Goal: Transaction & Acquisition: Purchase product/service

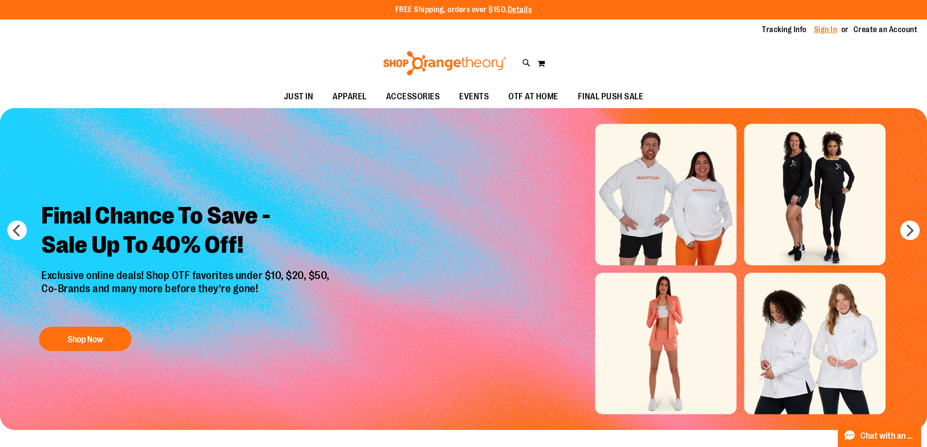
type input "**********"
click at [819, 33] on link "Sign In" at bounding box center [825, 29] width 23 height 11
click at [820, 29] on link "Sign In" at bounding box center [825, 29] width 23 height 11
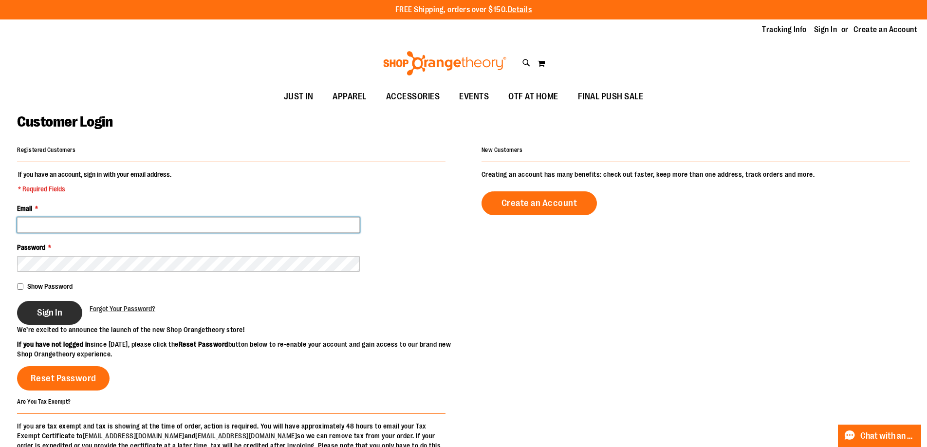
type input "**********"
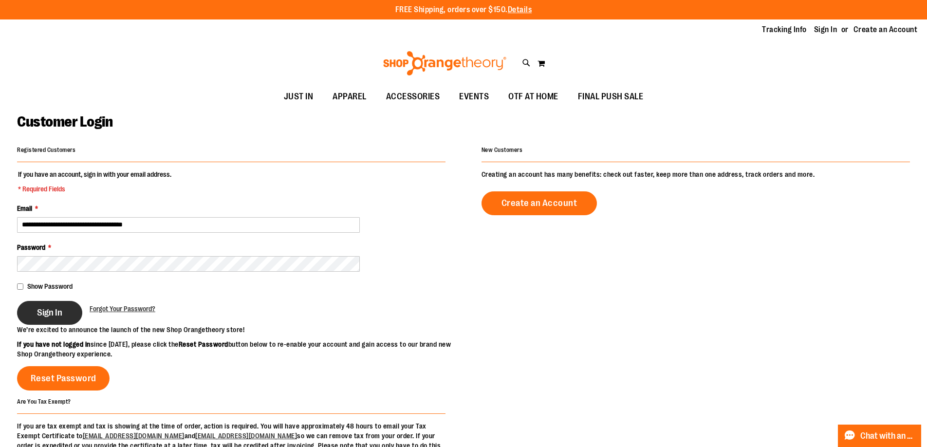
type input "**********"
click at [44, 306] on button "Sign In" at bounding box center [49, 313] width 65 height 24
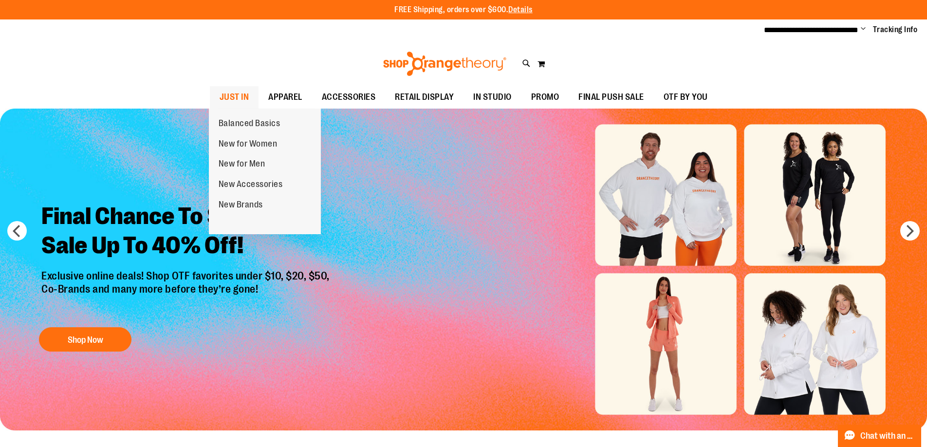
type input "**********"
click at [241, 98] on span "JUST IN" at bounding box center [235, 97] width 30 height 22
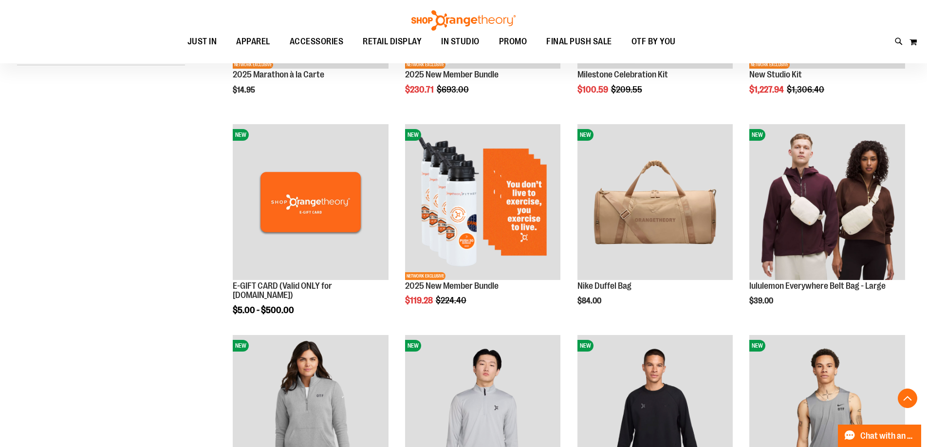
scroll to position [389, 0]
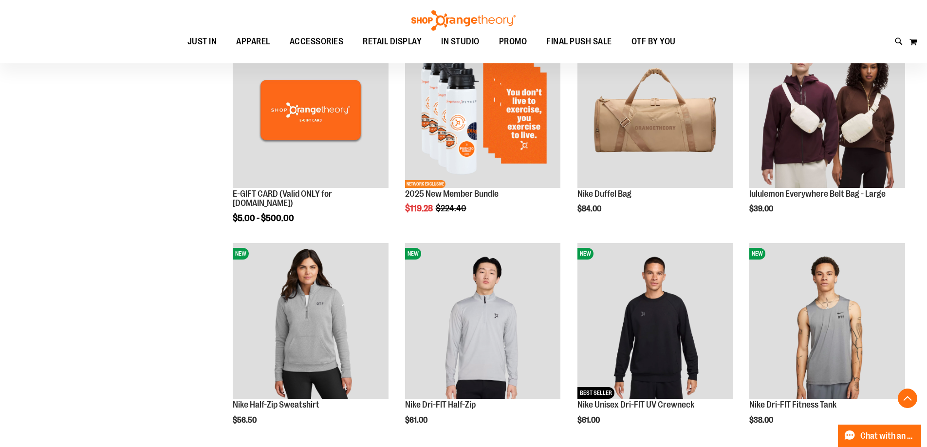
scroll to position [389, 0]
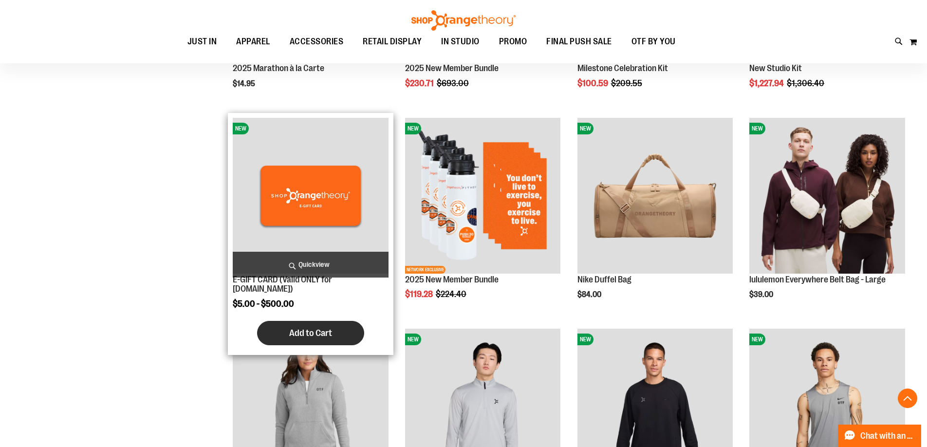
scroll to position [340, 0]
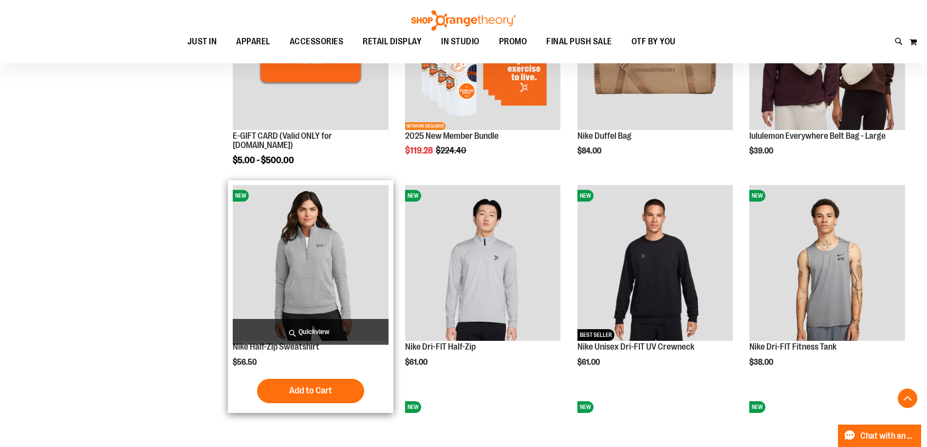
scroll to position [438, 0]
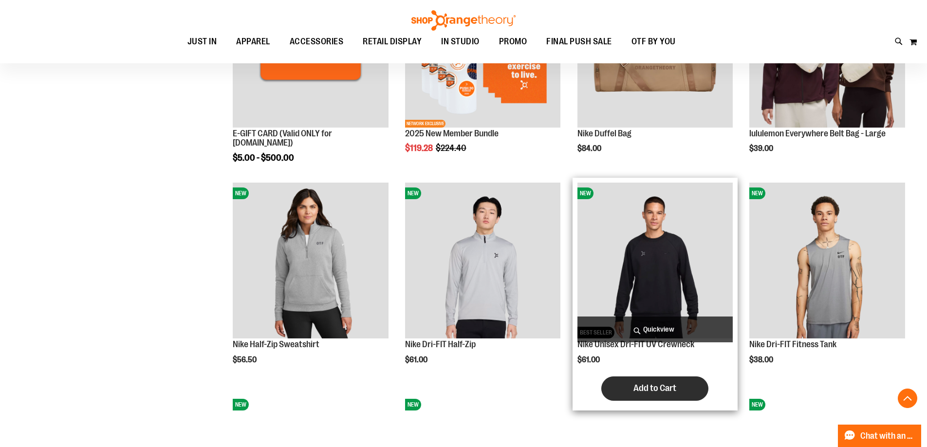
type input "**********"
click at [643, 391] on span "Add to Cart" at bounding box center [655, 388] width 43 height 11
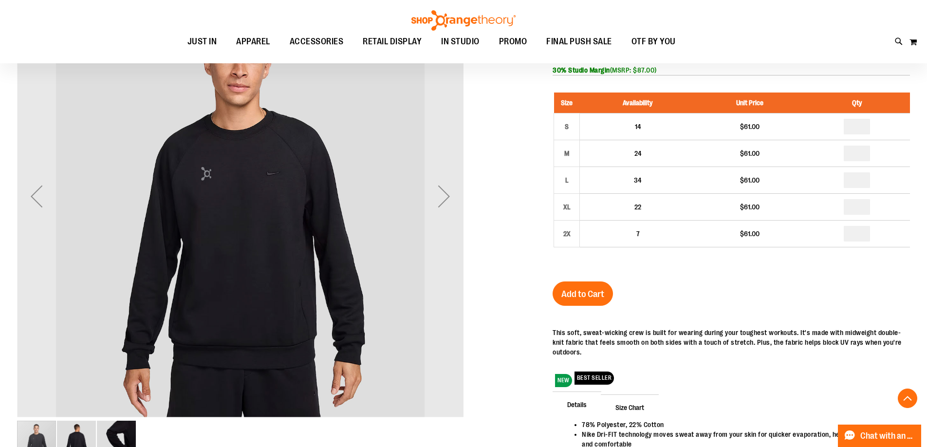
scroll to position [48, 0]
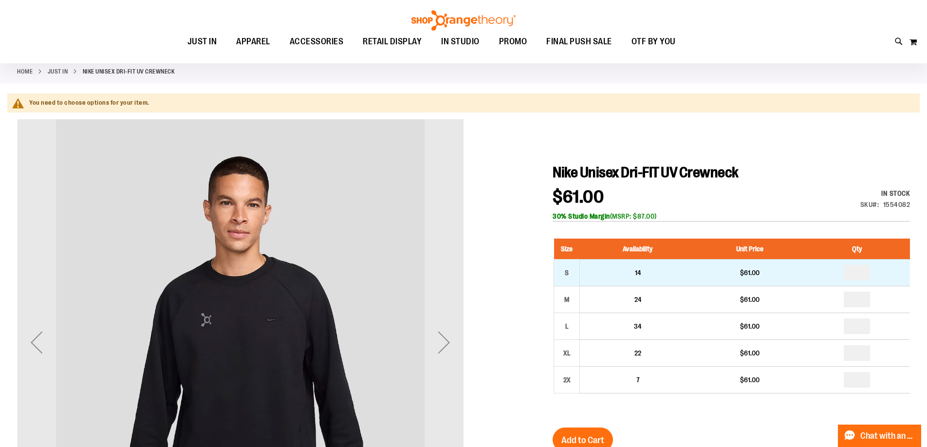
type input "**********"
click at [860, 272] on input "number" at bounding box center [857, 273] width 26 height 16
type input "*"
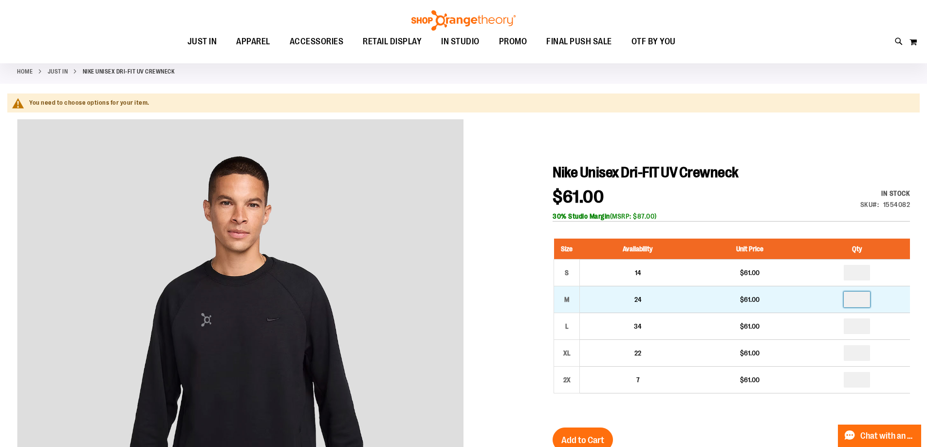
click at [865, 298] on input "number" at bounding box center [857, 300] width 26 height 16
type input "*"
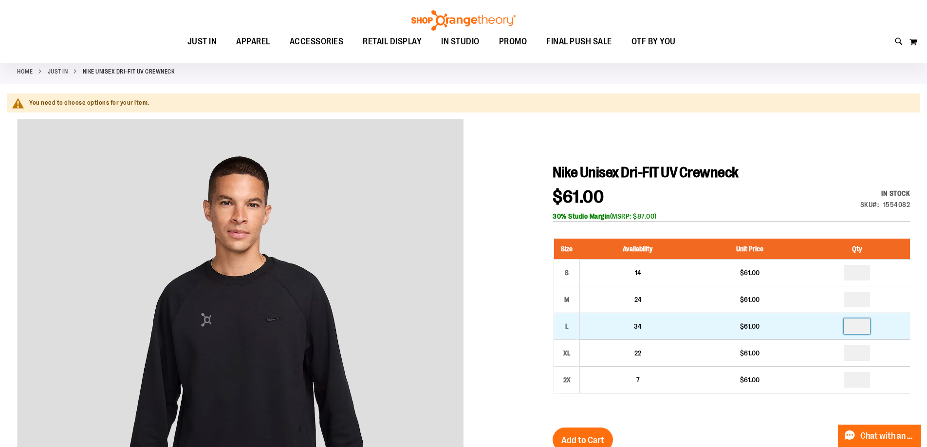
click at [860, 328] on input "number" at bounding box center [857, 327] width 26 height 16
type input "*"
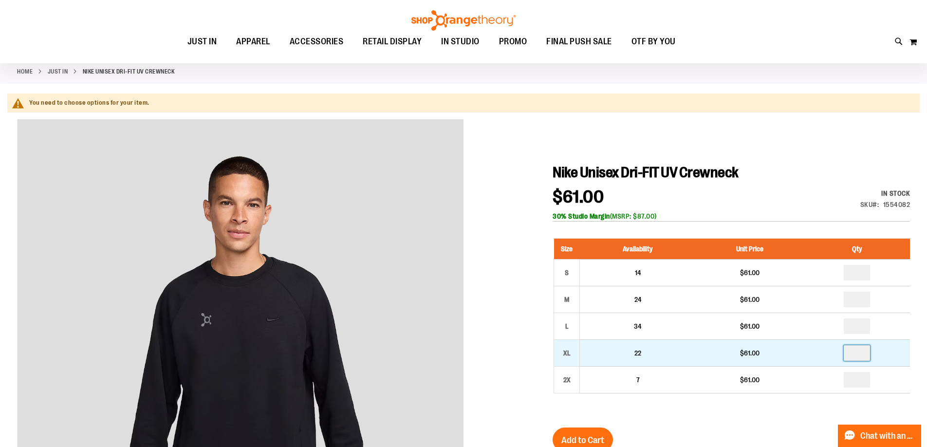
click at [858, 354] on input "number" at bounding box center [857, 353] width 26 height 16
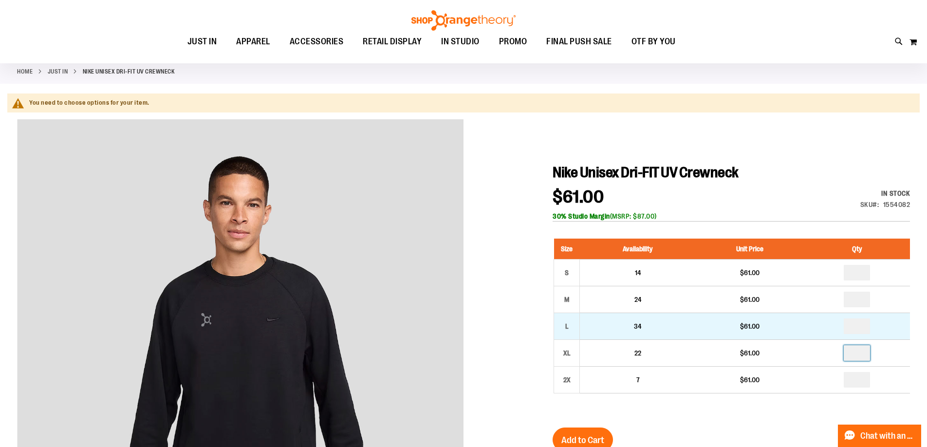
type input "*"
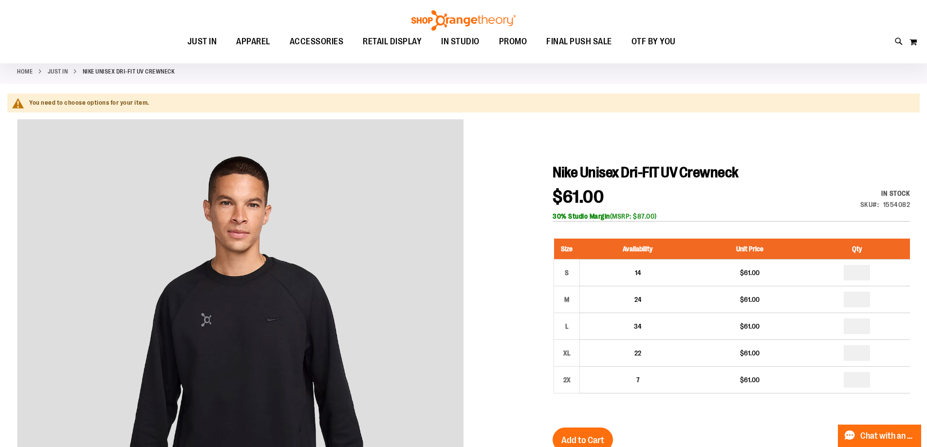
click at [503, 373] on div at bounding box center [463, 425] width 893 height 613
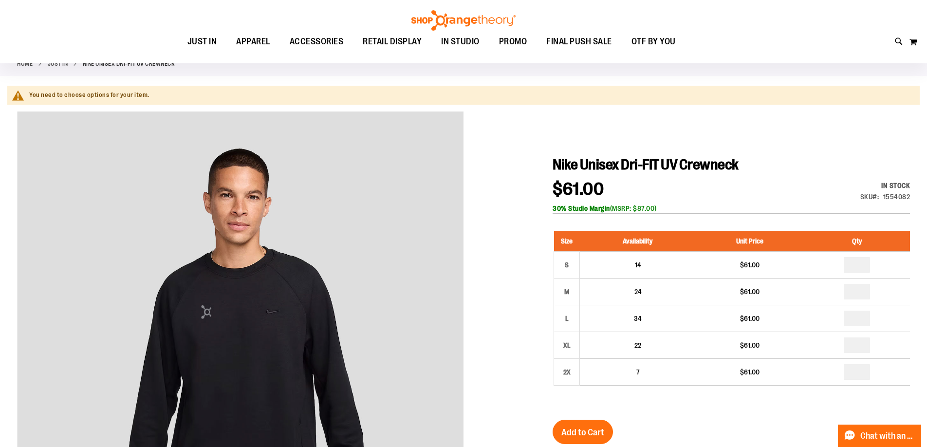
scroll to position [145, 0]
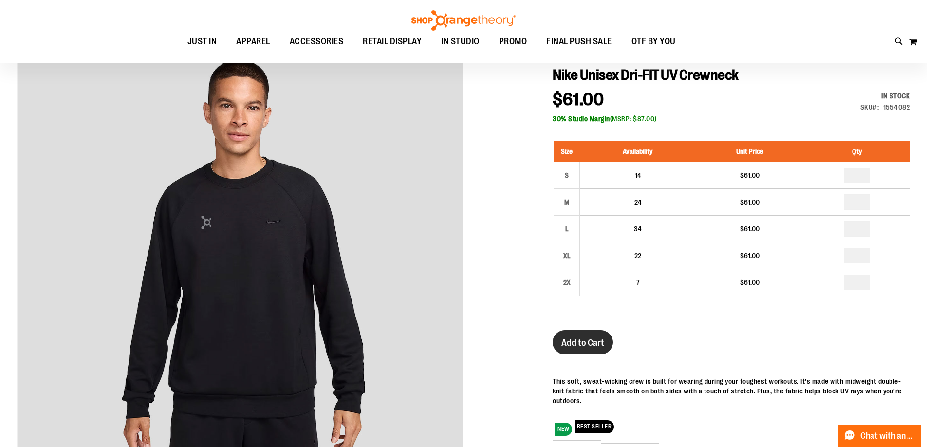
click at [591, 344] on span "Add to Cart" at bounding box center [583, 343] width 43 height 11
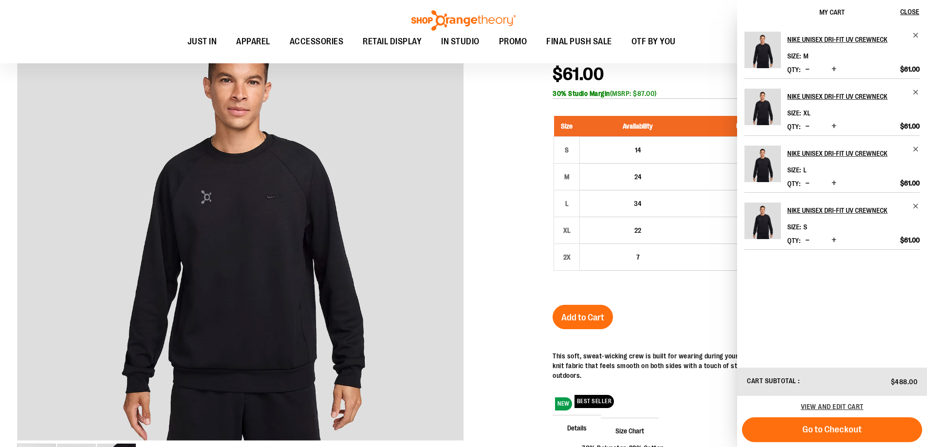
drag, startPoint x: 37, startPoint y: 23, endPoint x: 35, endPoint y: 18, distance: 5.9
click at [38, 23] on div "Toggle Nav Search Popular Suggestions Advanced Search" at bounding box center [463, 31] width 927 height 63
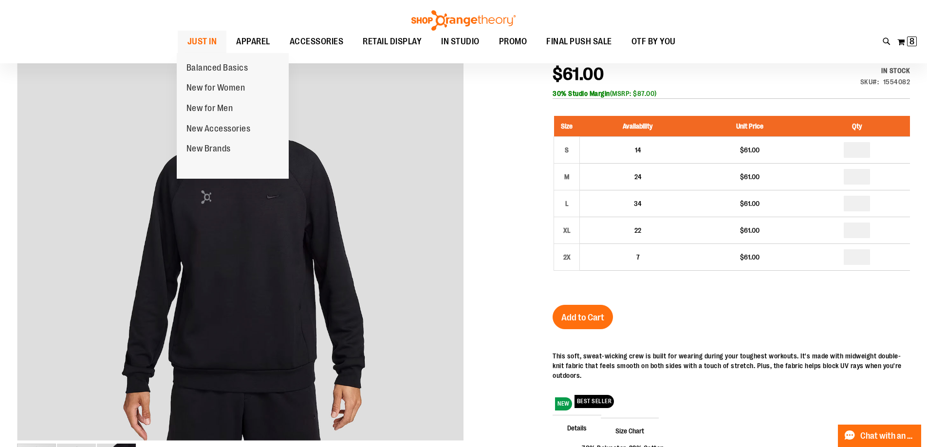
click at [208, 38] on span "JUST IN" at bounding box center [203, 42] width 30 height 22
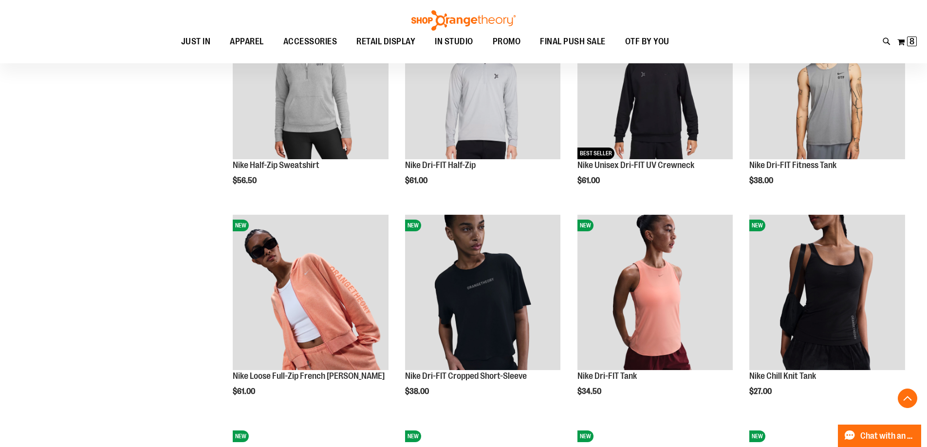
scroll to position [633, 0]
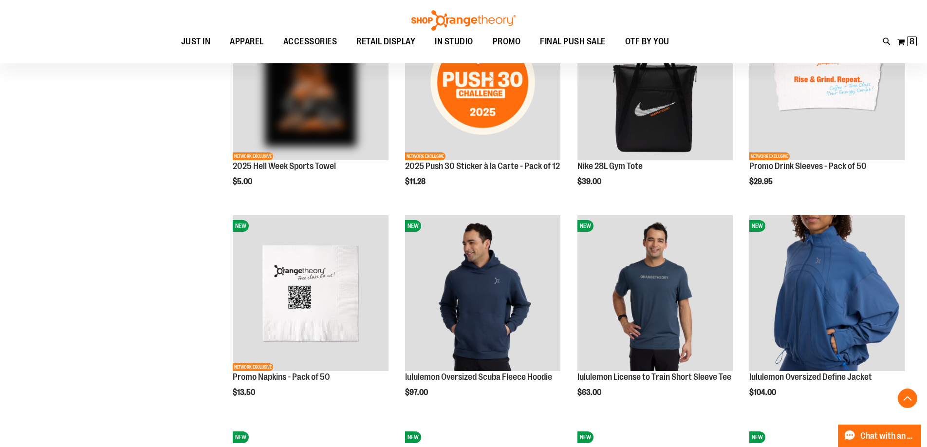
scroll to position [1509, 0]
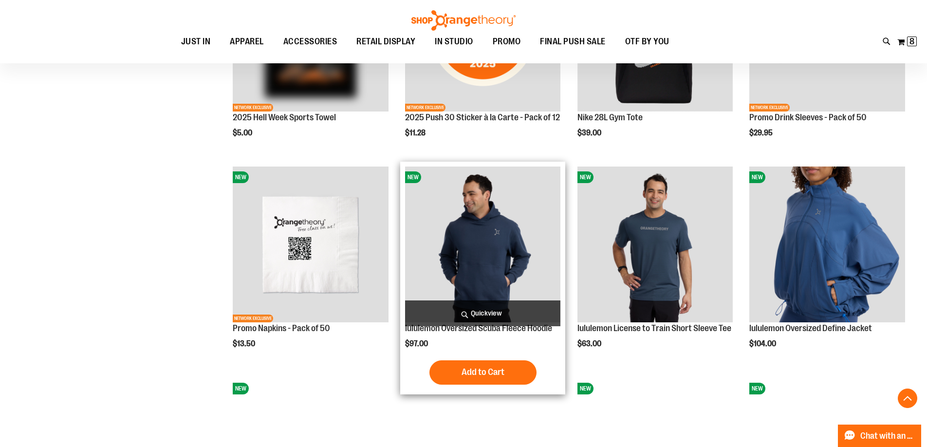
type input "**********"
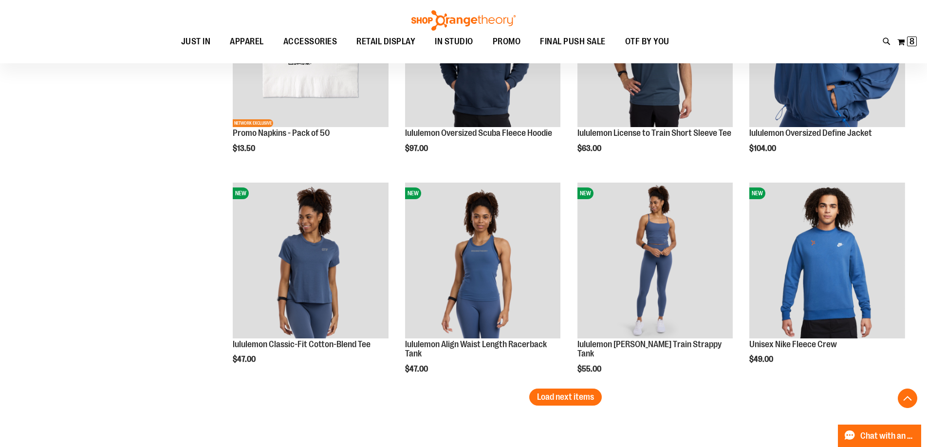
scroll to position [1850, 0]
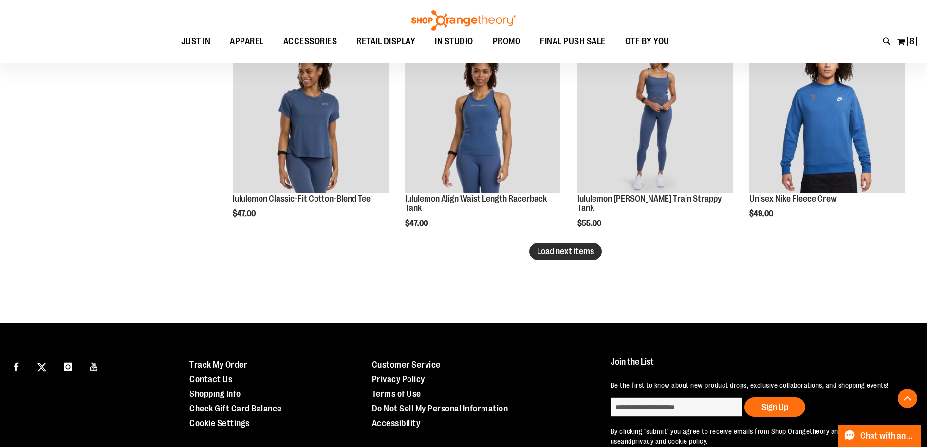
click at [580, 260] on button "Load next items" at bounding box center [565, 251] width 73 height 17
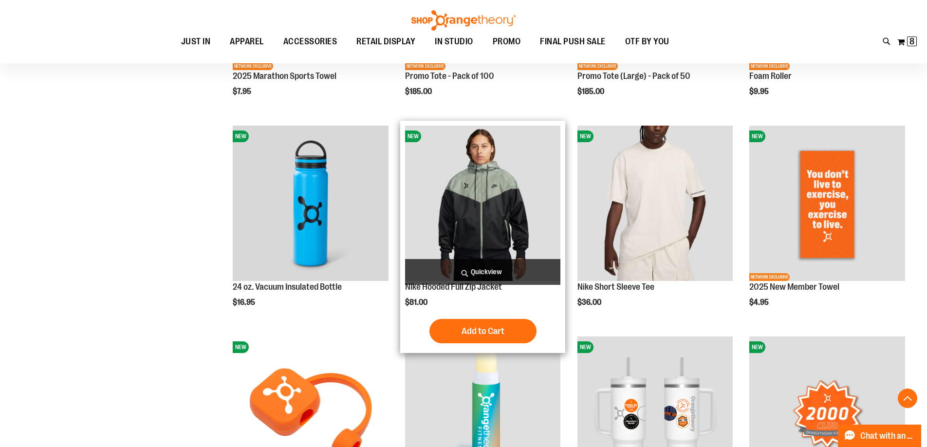
scroll to position [2191, 0]
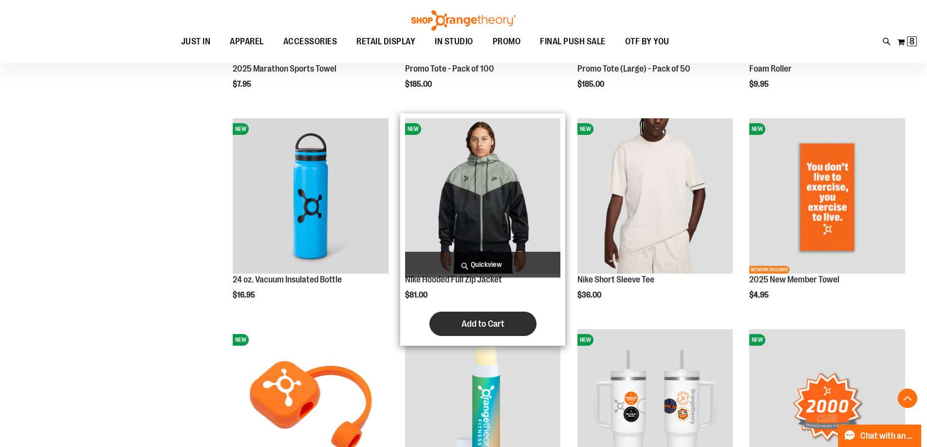
click at [470, 317] on button "Add to Cart" at bounding box center [483, 324] width 107 height 24
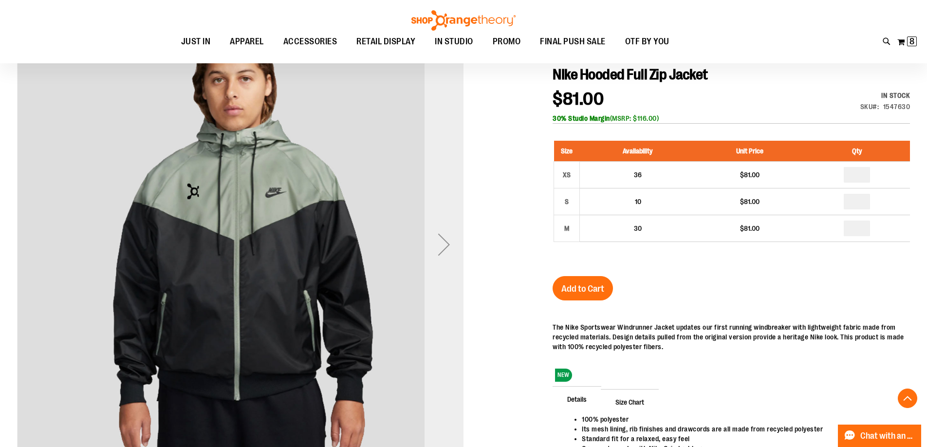
scroll to position [171, 0]
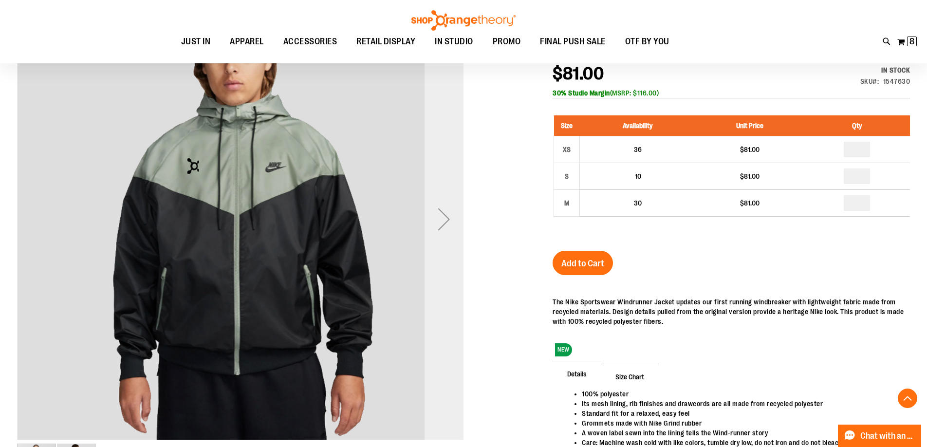
type input "**********"
click at [446, 225] on div "Next" at bounding box center [444, 219] width 39 height 39
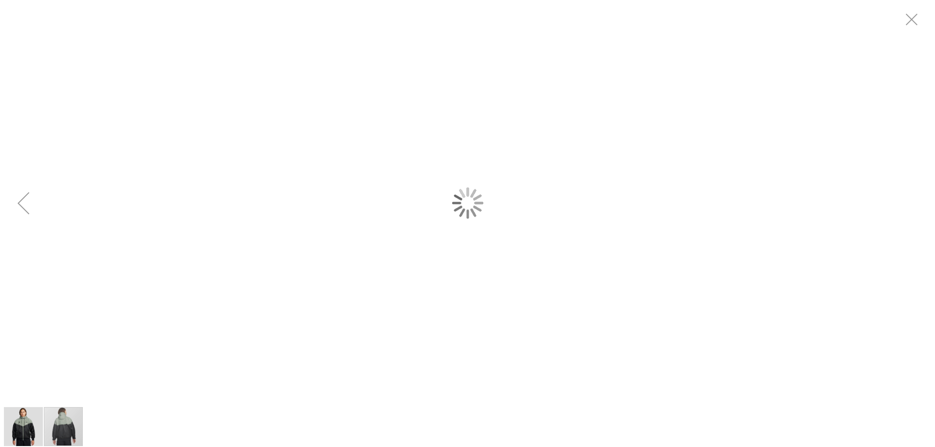
scroll to position [0, 0]
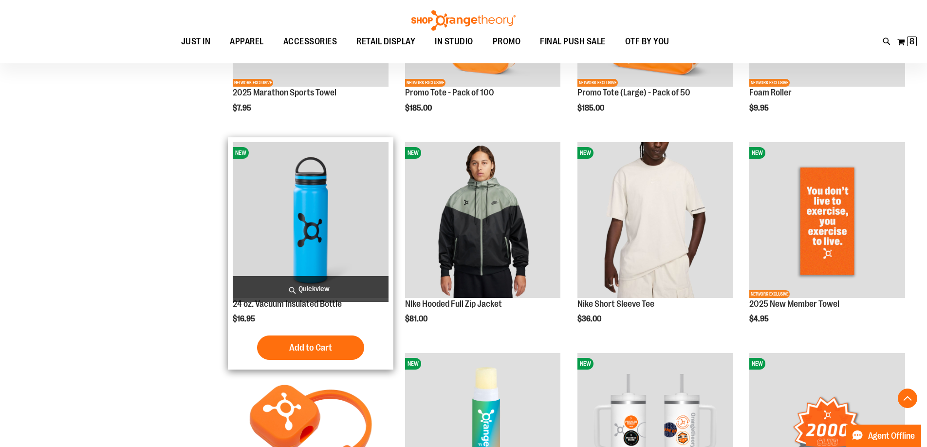
scroll to position [340, 0]
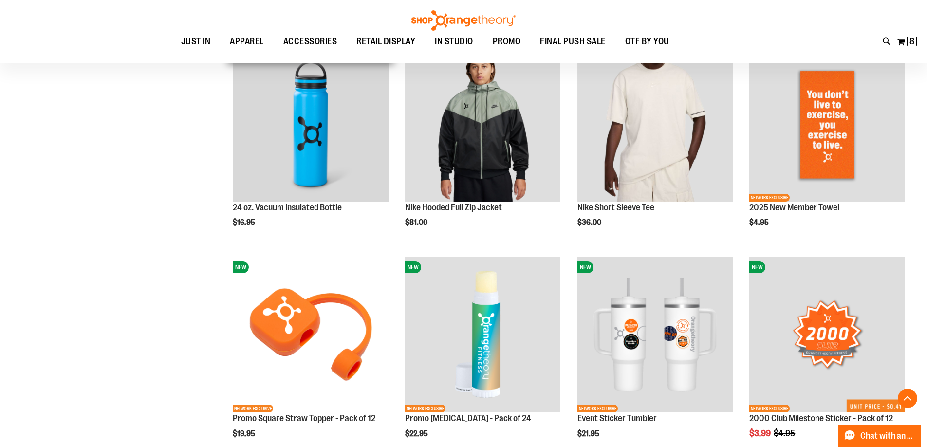
scroll to position [389, 0]
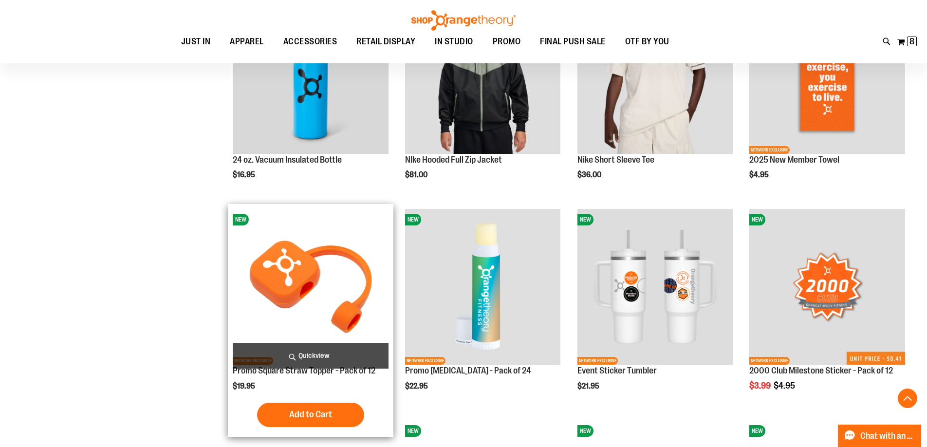
scroll to position [487, 0]
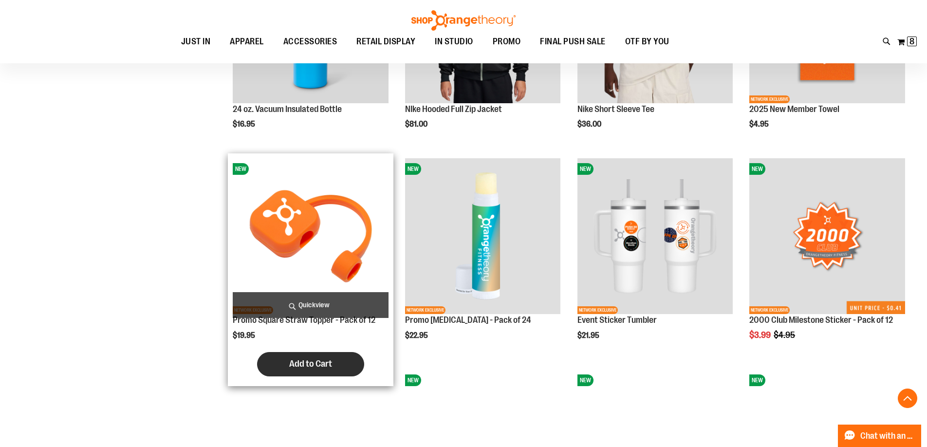
type input "**********"
click at [294, 366] on span "Add to Cart" at bounding box center [310, 363] width 43 height 11
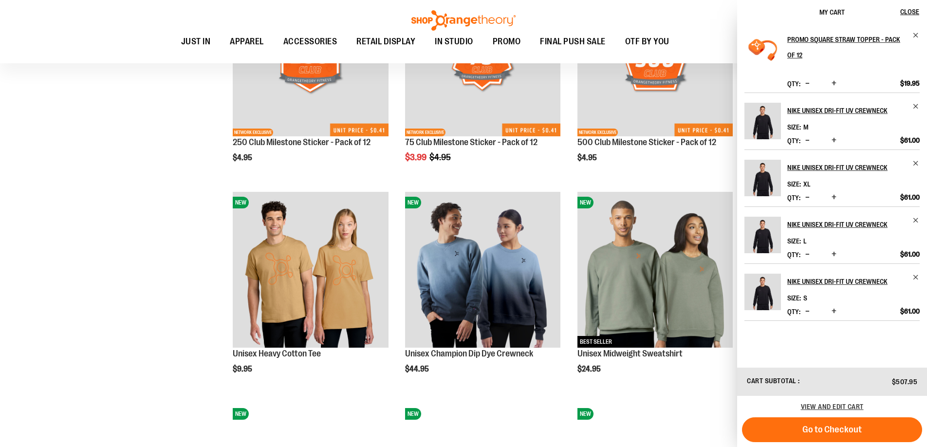
scroll to position [876, 0]
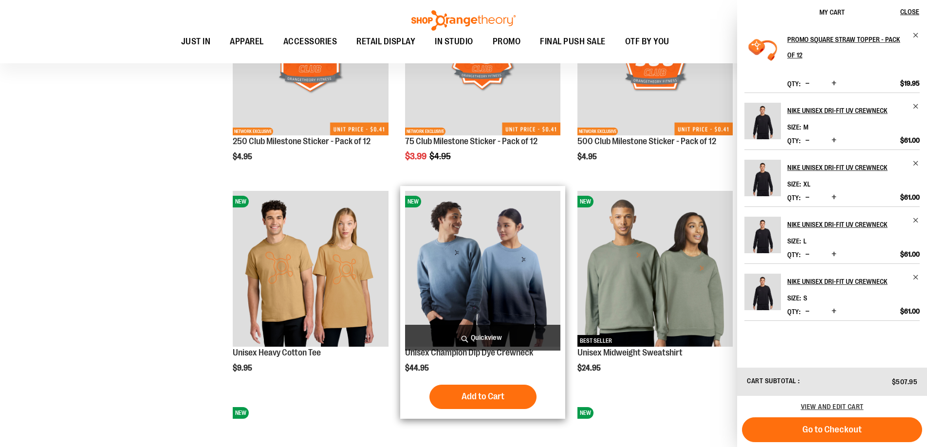
click at [482, 301] on img "product" at bounding box center [483, 269] width 156 height 156
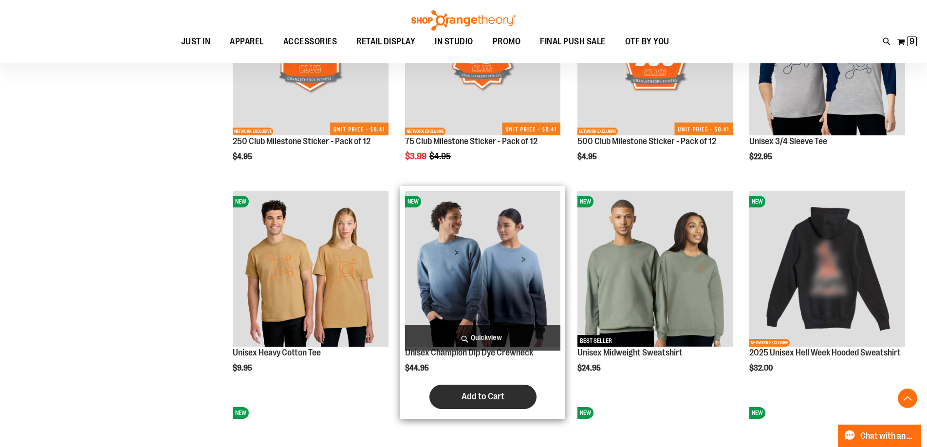
click at [494, 390] on button "Add to Cart" at bounding box center [483, 397] width 107 height 24
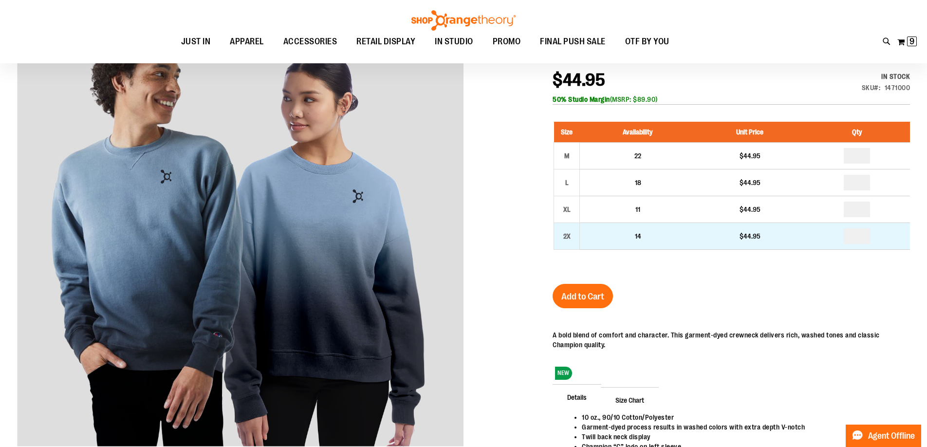
scroll to position [91, 0]
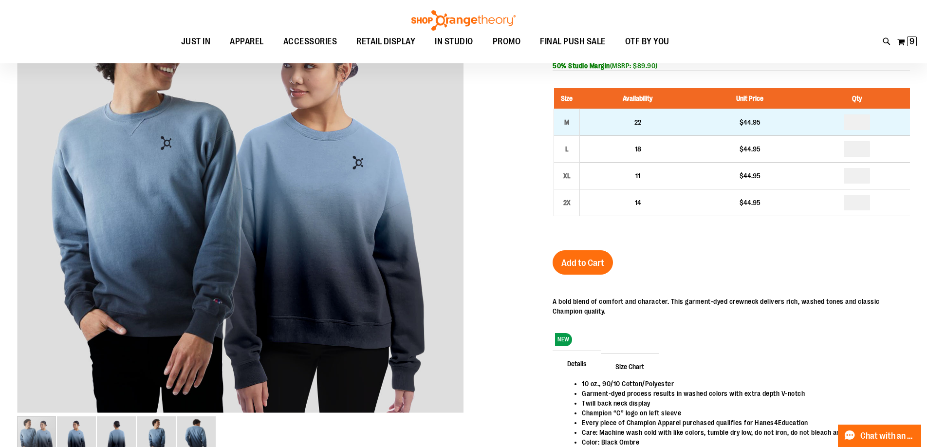
type input "**********"
click at [858, 128] on input "number" at bounding box center [857, 122] width 26 height 16
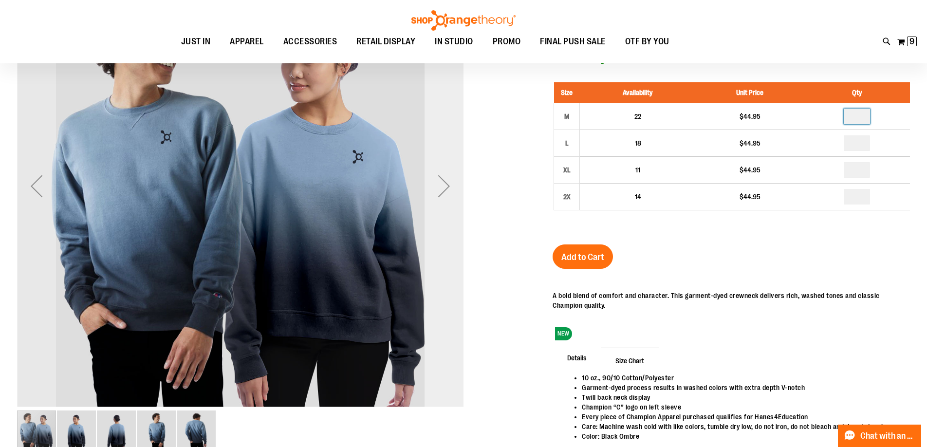
scroll to position [97, 0]
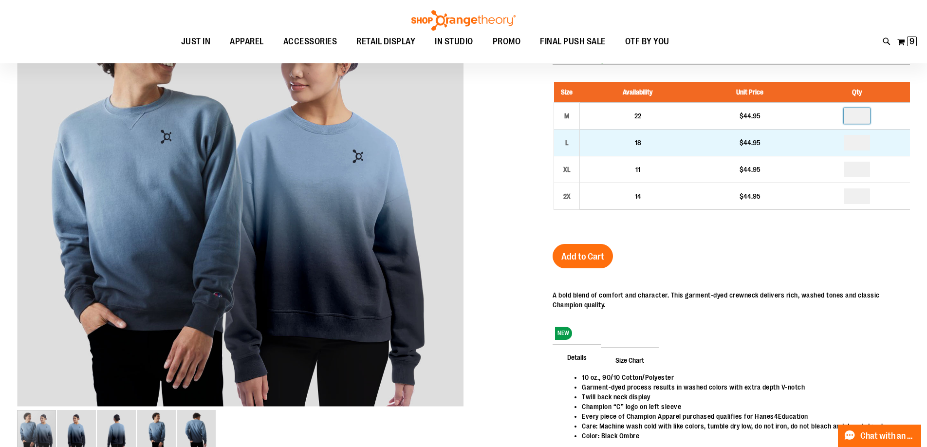
type input "*"
click at [857, 142] on input "number" at bounding box center [857, 143] width 26 height 16
type input "*"
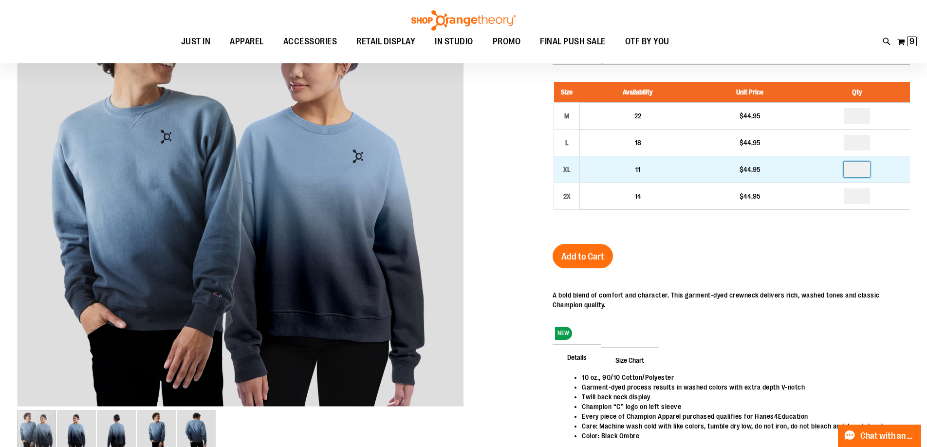
click at [860, 171] on input "number" at bounding box center [857, 170] width 26 height 16
type input "*"
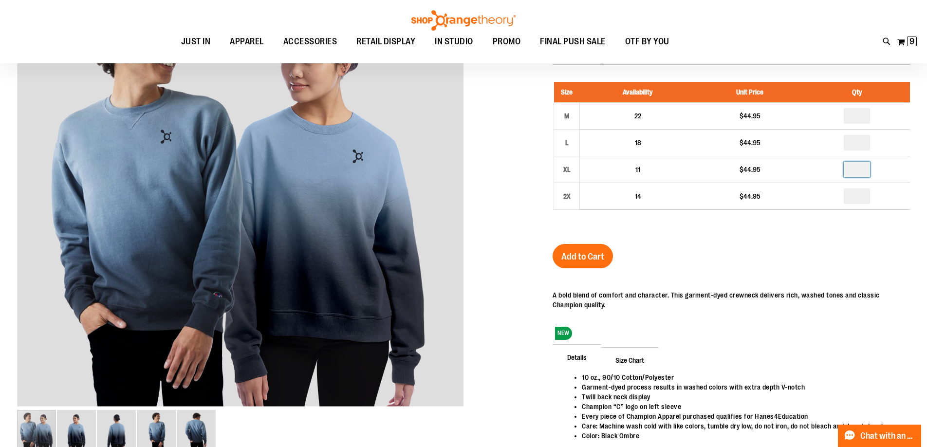
click at [824, 255] on div "Unisex Champion Dip Dye Crewneck $44.95 In stock Only %1 left SKU 1471000 50% S…" at bounding box center [732, 243] width 358 height 473
click at [585, 252] on span "Add to Cart" at bounding box center [583, 256] width 43 height 11
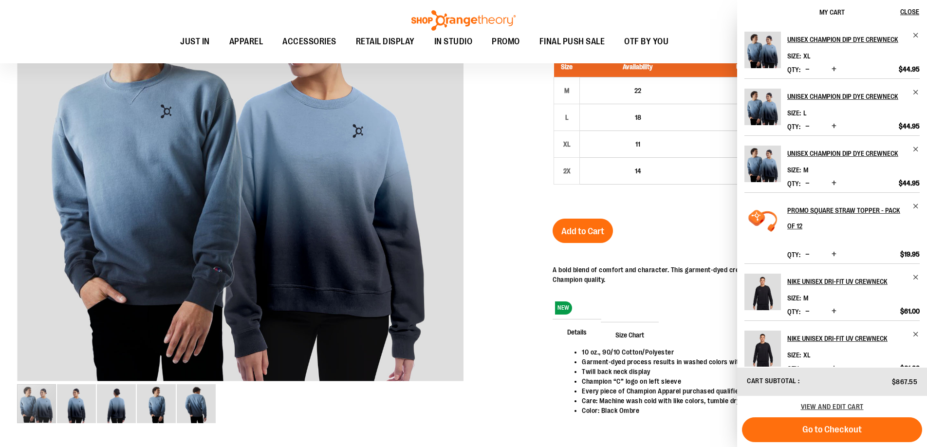
scroll to position [72, 0]
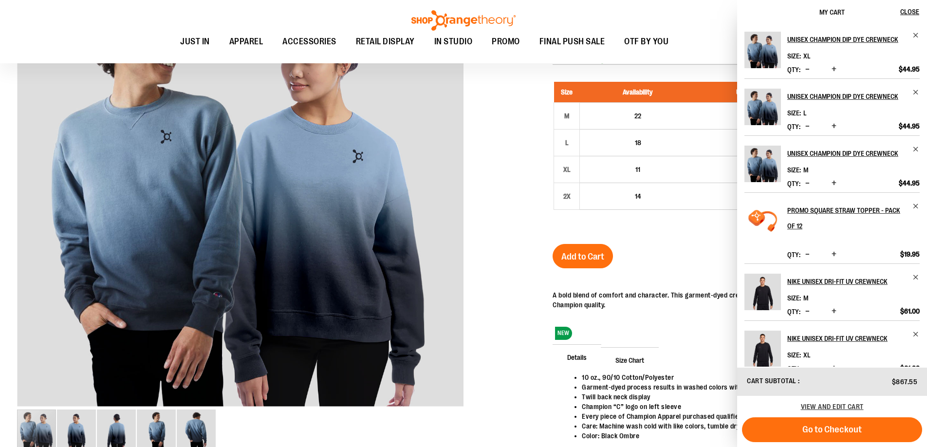
click at [650, 249] on div "Unisex Champion Dip Dye Crewneck $44.95 In stock Only %1 left SKU 1471000 50% S…" at bounding box center [732, 243] width 358 height 473
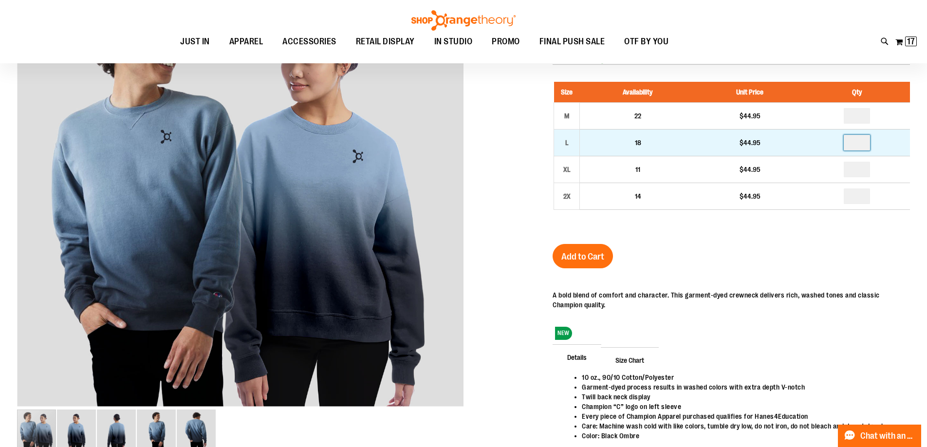
click at [859, 142] on input "*" at bounding box center [857, 143] width 26 height 16
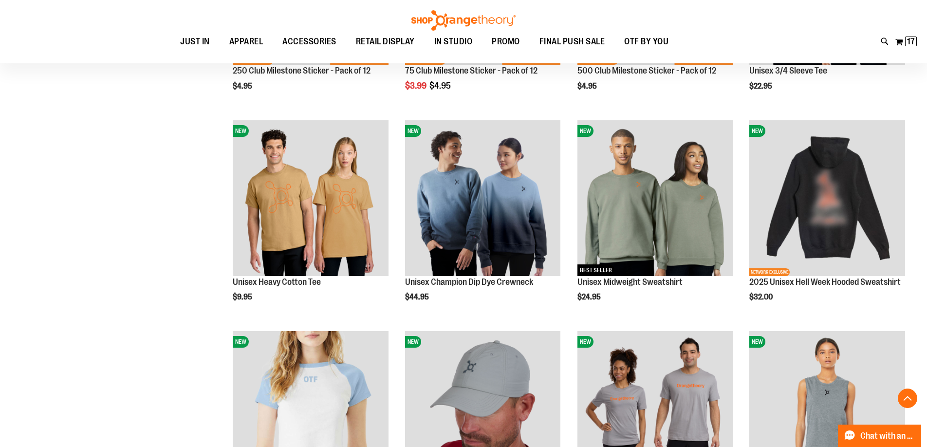
scroll to position [123, 0]
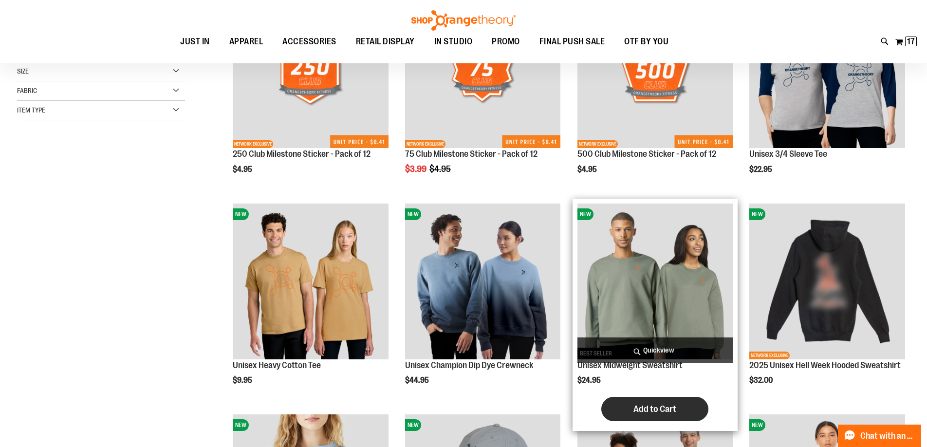
type input "**********"
click at [657, 405] on span "Add to Cart" at bounding box center [655, 409] width 43 height 11
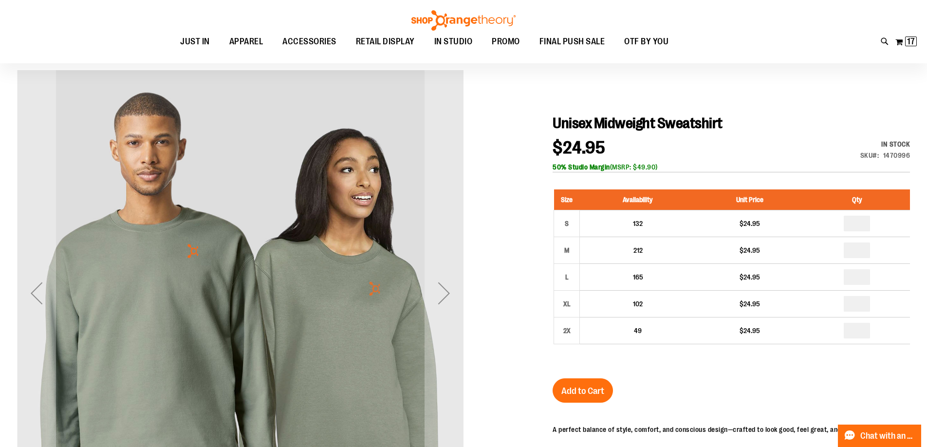
scroll to position [146, 0]
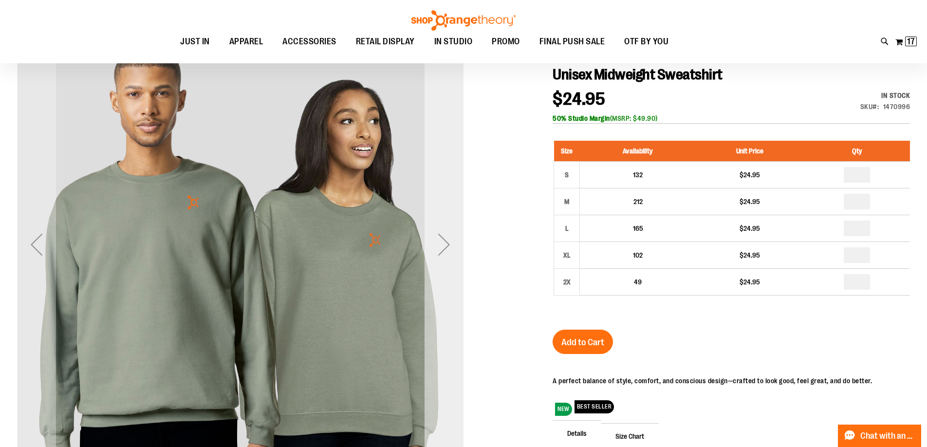
type input "**********"
click at [443, 254] on div "Next" at bounding box center [444, 244] width 39 height 39
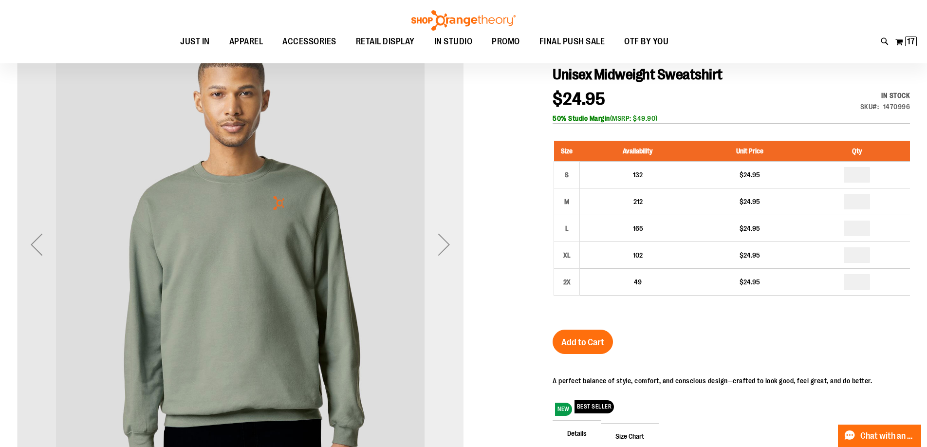
click at [443, 254] on div "Next" at bounding box center [444, 244] width 39 height 39
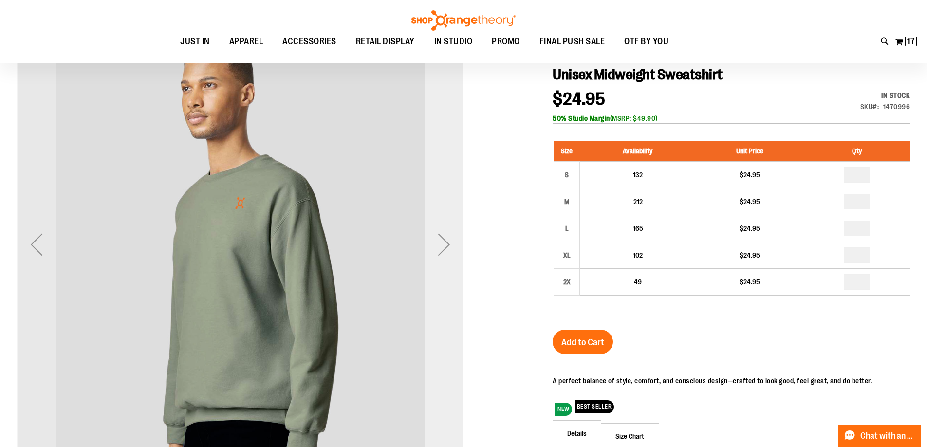
click at [443, 254] on div "Next" at bounding box center [444, 244] width 39 height 39
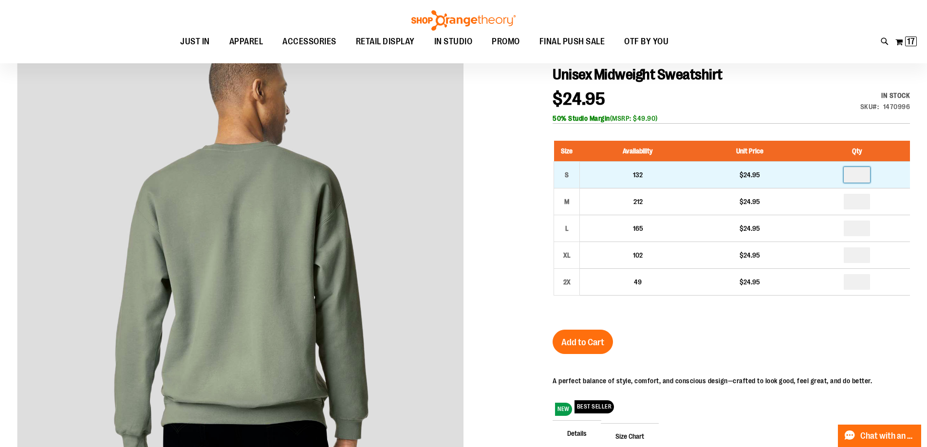
click at [862, 179] on input "number" at bounding box center [857, 175] width 26 height 16
type input "*"
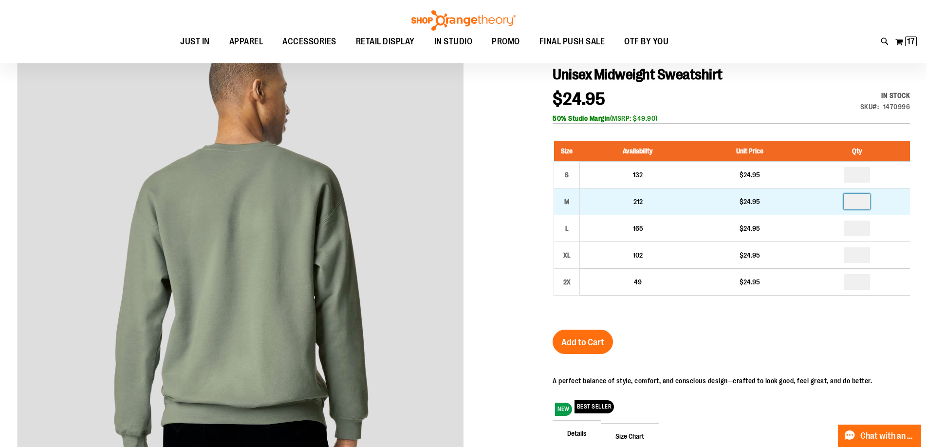
click at [856, 201] on input "number" at bounding box center [857, 202] width 26 height 16
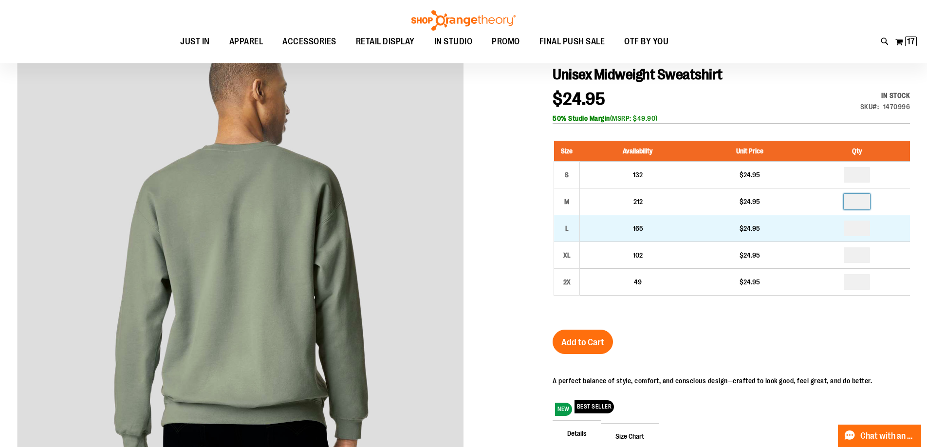
type input "*"
click at [858, 229] on input "number" at bounding box center [857, 229] width 26 height 16
type input "*"
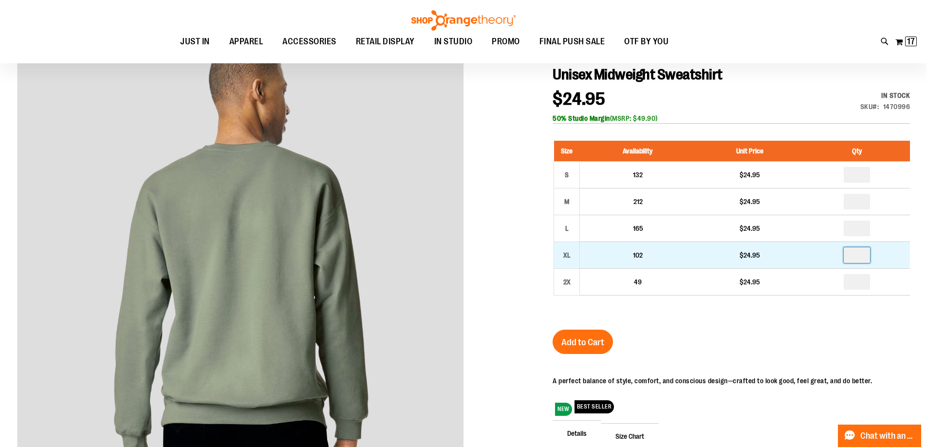
click at [861, 257] on input "number" at bounding box center [857, 255] width 26 height 16
type input "*"
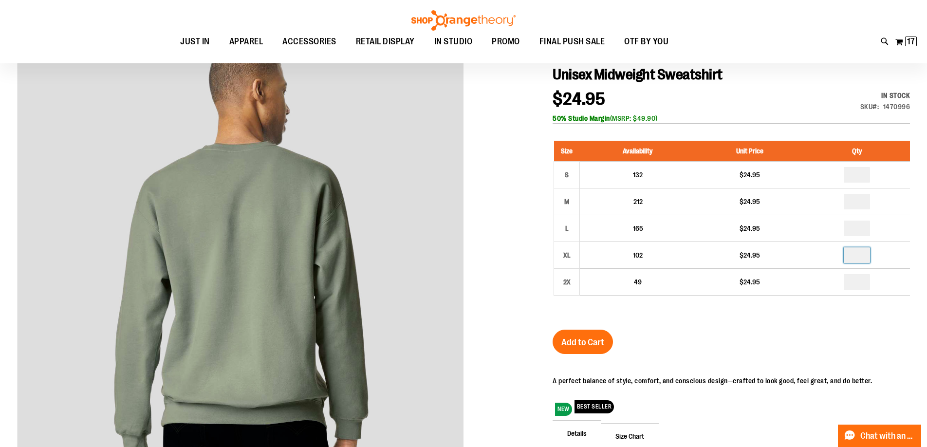
click at [853, 330] on div "Unisex Midweight Sweatshirt $24.95 In stock Only %1 left SKU 1470996 50% Studio…" at bounding box center [732, 306] width 358 height 481
click at [565, 353] on button "Add to Cart" at bounding box center [583, 342] width 60 height 24
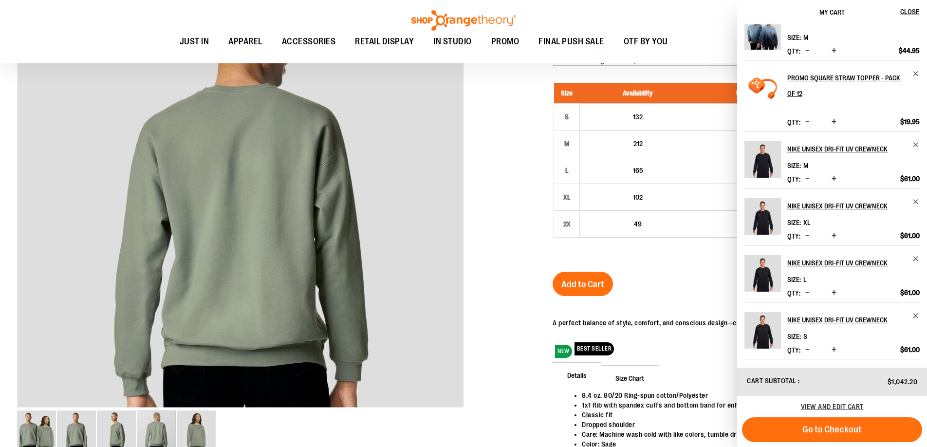
scroll to position [194, 0]
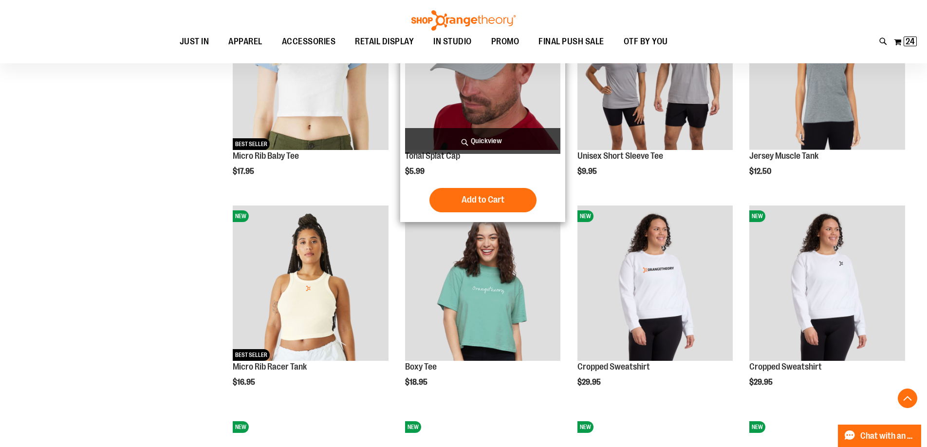
scroll to position [644, 0]
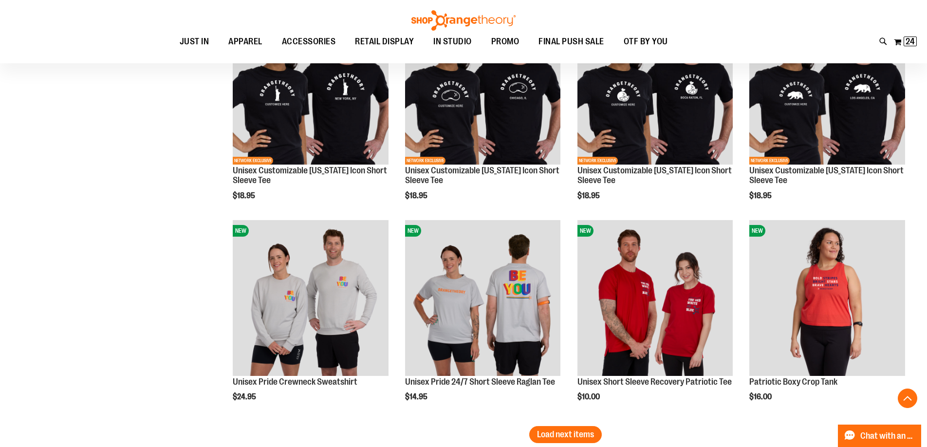
scroll to position [1862, 0]
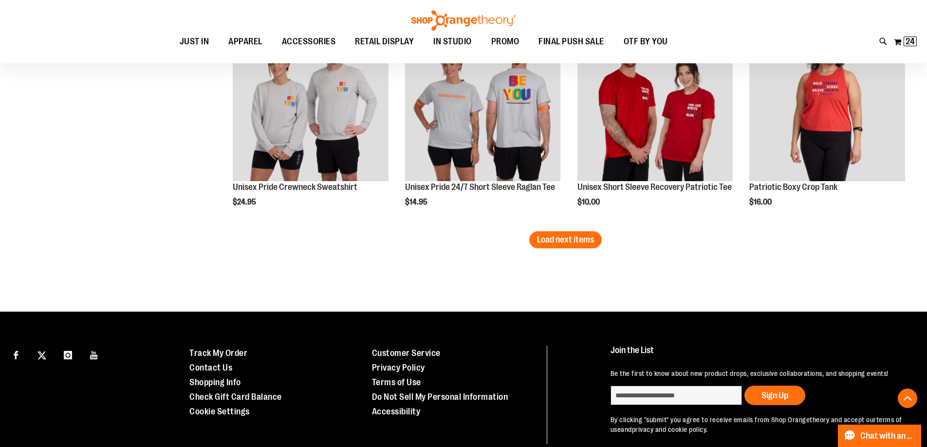
type input "**********"
click at [565, 248] on button "Load next items" at bounding box center [565, 239] width 73 height 17
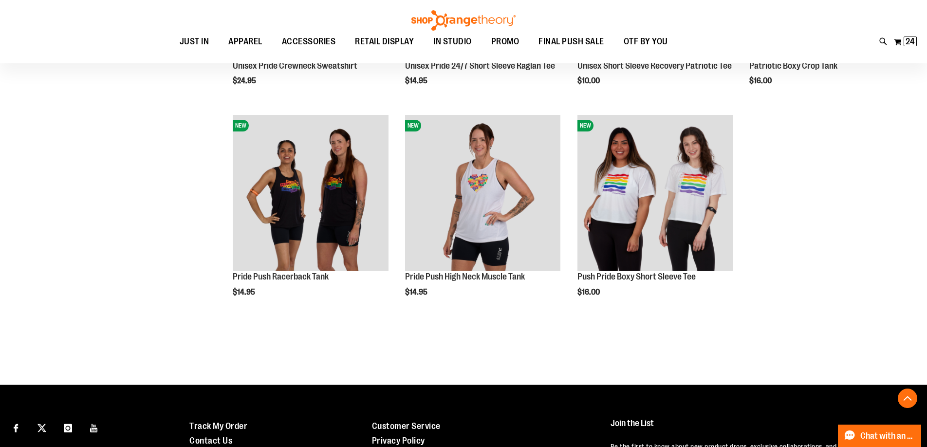
scroll to position [2008, 0]
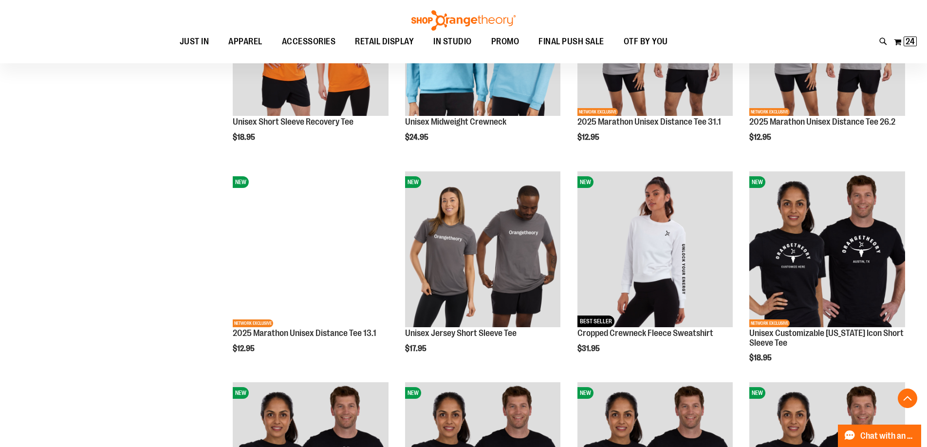
scroll to position [1278, 0]
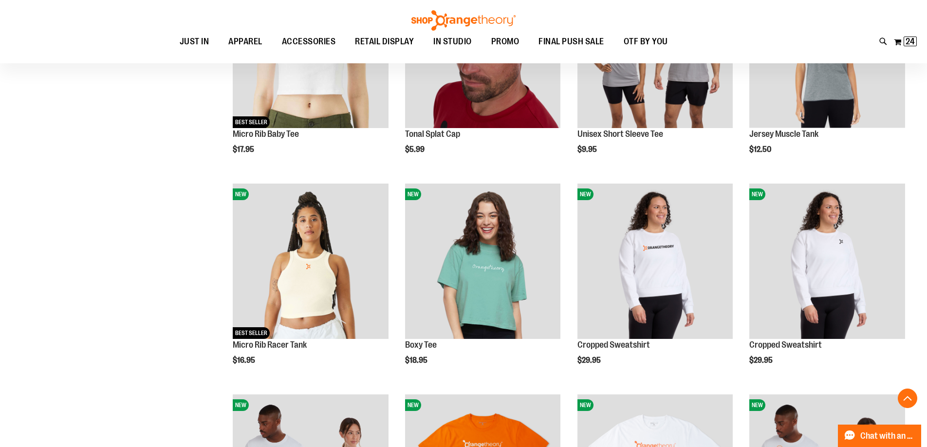
scroll to position [693, 0]
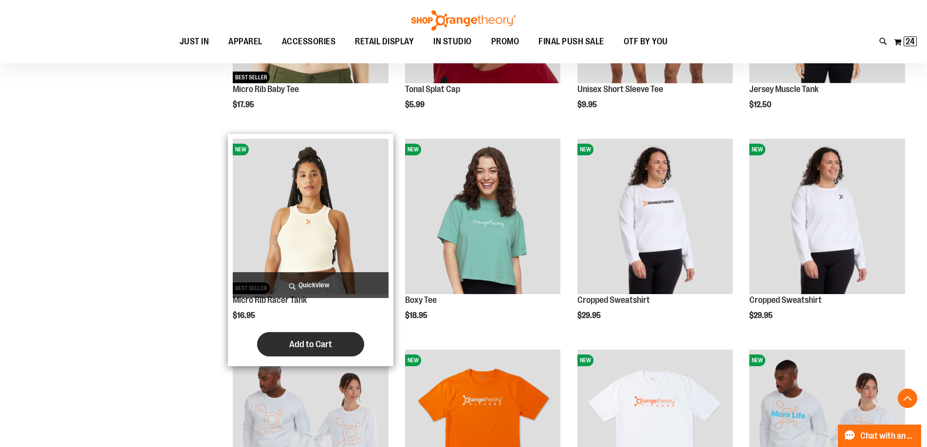
click at [294, 339] on span "Add to Cart" at bounding box center [310, 344] width 43 height 11
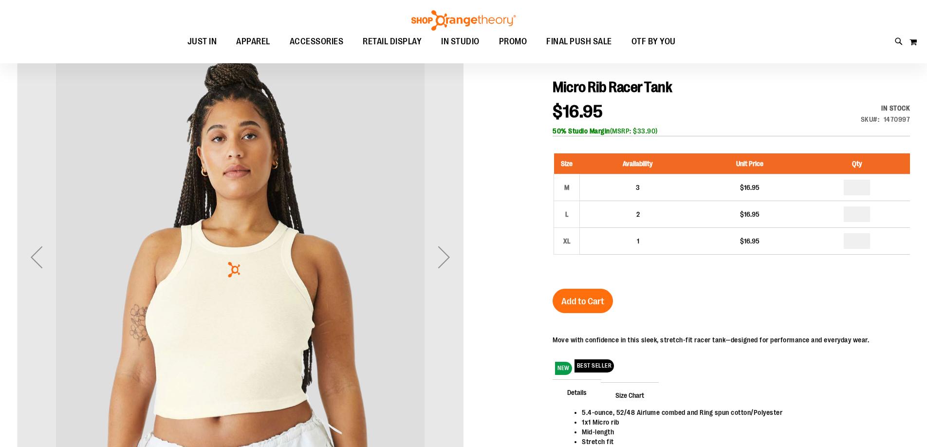
scroll to position [135, 0]
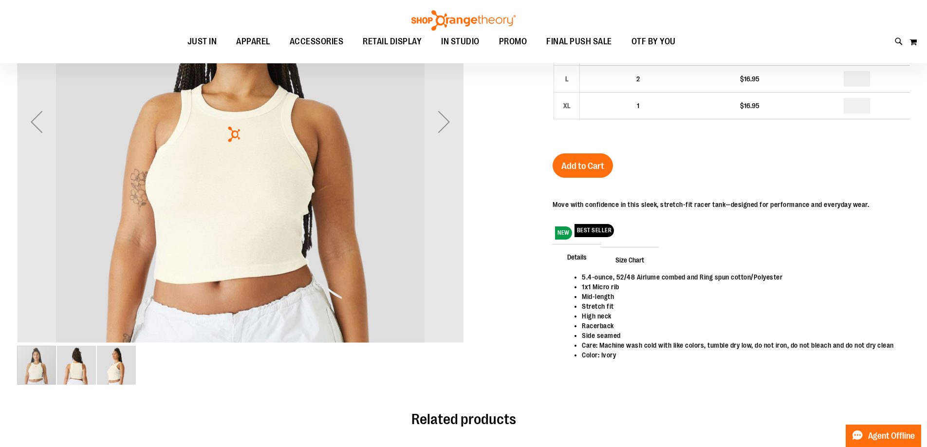
type input "**********"
click at [77, 359] on img "image 2 of 3" at bounding box center [76, 365] width 39 height 39
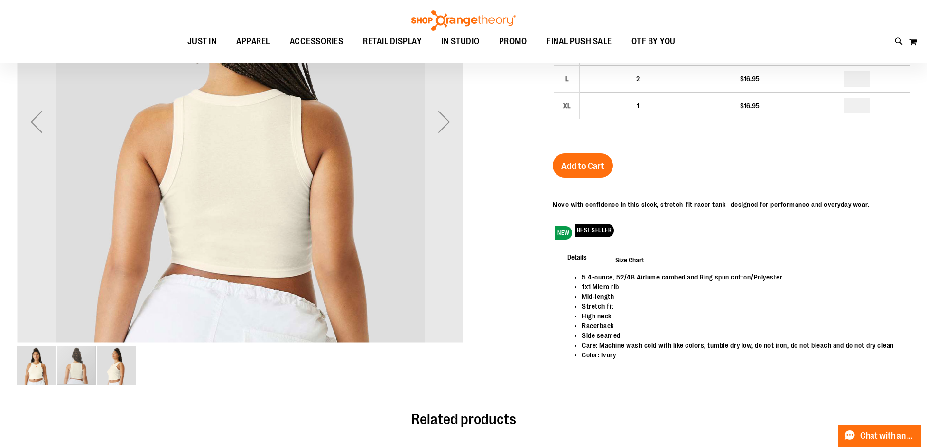
click at [112, 365] on img "image 3 of 3" at bounding box center [116, 365] width 39 height 39
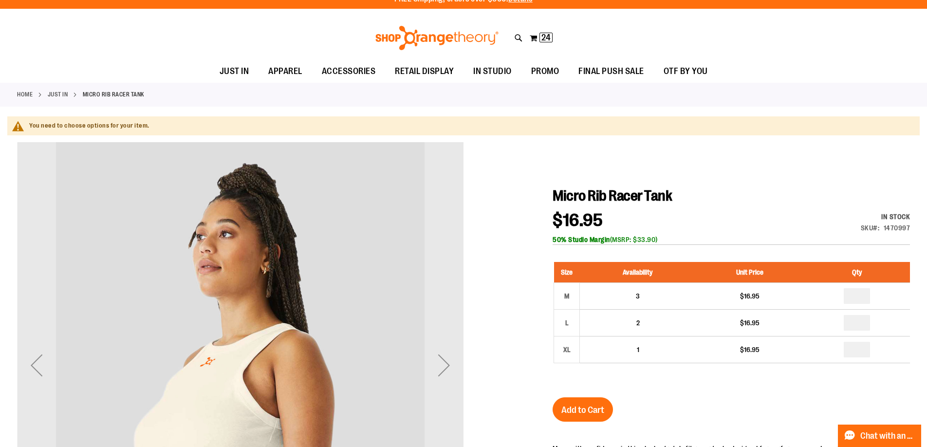
scroll to position [0, 0]
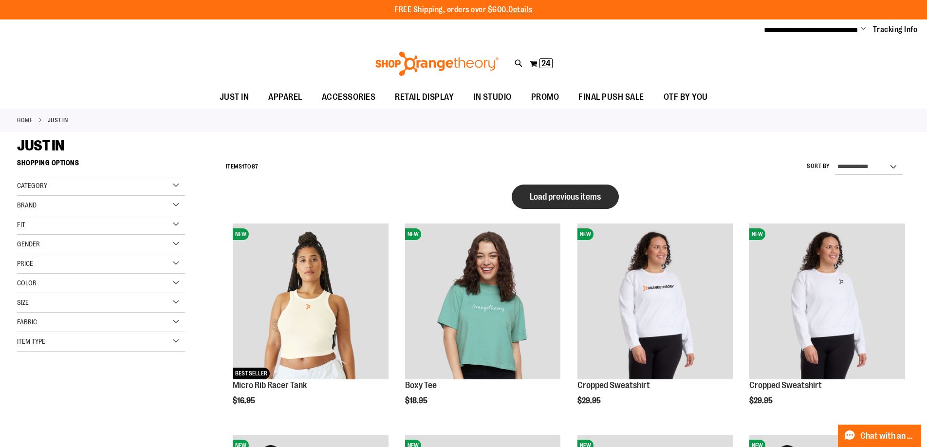
type input "**********"
click at [558, 196] on span "Load previous items" at bounding box center [565, 197] width 71 height 10
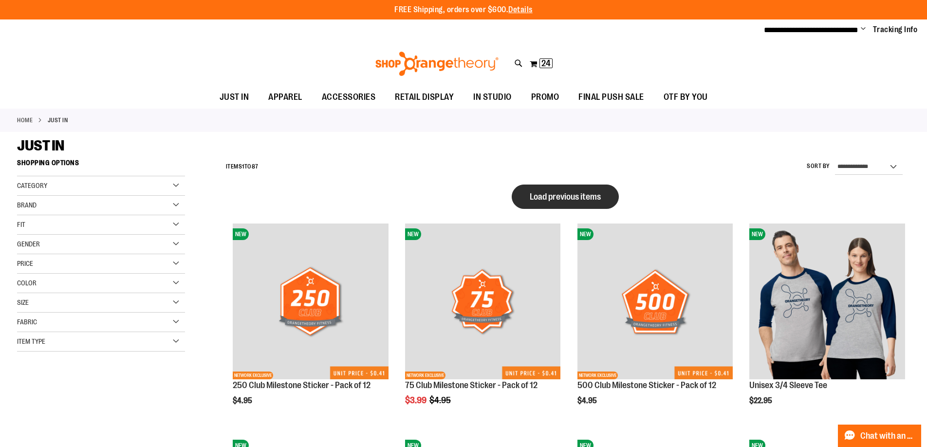
click at [540, 199] on span "Load previous items" at bounding box center [565, 197] width 71 height 10
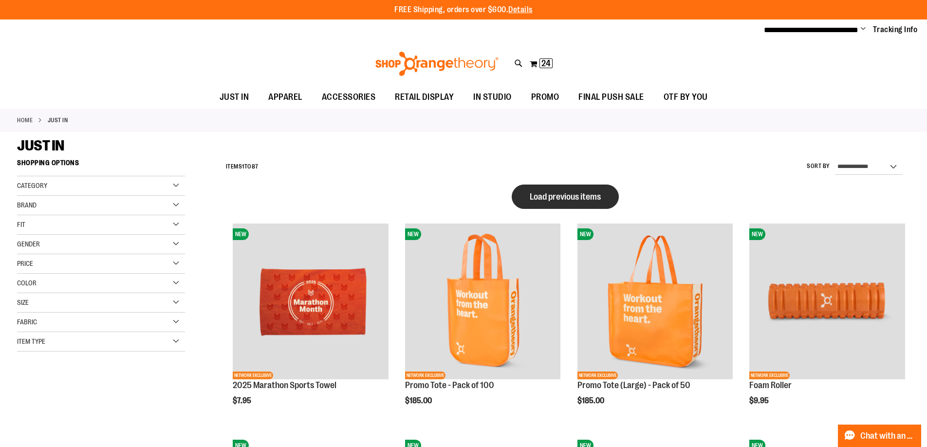
click at [537, 194] on span "Load previous items" at bounding box center [565, 197] width 71 height 10
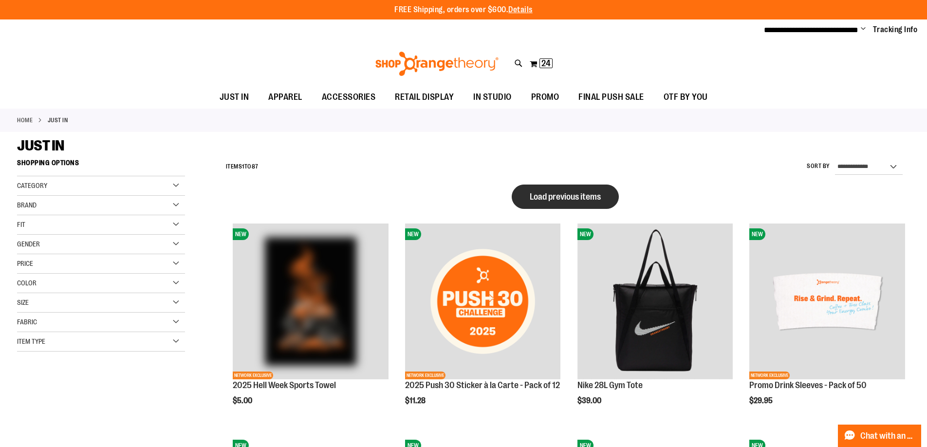
click at [535, 192] on span "Load previous items" at bounding box center [565, 197] width 71 height 10
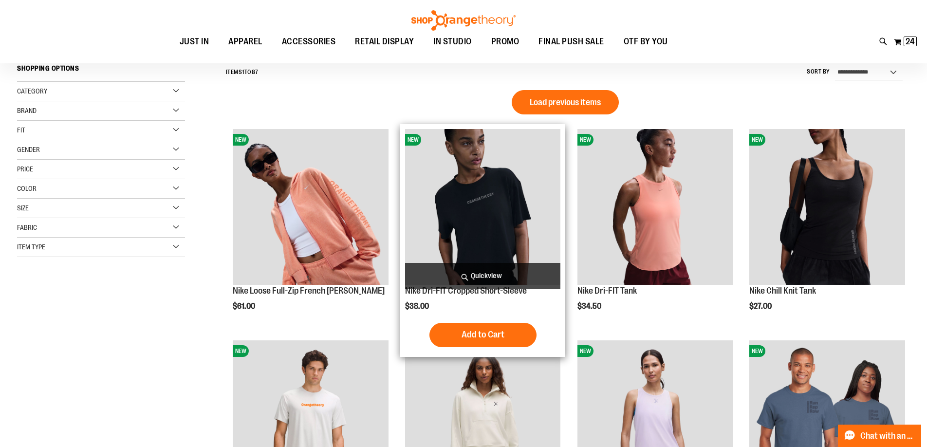
scroll to position [97, 0]
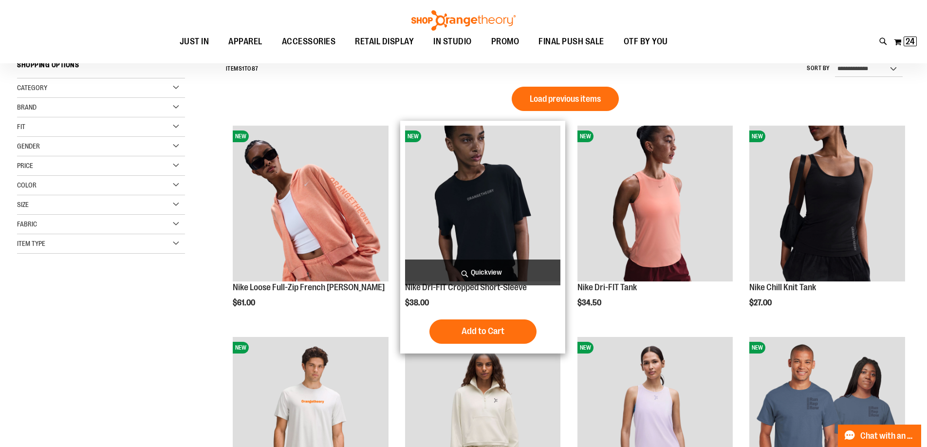
click at [480, 329] on span "Add to Cart" at bounding box center [483, 331] width 43 height 11
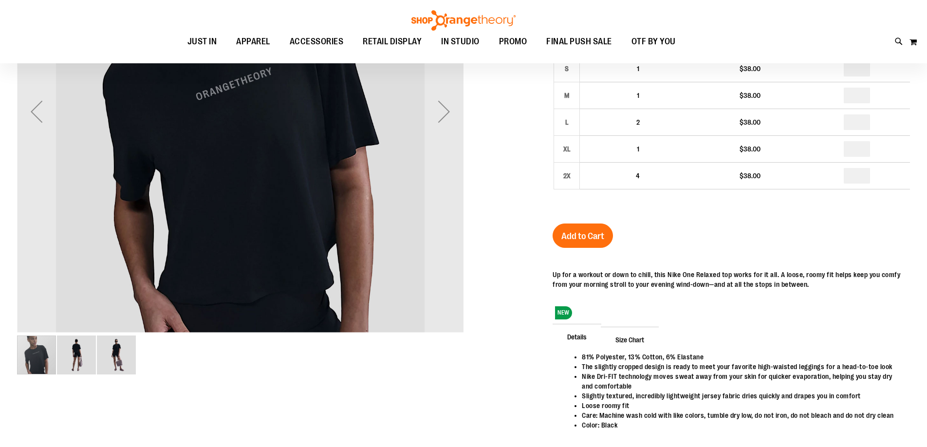
scroll to position [146, 0]
type input "**********"
click at [69, 354] on img "image 2 of 3" at bounding box center [76, 355] width 39 height 39
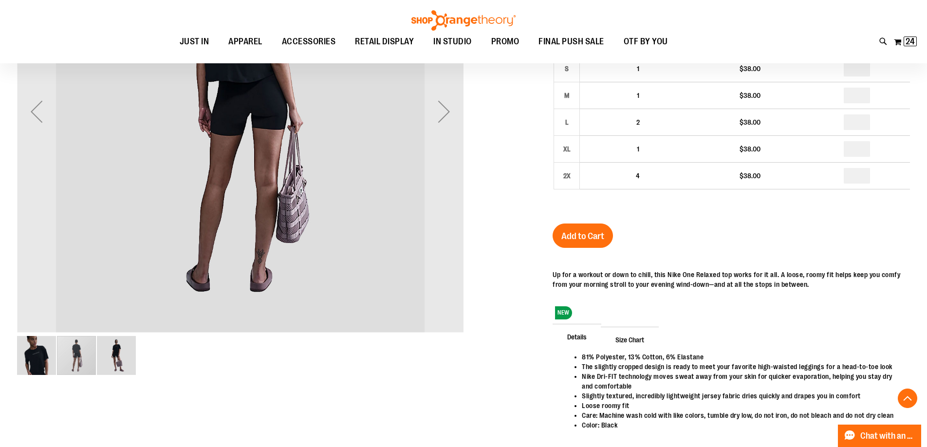
click at [120, 360] on img "image 3 of 3" at bounding box center [116, 355] width 39 height 39
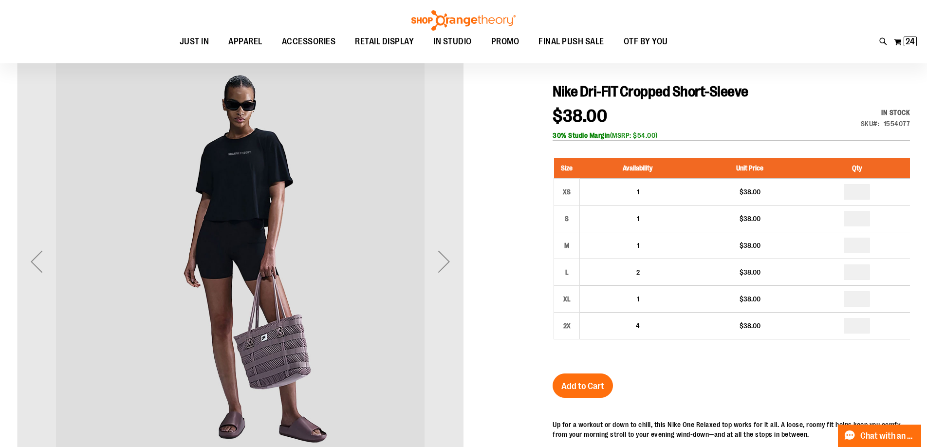
scroll to position [97, 0]
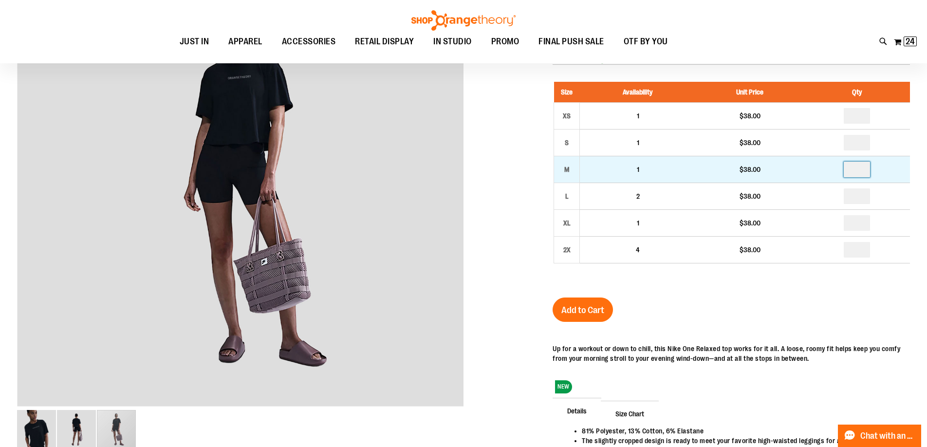
click at [869, 167] on input "number" at bounding box center [857, 170] width 26 height 16
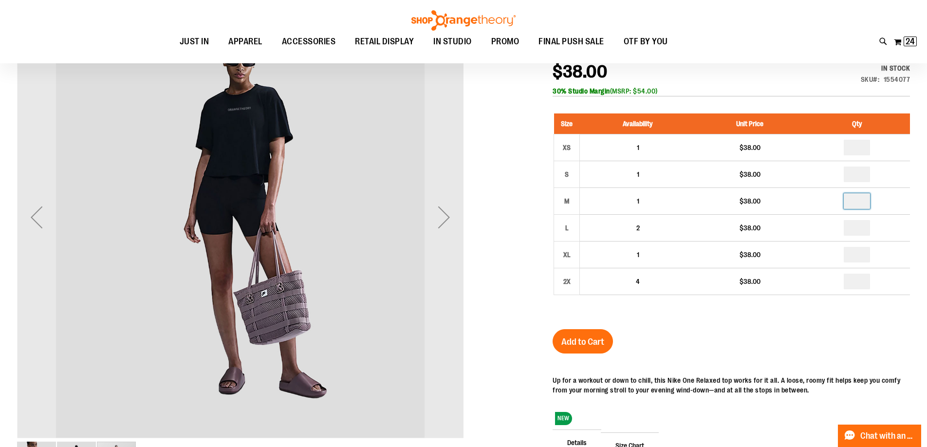
scroll to position [48, 0]
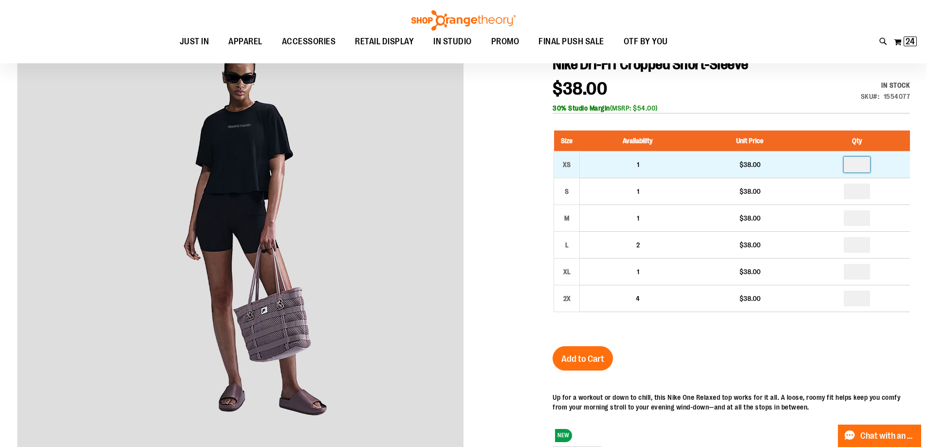
type input "*"
click at [865, 164] on input "number" at bounding box center [857, 165] width 26 height 16
type input "*"
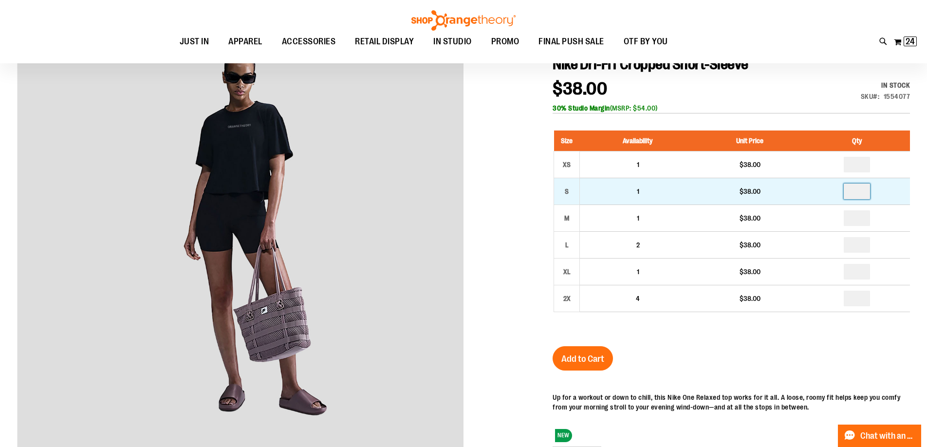
click at [855, 193] on input "number" at bounding box center [857, 192] width 26 height 16
type input "*"
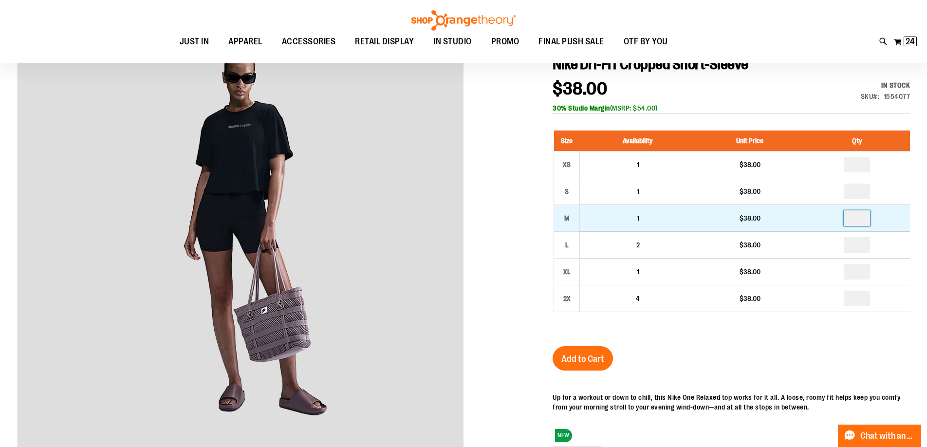
click at [860, 220] on input "number" at bounding box center [857, 218] width 26 height 16
type input "*"
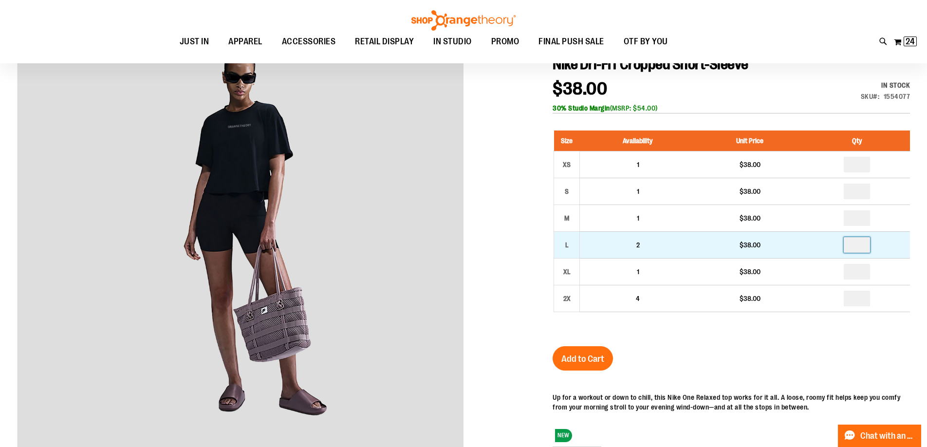
click at [861, 245] on input "number" at bounding box center [857, 245] width 26 height 16
type input "*"
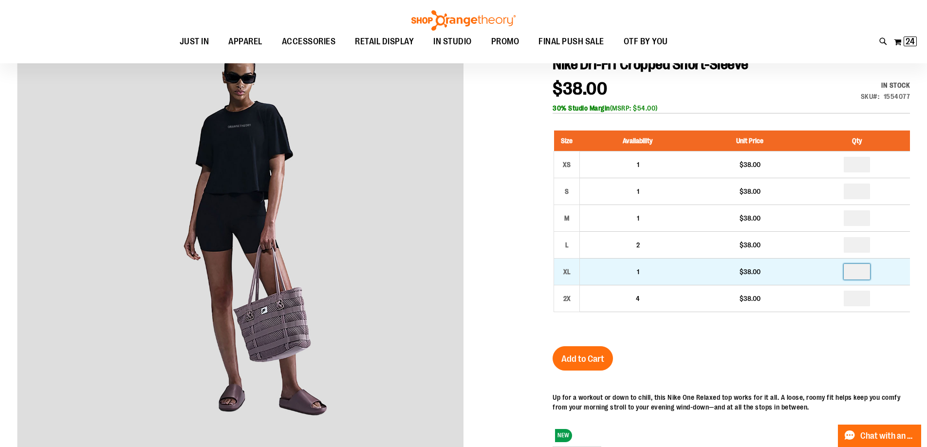
click at [858, 271] on input "number" at bounding box center [857, 272] width 26 height 16
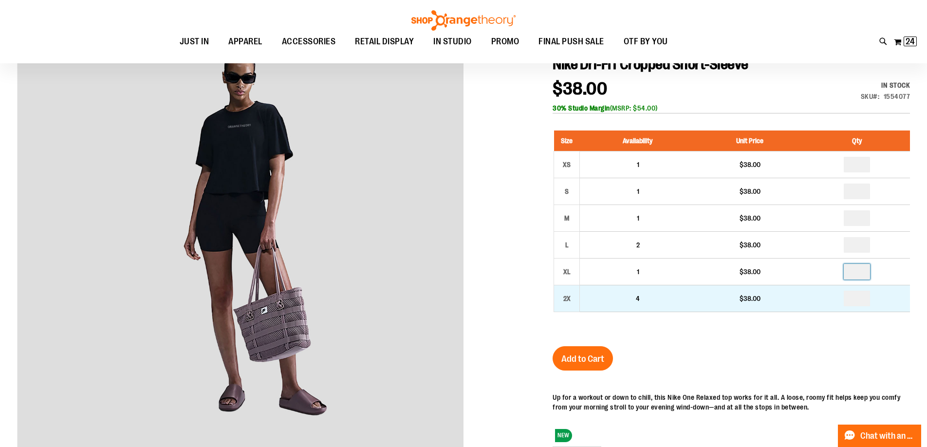
type input "*"
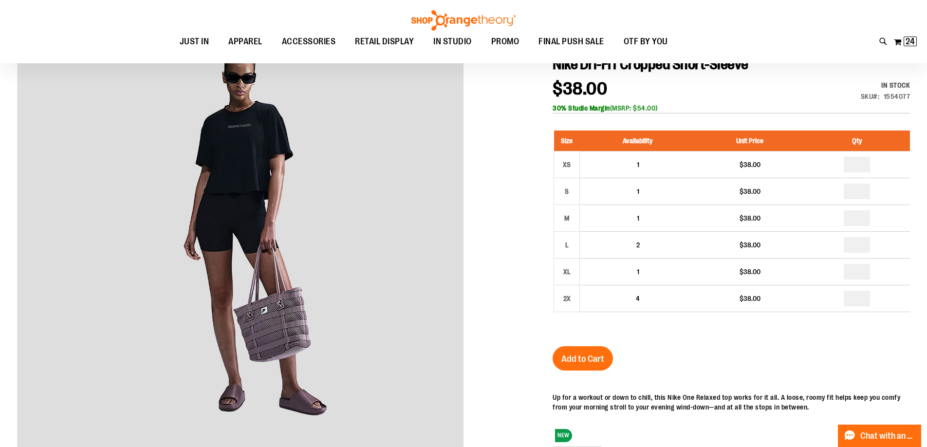
click at [595, 346] on button "Add to Cart" at bounding box center [583, 358] width 60 height 24
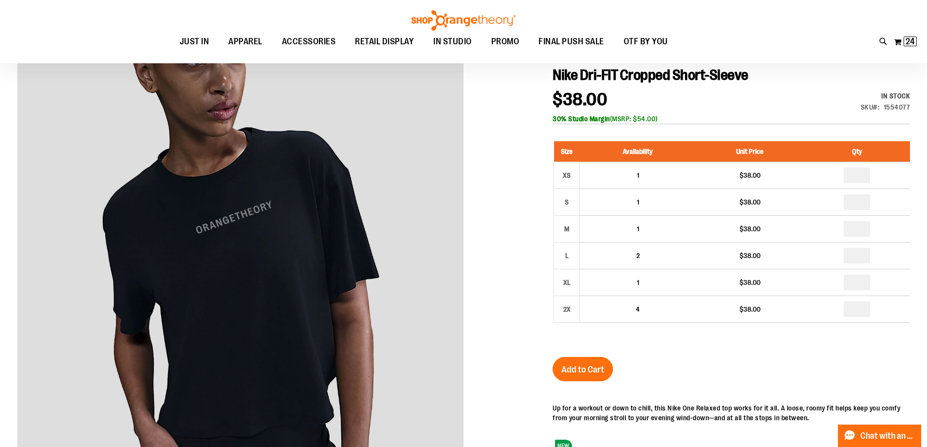
scroll to position [97, 0]
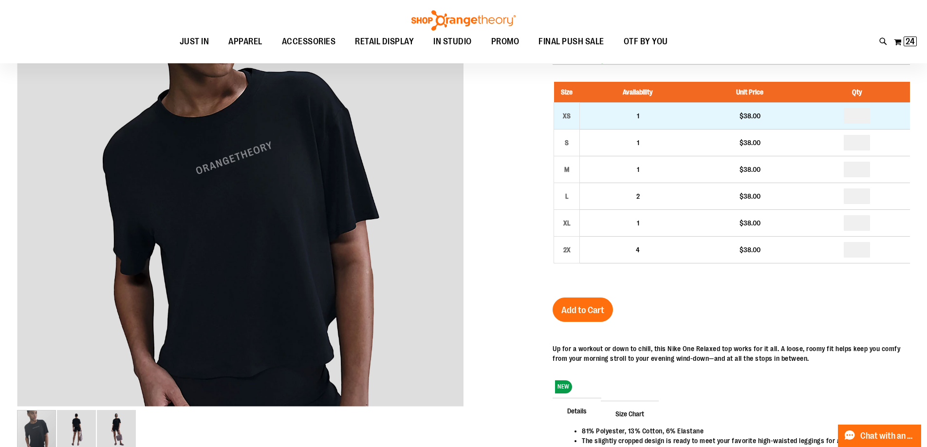
type input "**********"
click at [858, 118] on input "number" at bounding box center [857, 116] width 26 height 16
type input "*"
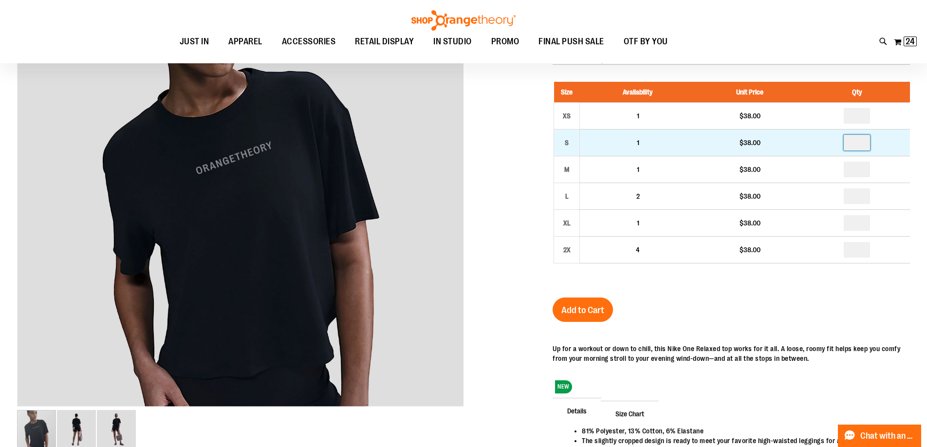
click at [859, 147] on input "number" at bounding box center [857, 143] width 26 height 16
type input "*"
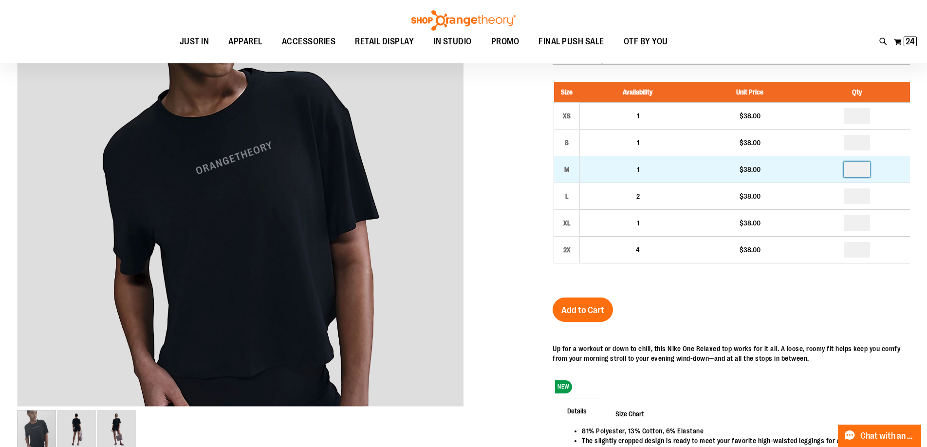
click at [857, 169] on input "number" at bounding box center [857, 170] width 26 height 16
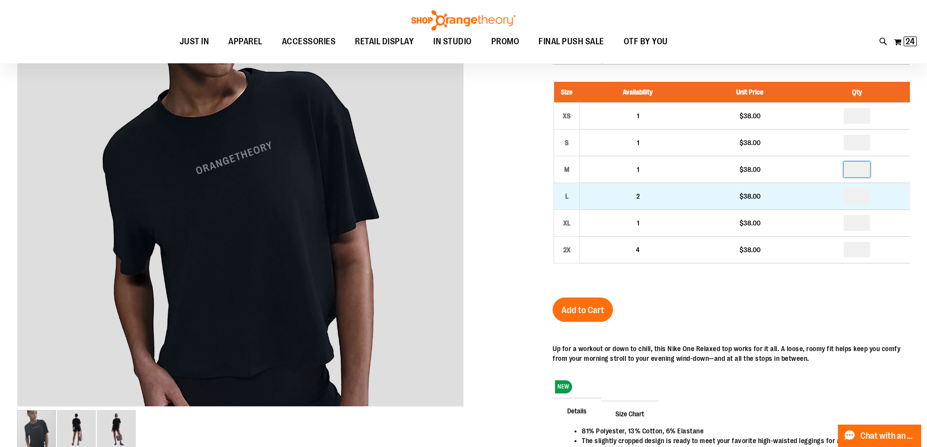
type input "*"
click at [855, 197] on input "number" at bounding box center [857, 196] width 26 height 16
type input "*"
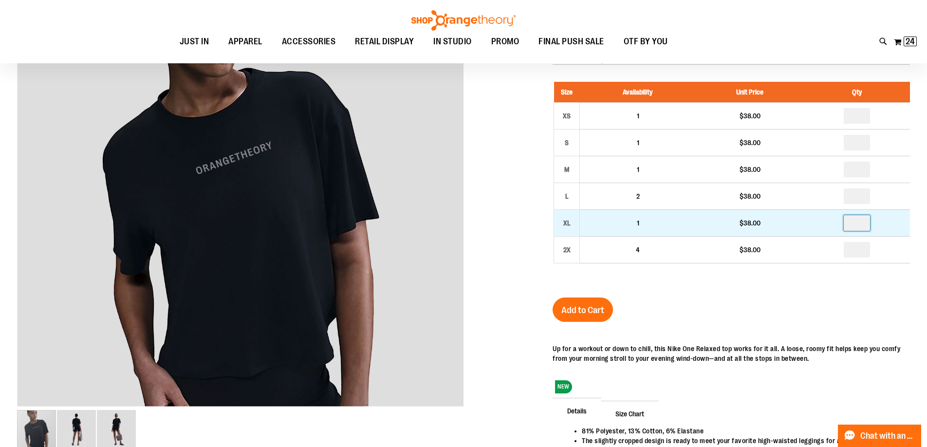
click at [854, 222] on input "number" at bounding box center [857, 223] width 26 height 16
type input "*"
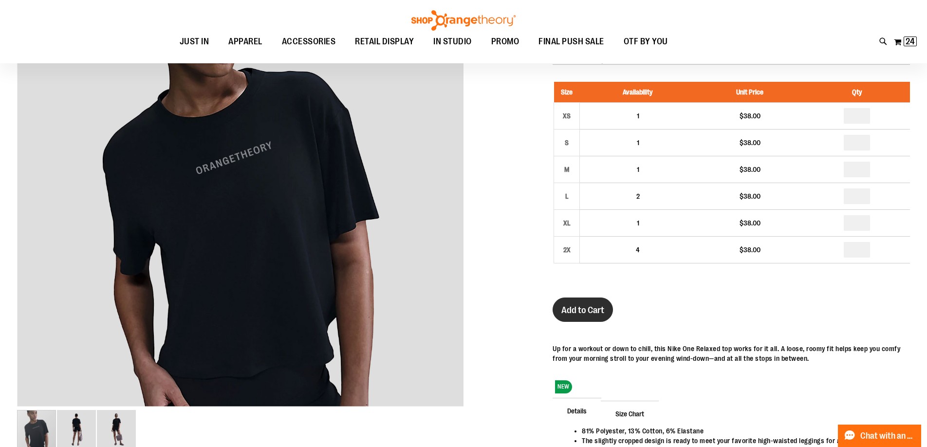
click at [588, 305] on span "Add to Cart" at bounding box center [583, 310] width 43 height 11
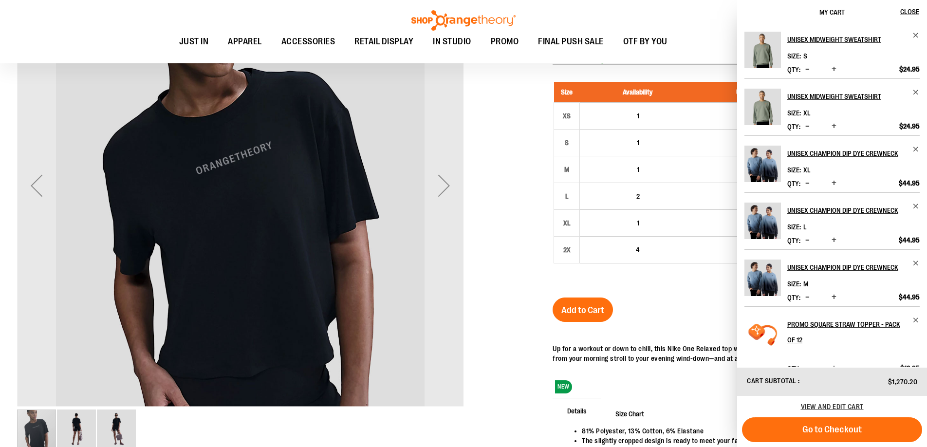
scroll to position [0, 0]
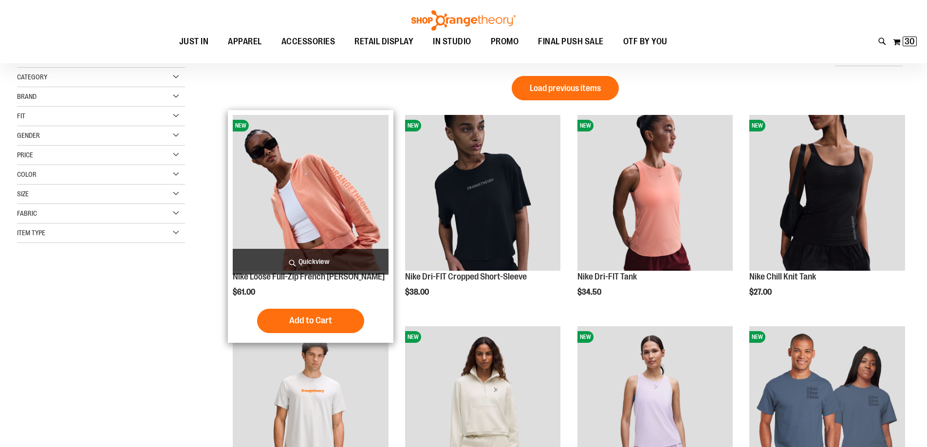
scroll to position [48, 0]
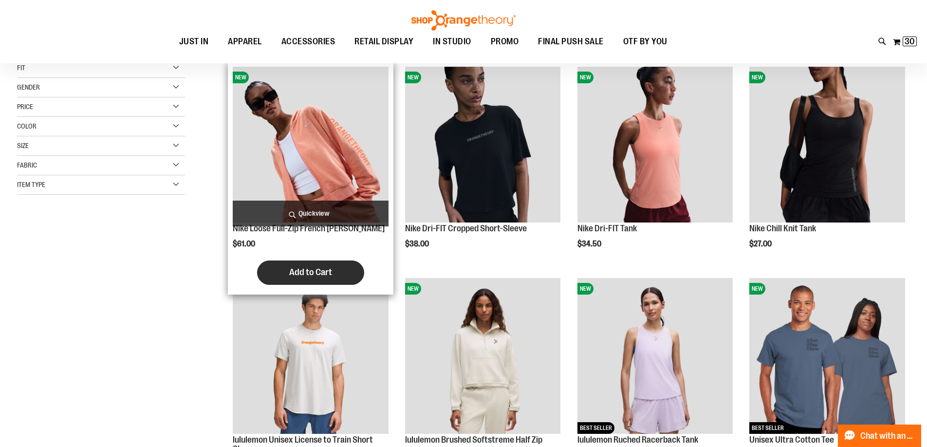
type input "**********"
click at [297, 270] on span "Add to Cart" at bounding box center [310, 272] width 43 height 11
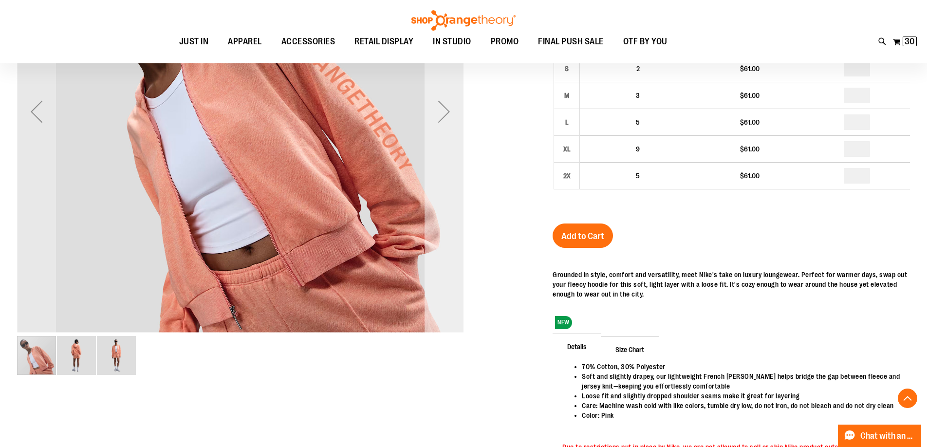
type input "**********"
click at [440, 108] on div "Next" at bounding box center [444, 111] width 39 height 39
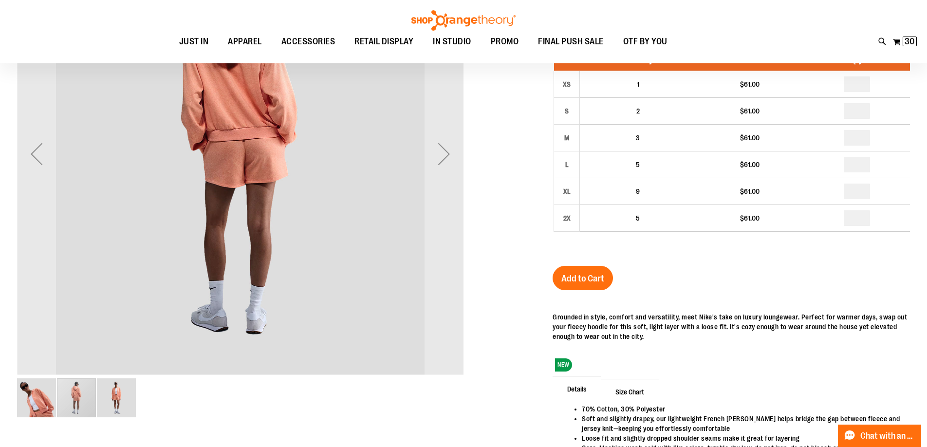
scroll to position [74, 0]
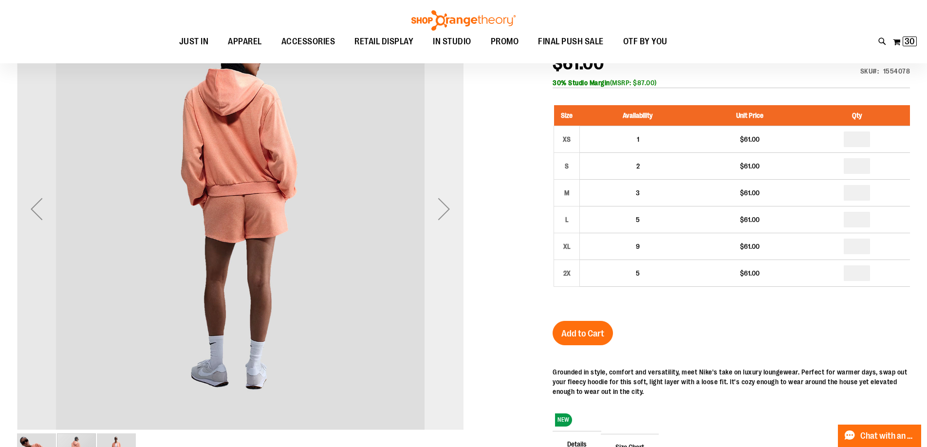
click at [455, 207] on div "Next" at bounding box center [444, 208] width 39 height 39
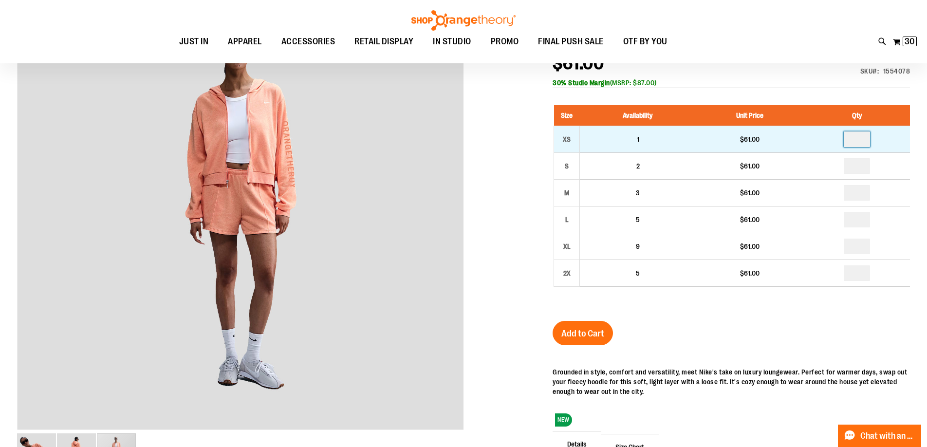
click at [862, 143] on input "number" at bounding box center [857, 140] width 26 height 16
type input "*"
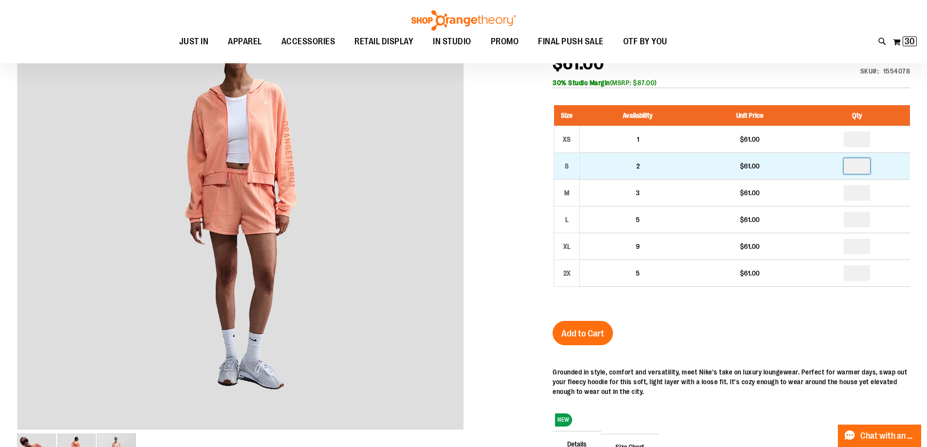
click at [860, 166] on input "number" at bounding box center [857, 166] width 26 height 16
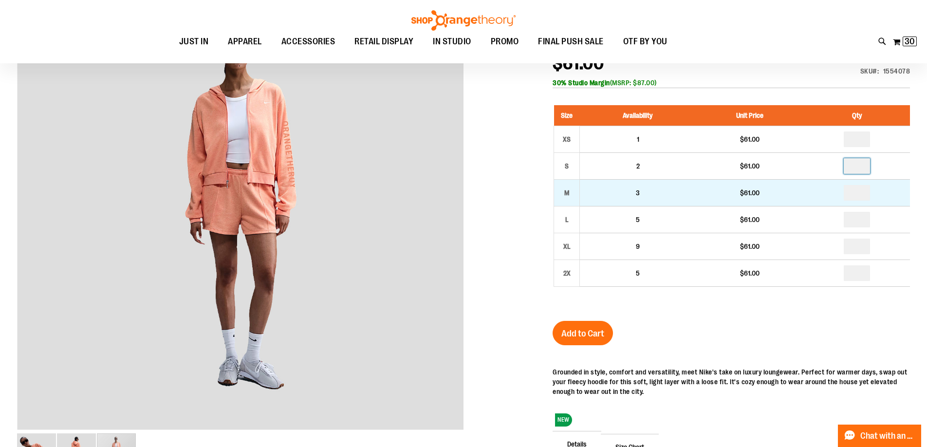
type input "*"
click at [858, 192] on input "number" at bounding box center [857, 193] width 26 height 16
type input "*"
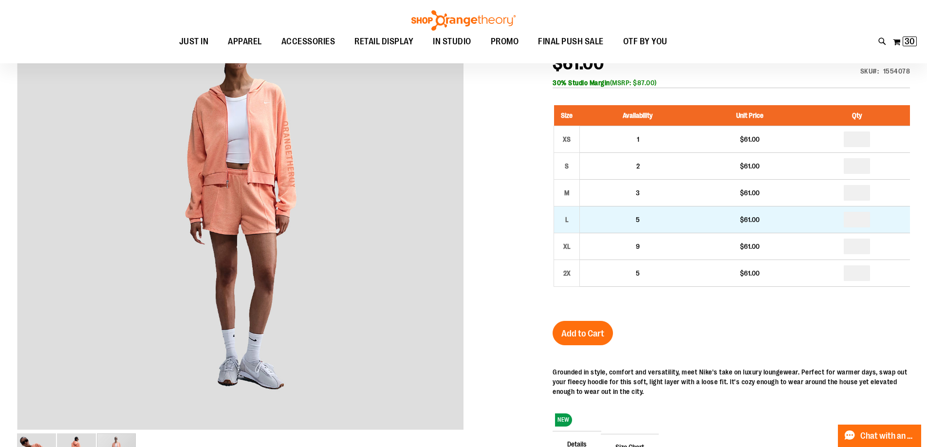
type input "*"
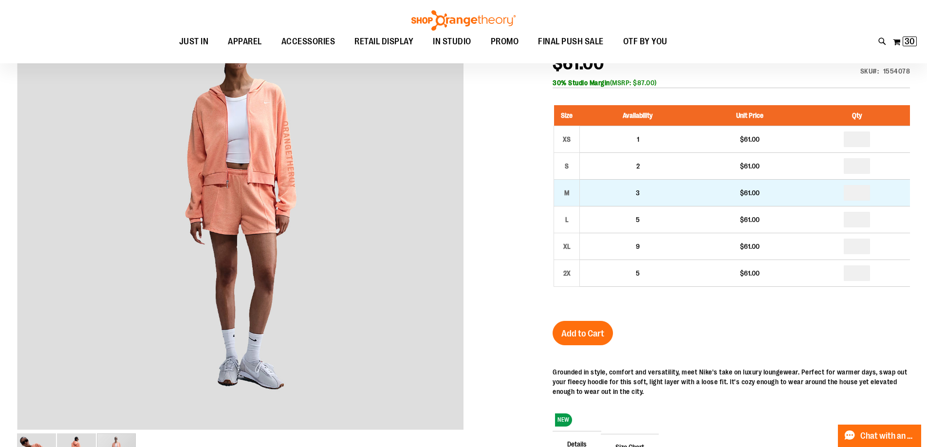
type input "*"
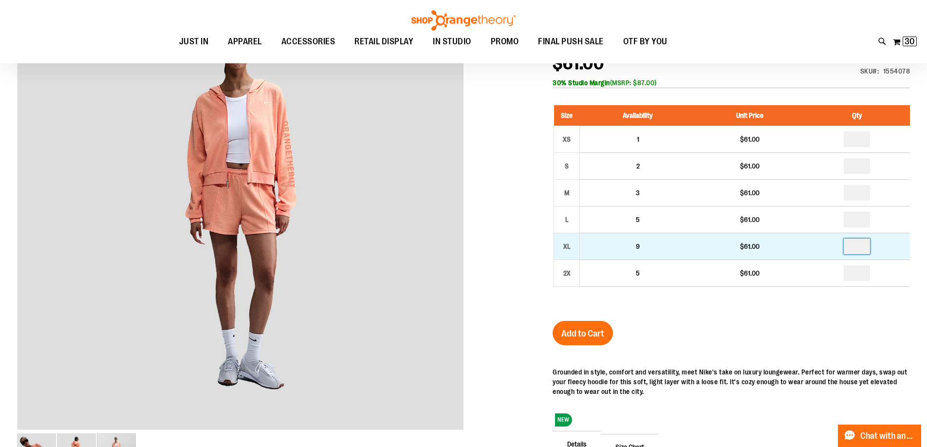
click at [862, 245] on input "number" at bounding box center [857, 247] width 26 height 16
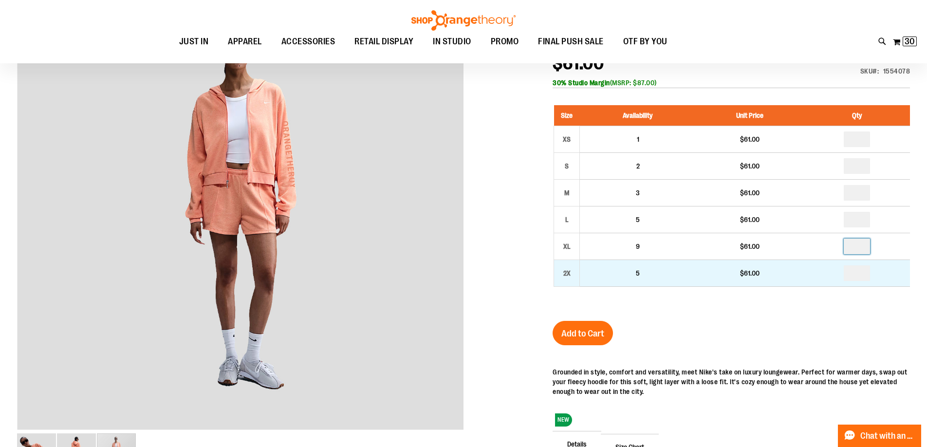
type input "*"
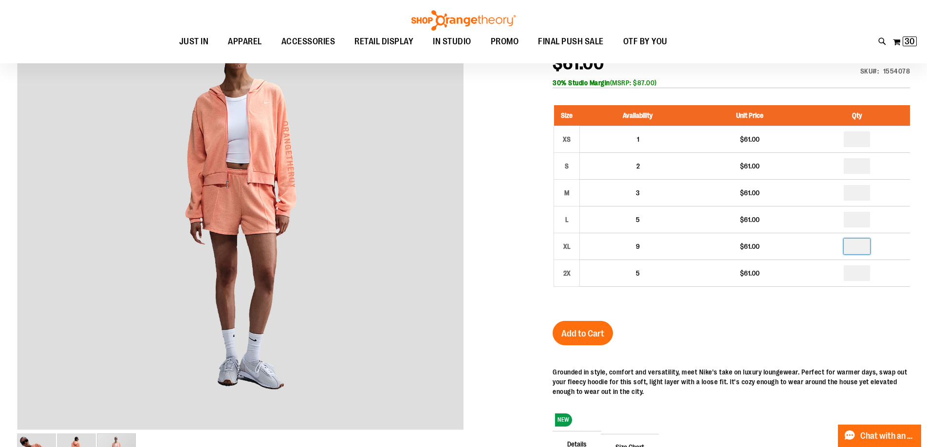
type input "*"
click at [568, 334] on span "Add to Cart" at bounding box center [583, 333] width 43 height 11
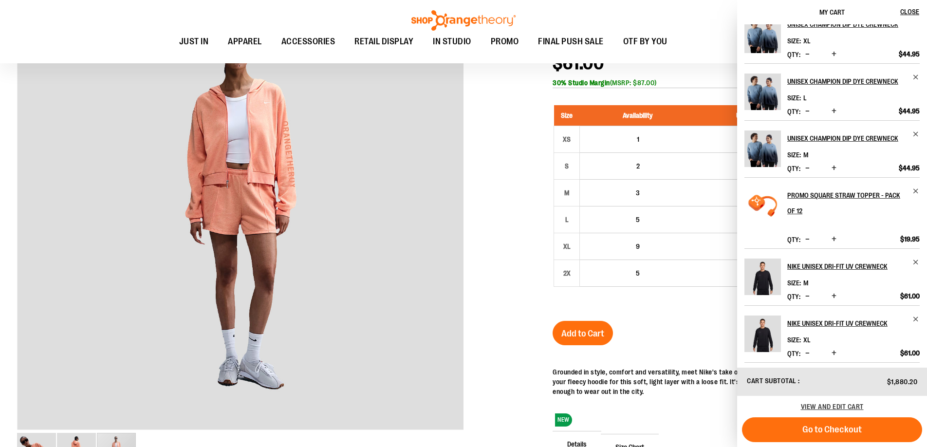
scroll to position [246, 0]
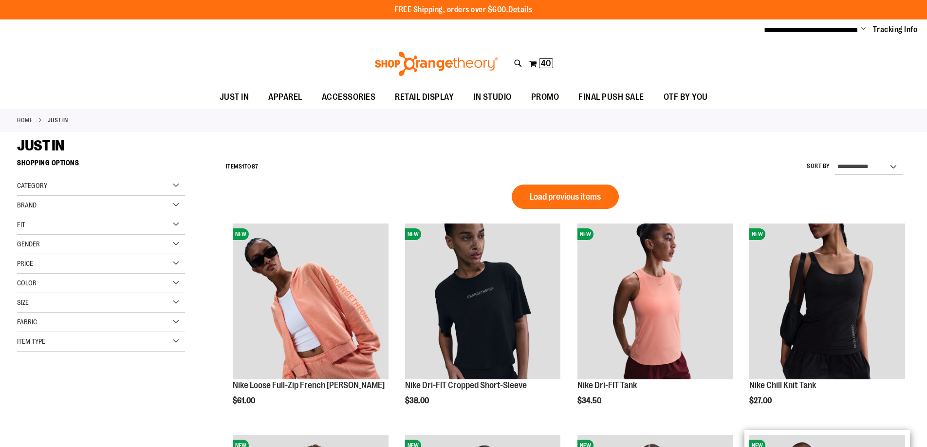
scroll to position [48, 0]
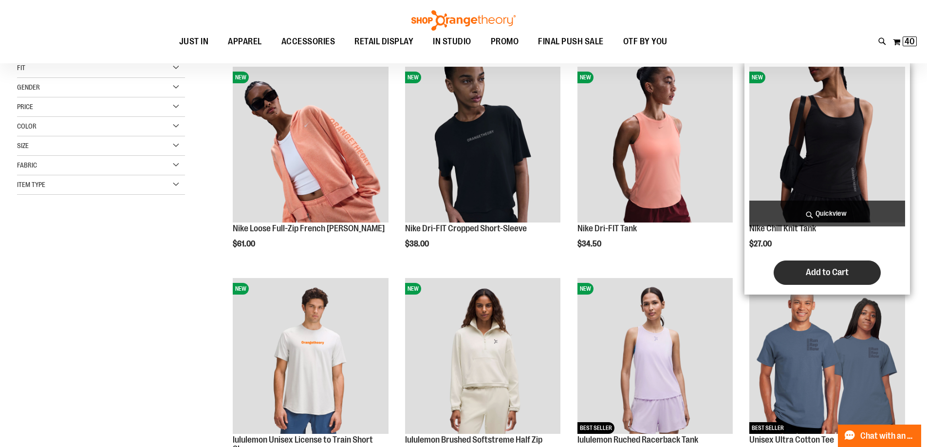
type input "**********"
click at [816, 274] on span "Add to Cart" at bounding box center [827, 272] width 43 height 11
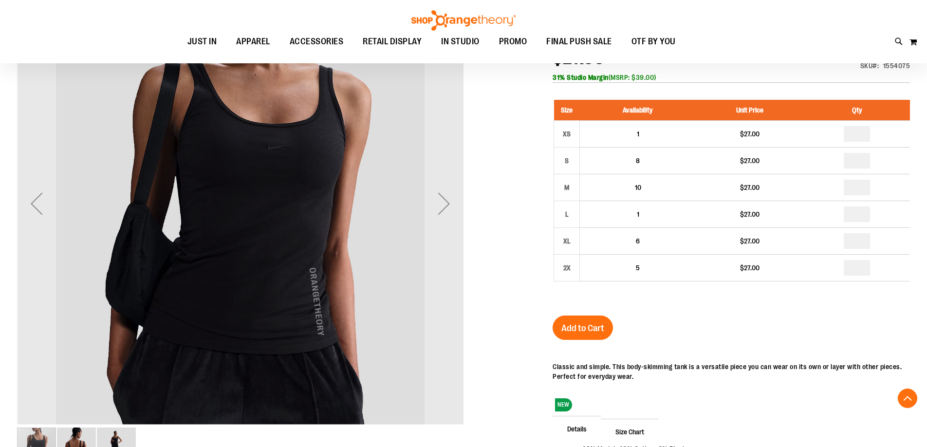
scroll to position [48, 0]
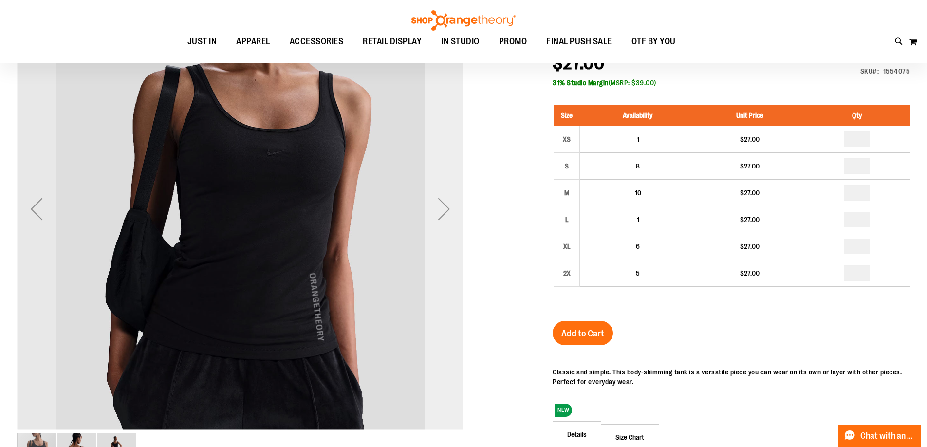
type input "**********"
click at [445, 219] on div "Next" at bounding box center [444, 208] width 39 height 39
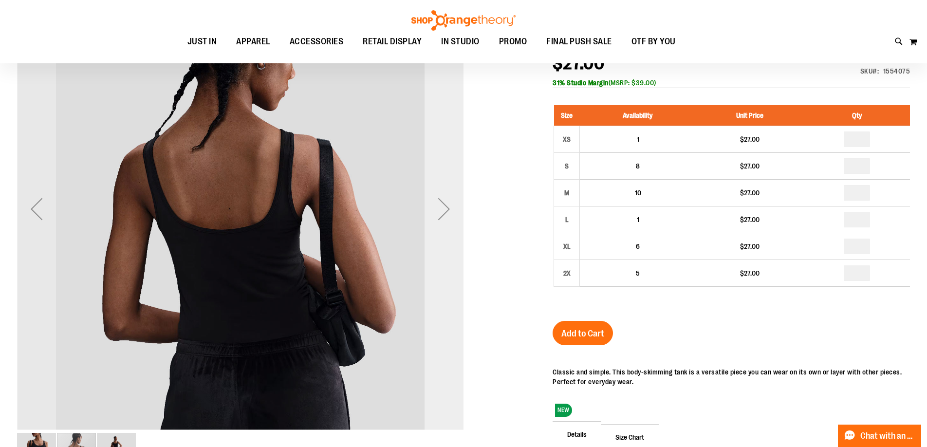
click at [445, 219] on div "Next" at bounding box center [444, 208] width 39 height 39
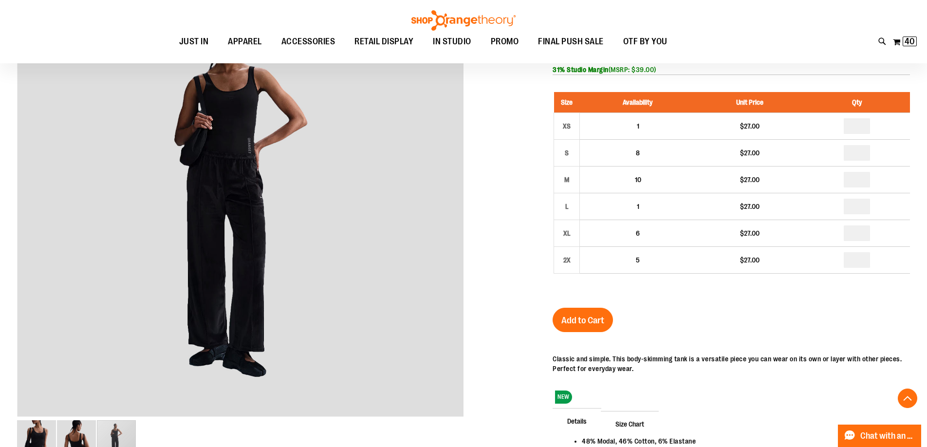
scroll to position [25, 0]
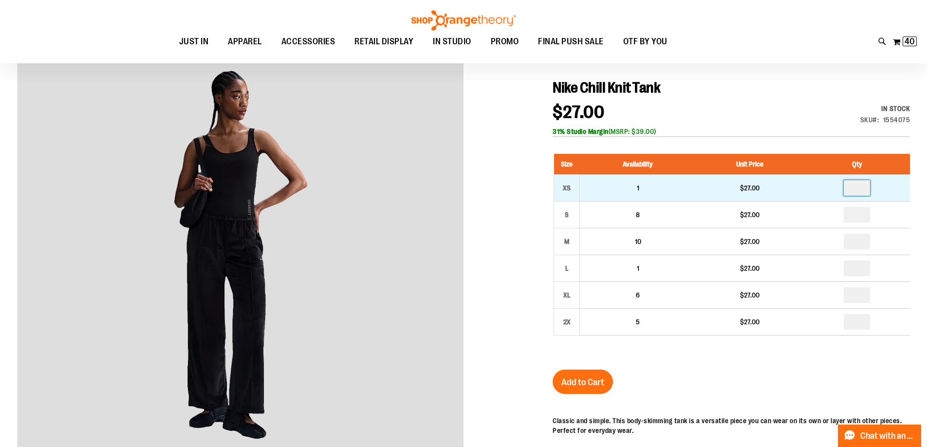
click at [859, 188] on input "number" at bounding box center [857, 188] width 26 height 16
type input "*"
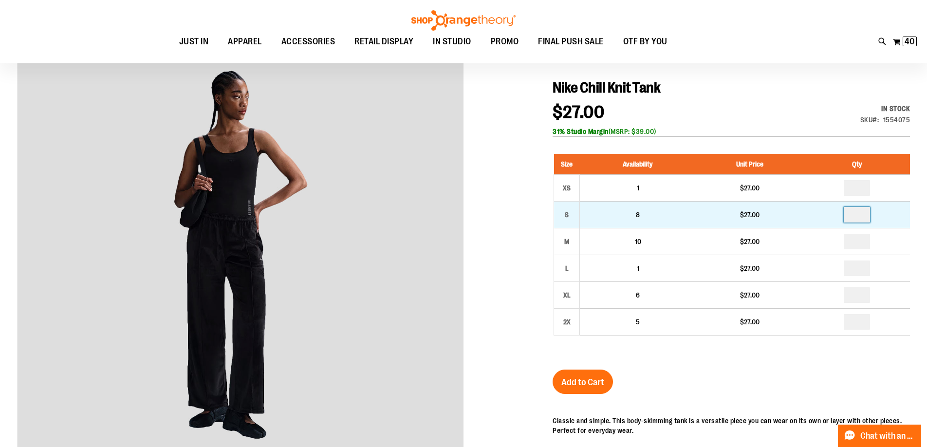
click at [859, 212] on input "number" at bounding box center [857, 215] width 26 height 16
type input "*"
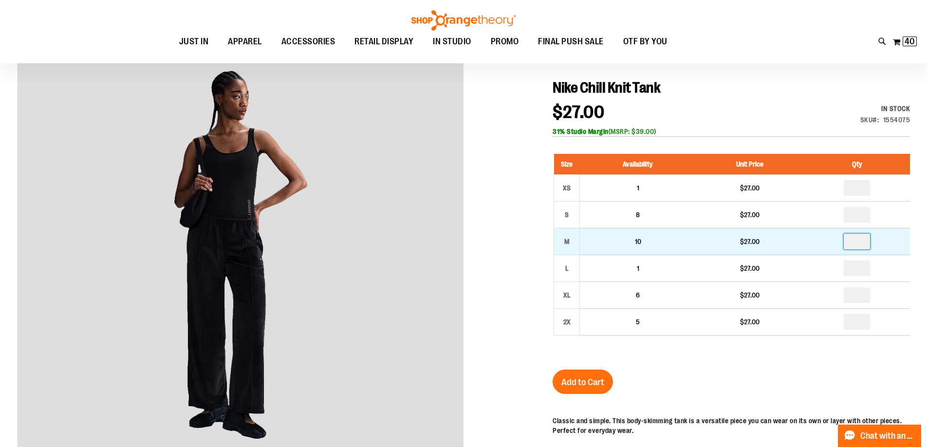
click at [860, 244] on input "number" at bounding box center [857, 242] width 26 height 16
type input "*"
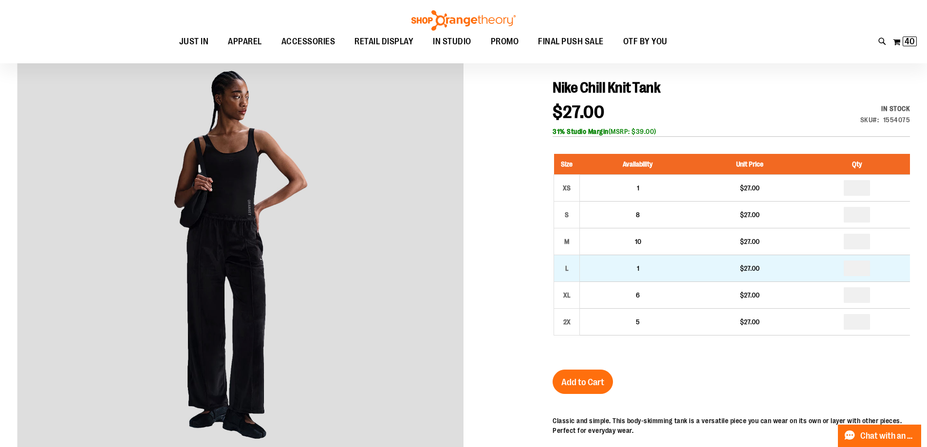
type input "*"
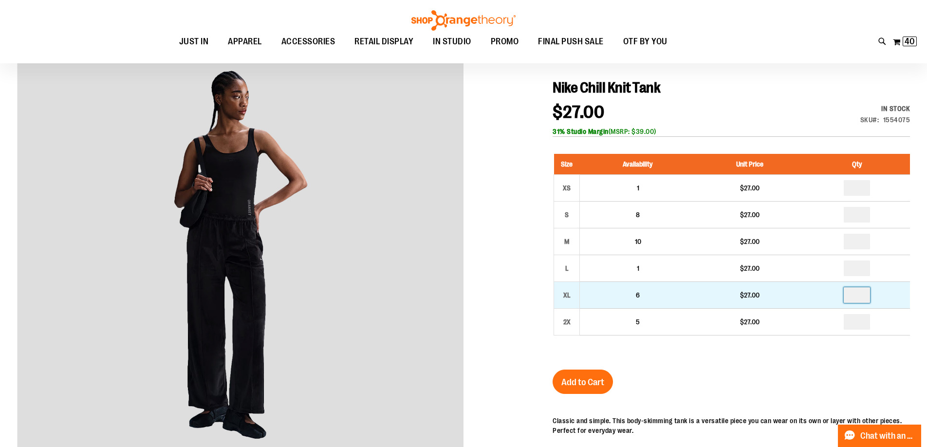
click at [858, 292] on input "number" at bounding box center [857, 295] width 26 height 16
type input "*"
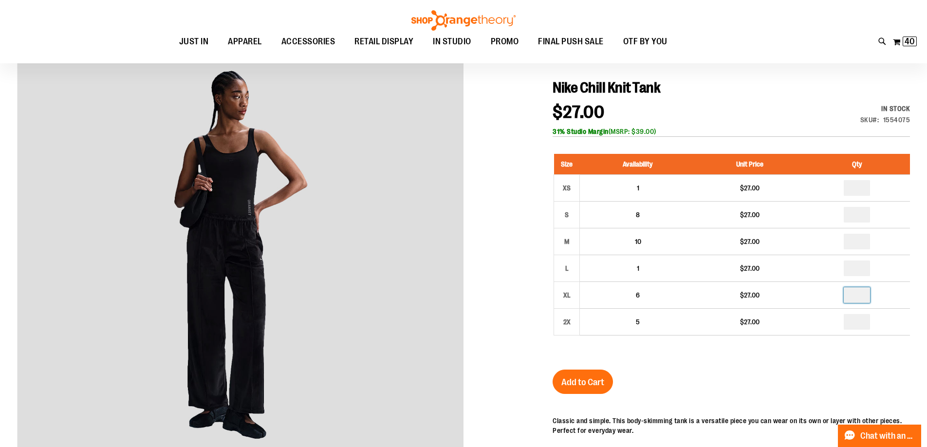
click at [769, 376] on div "Nike Chill Knit Tank $27.00 In stock Only %1 left SKU 1554075 31% Studio Margin…" at bounding box center [732, 347] width 358 height 537
click at [574, 383] on span "Add to Cart" at bounding box center [583, 382] width 43 height 11
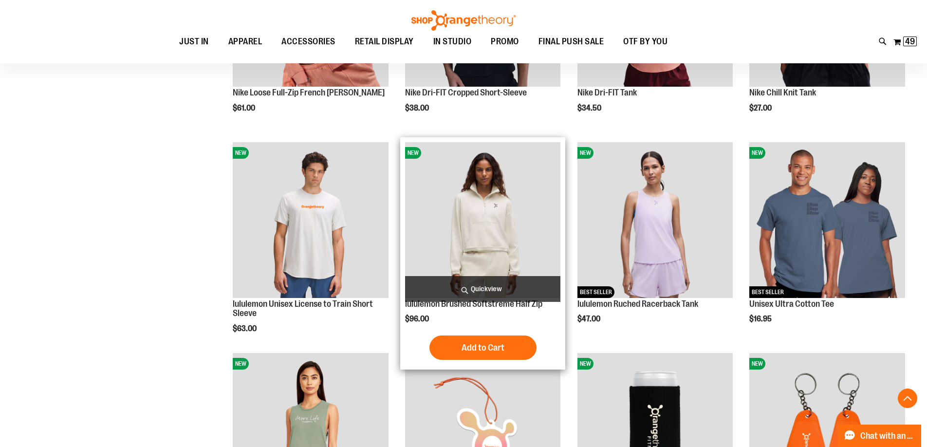
scroll to position [242, 0]
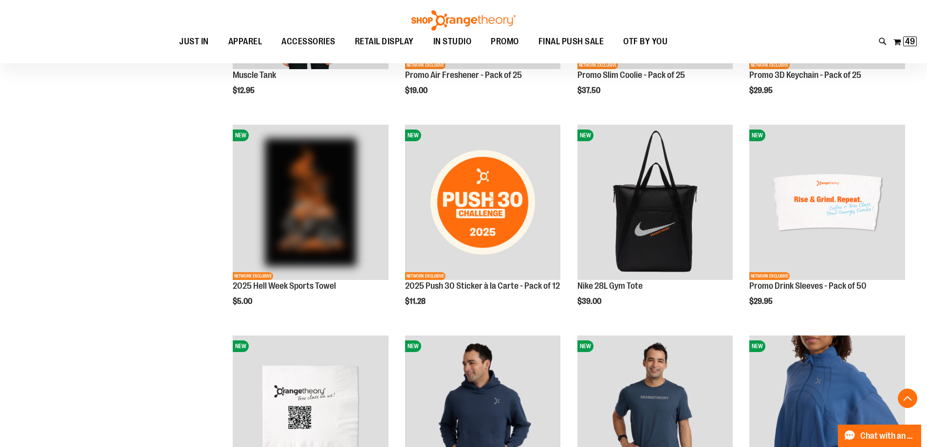
scroll to position [680, 0]
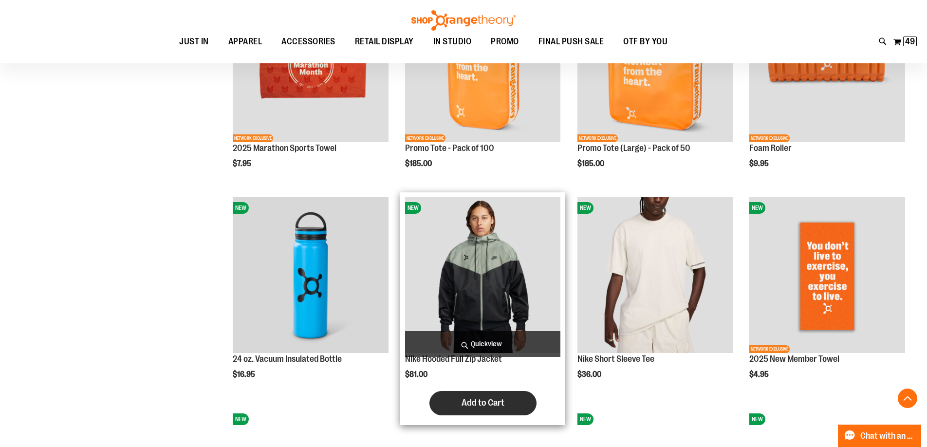
scroll to position [1411, 0]
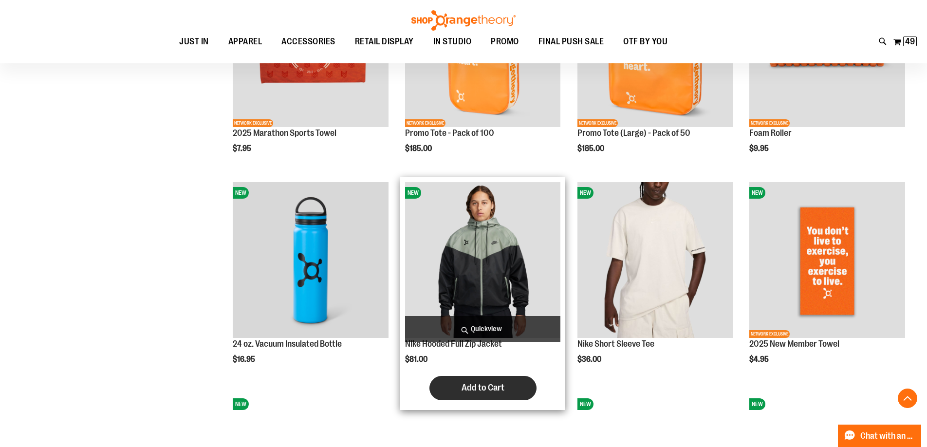
type input "**********"
click at [480, 385] on span "Add to Cart" at bounding box center [483, 387] width 43 height 11
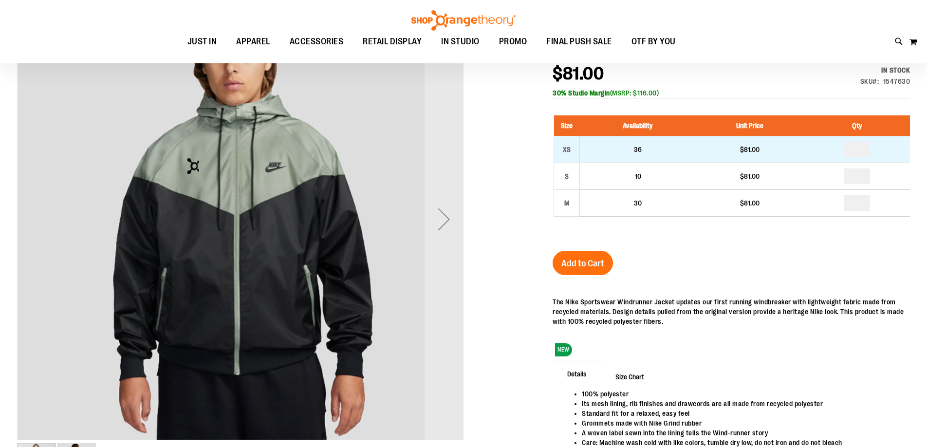
scroll to position [146, 0]
type input "**********"
click at [856, 147] on input "number" at bounding box center [857, 150] width 26 height 16
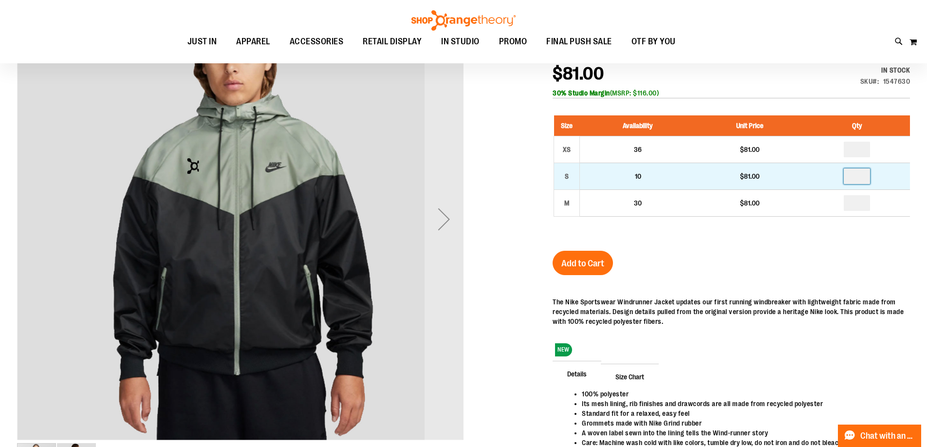
type input "*"
click at [870, 175] on input "number" at bounding box center [857, 177] width 26 height 16
type input "*"
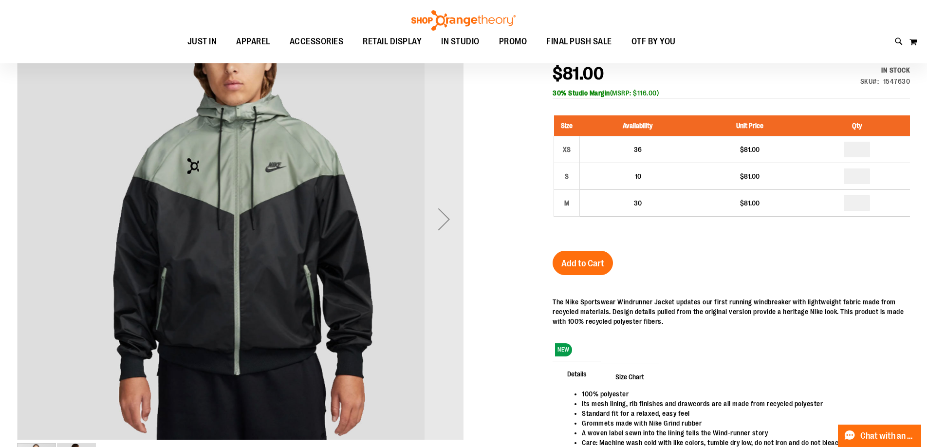
type input "*"
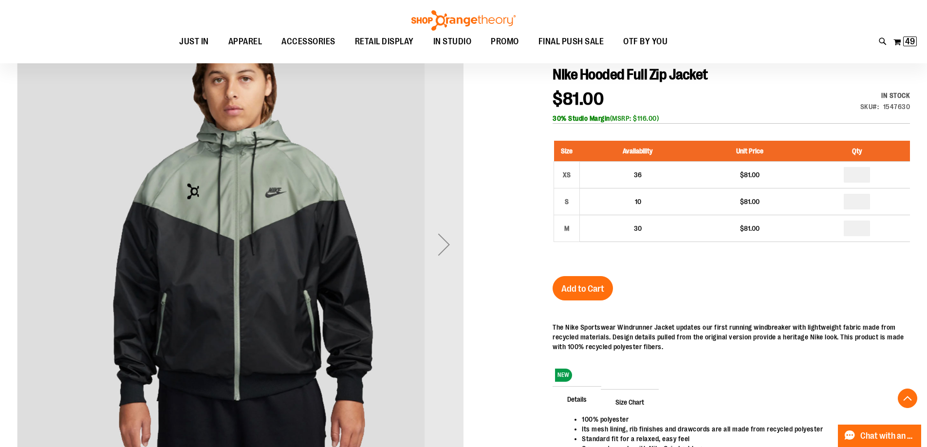
scroll to position [171, 0]
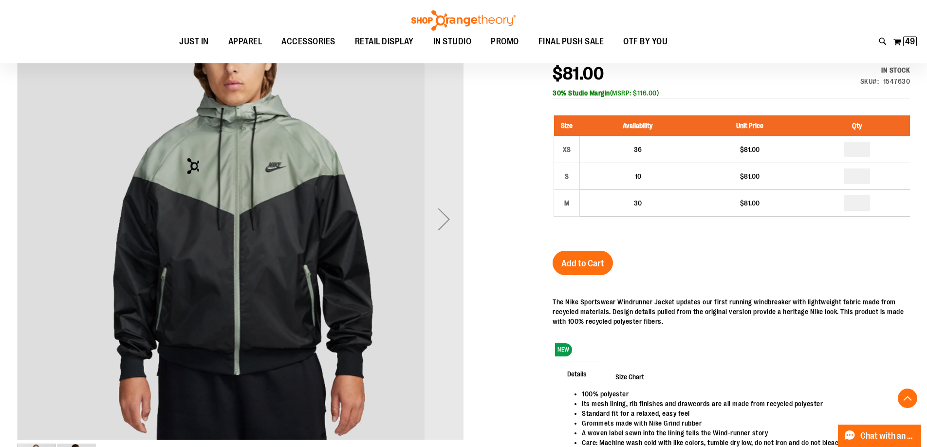
click at [858, 227] on div "Size Availability Unit Price Qty XS 36 $81.00 * S 10 $81.00 * M *" at bounding box center [732, 173] width 358 height 135
click at [600, 269] on span "Add to Cart" at bounding box center [583, 263] width 43 height 11
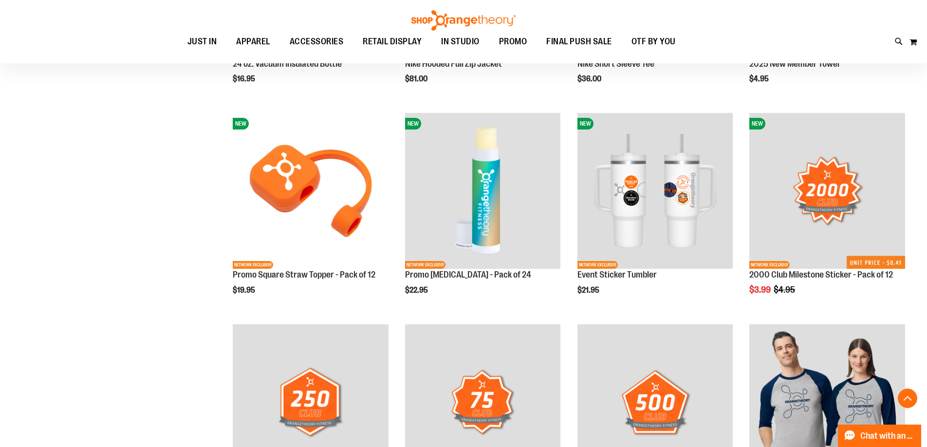
scroll to position [523, 0]
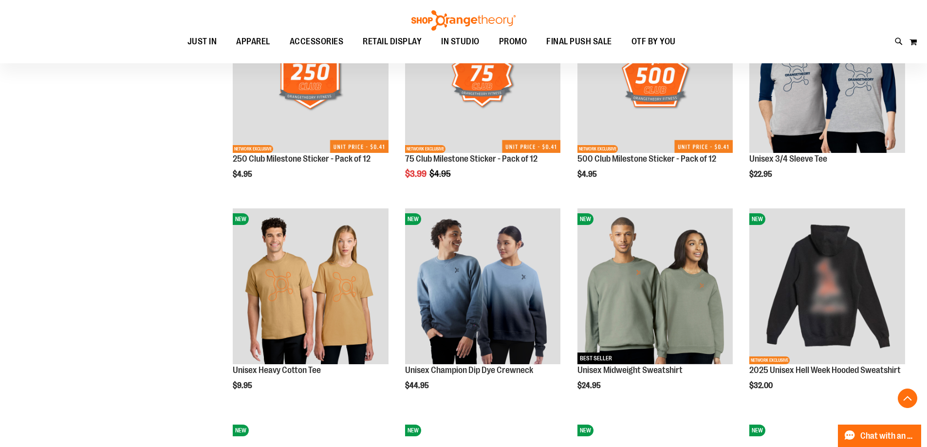
scroll to position [864, 0]
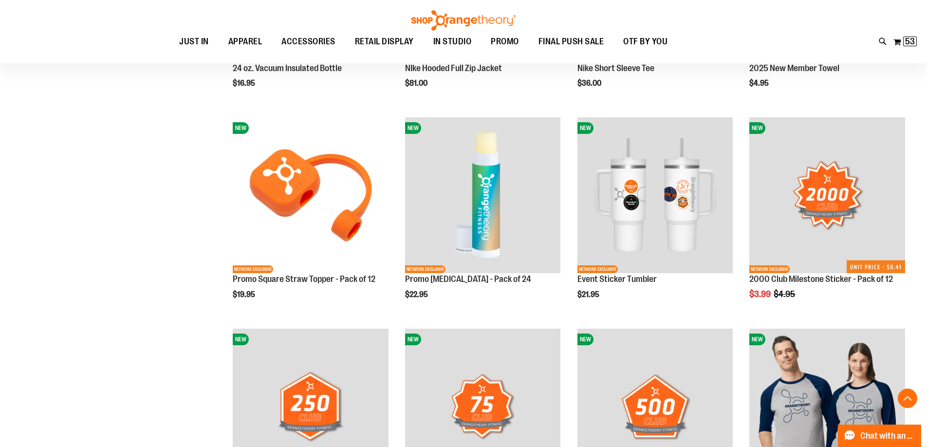
scroll to position [523, 0]
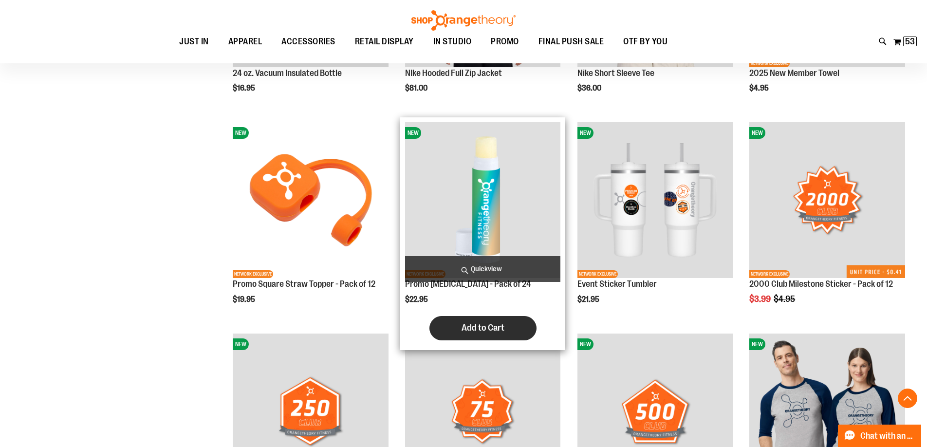
type input "**********"
click at [477, 331] on span "Add to Cart" at bounding box center [483, 327] width 43 height 11
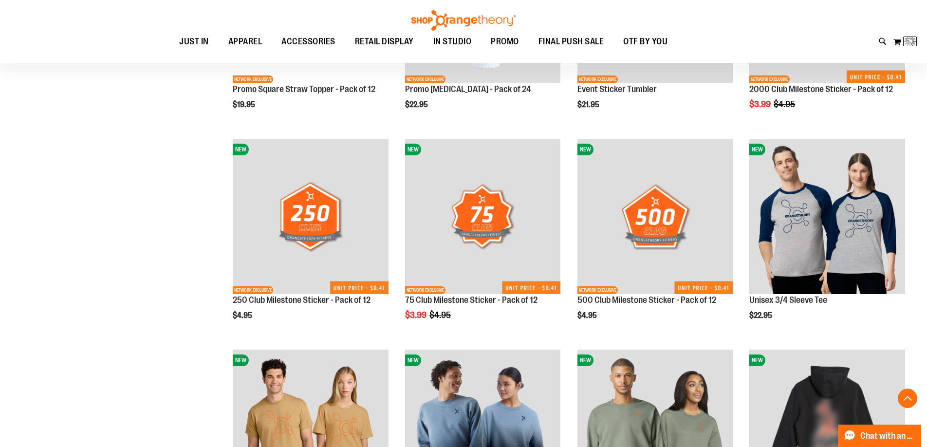
scroll to position [864, 0]
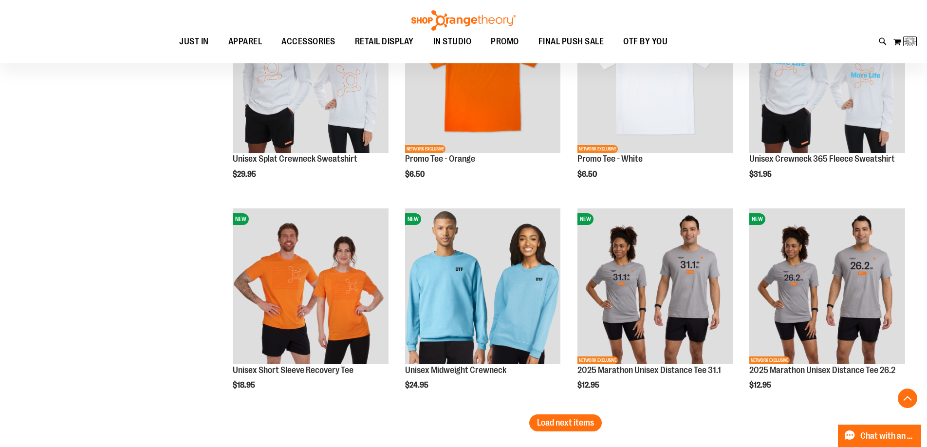
scroll to position [1789, 0]
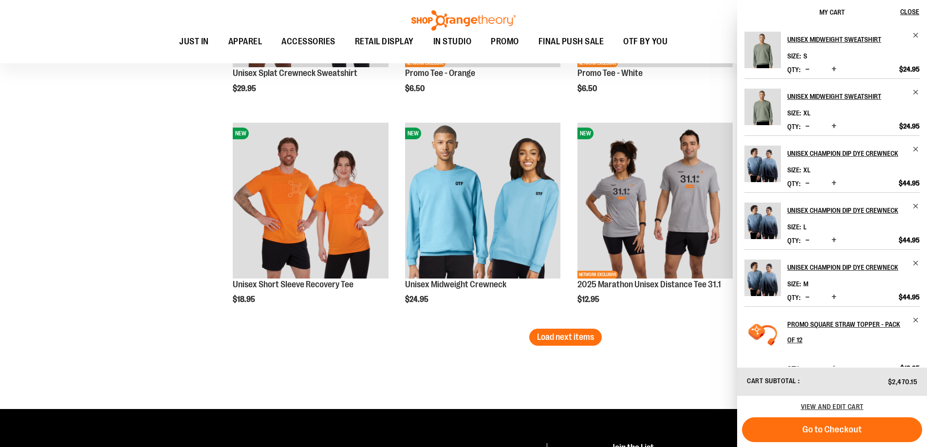
scroll to position [623, 0]
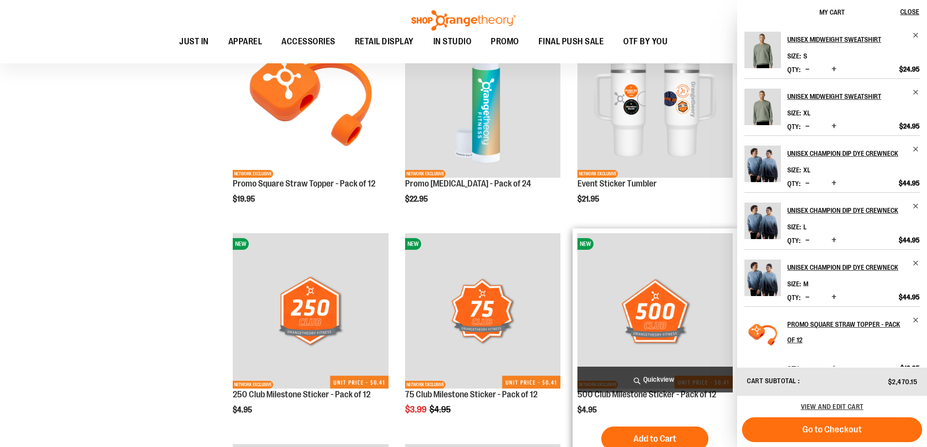
click at [576, 337] on div "NEW NETWORK EXCLUSIVE 500 Club Milestone Sticker - Pack of 12 $4.95 Quickview A…" at bounding box center [656, 344] width 166 height 232
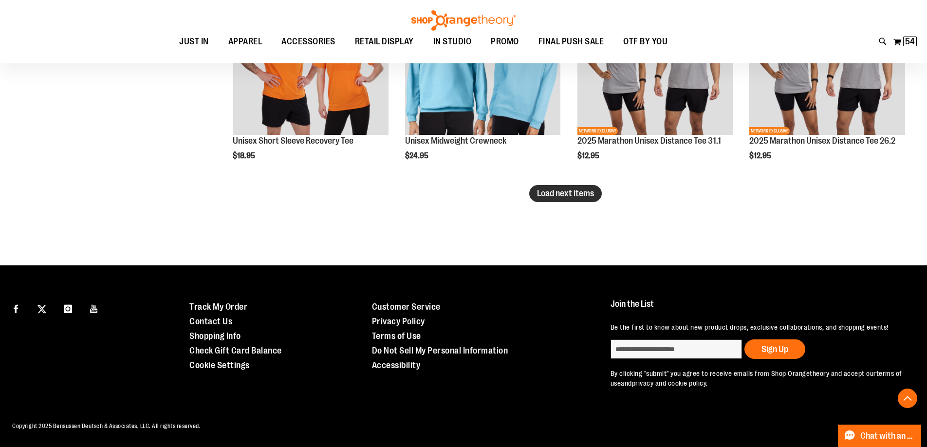
click at [569, 188] on span "Load next items" at bounding box center [565, 193] width 57 height 10
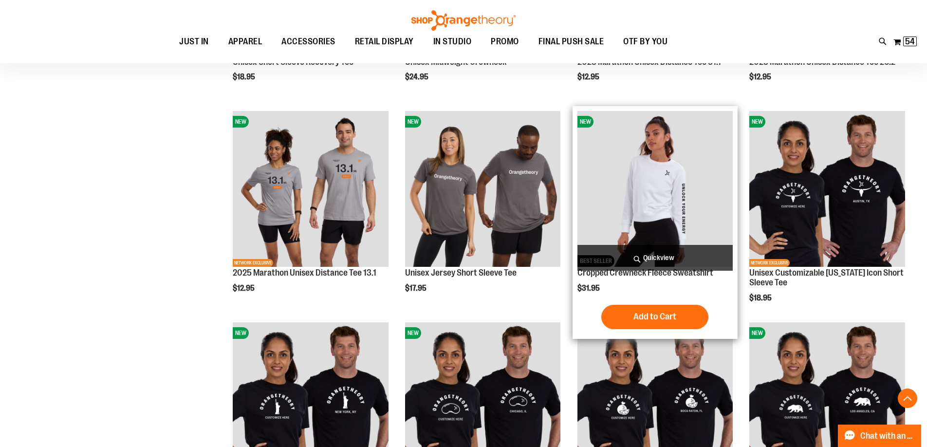
scroll to position [2035, 0]
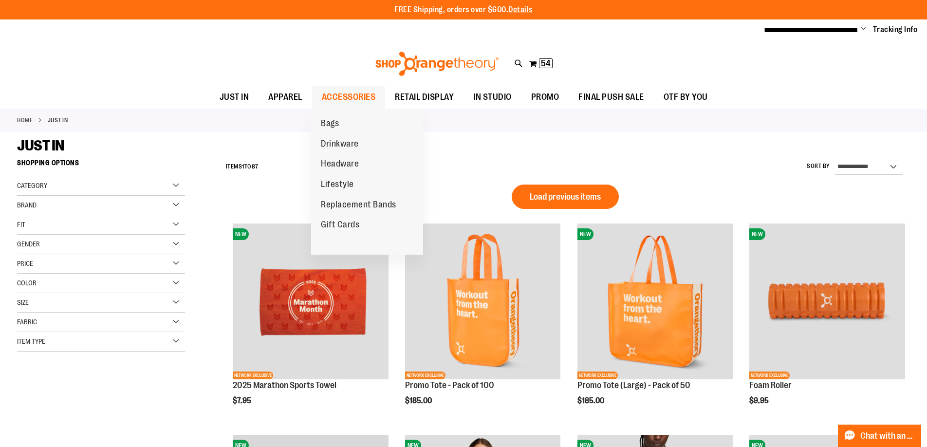
click at [355, 95] on span "ACCESSORIES" at bounding box center [349, 97] width 54 height 22
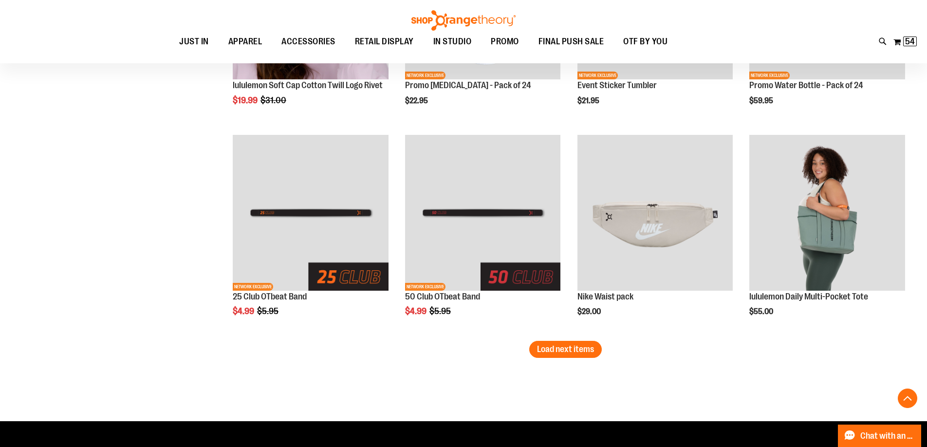
scroll to position [1656, 0]
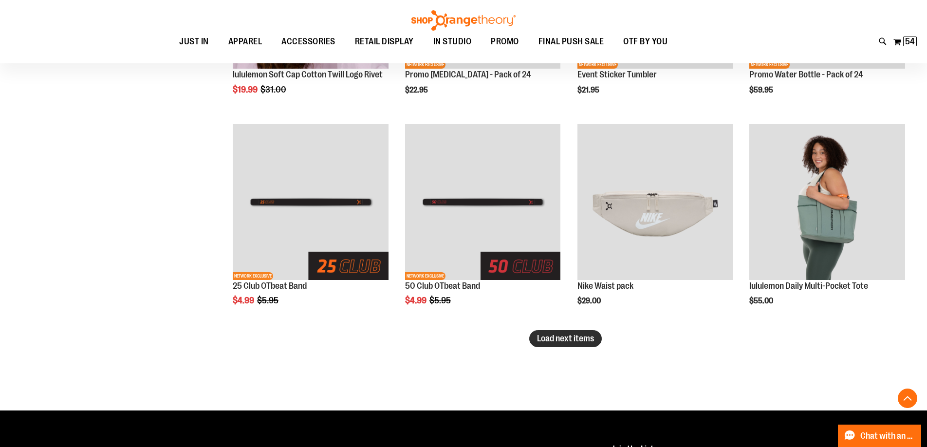
type input "**********"
click at [556, 340] on span "Load next items" at bounding box center [565, 339] width 57 height 10
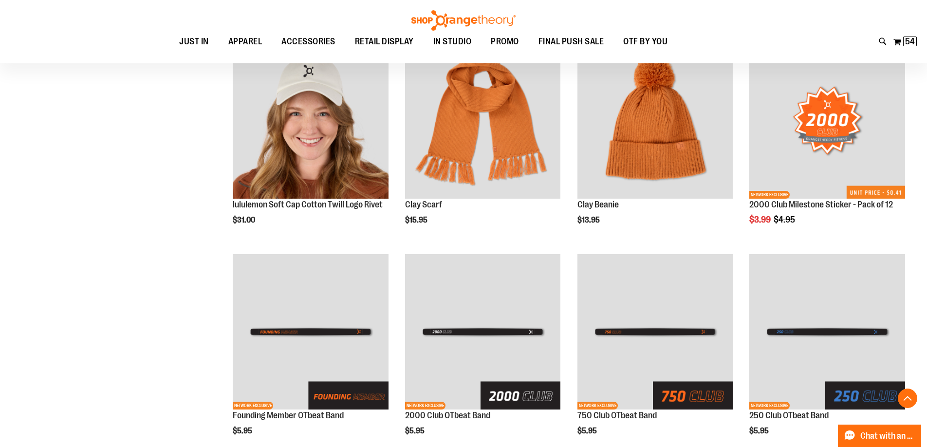
scroll to position [2094, 0]
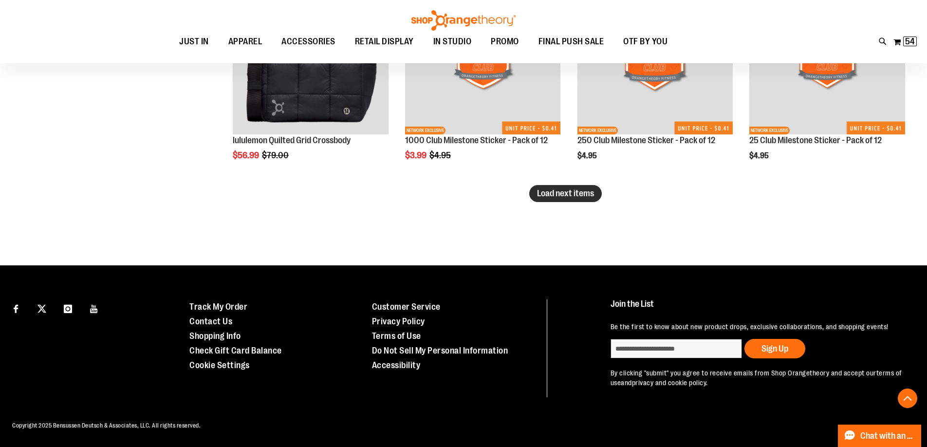
click at [572, 190] on button "Load next items" at bounding box center [565, 193] width 73 height 17
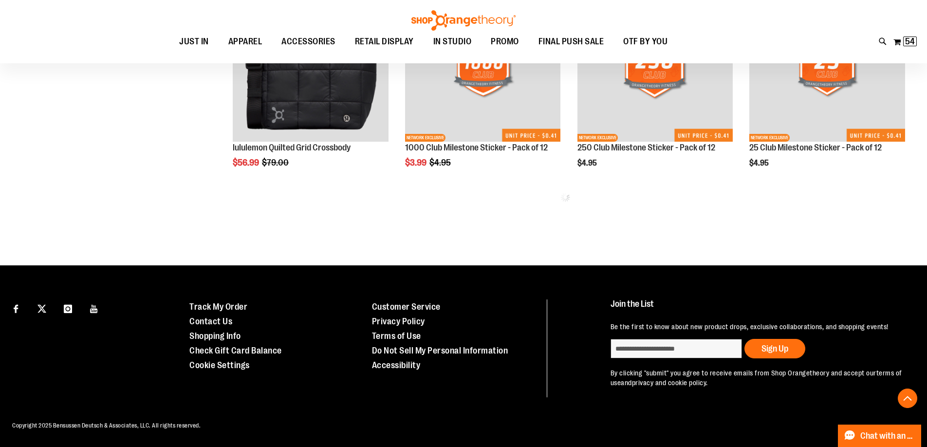
scroll to position [2437, 0]
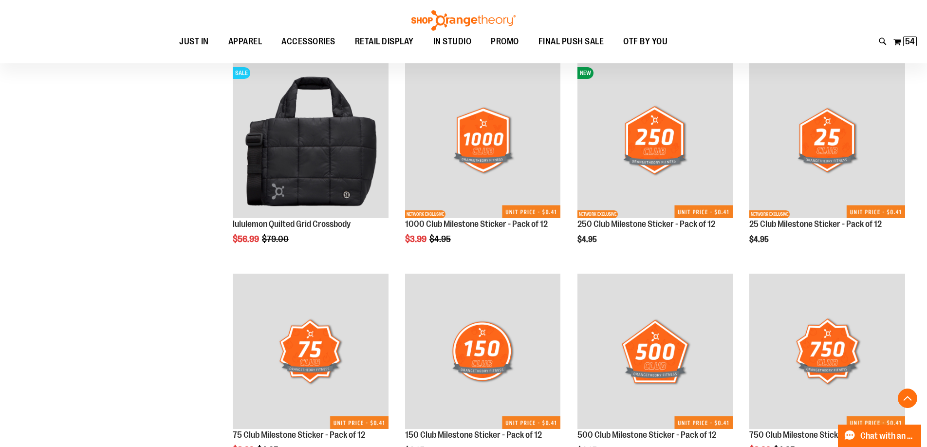
scroll to position [2347, 0]
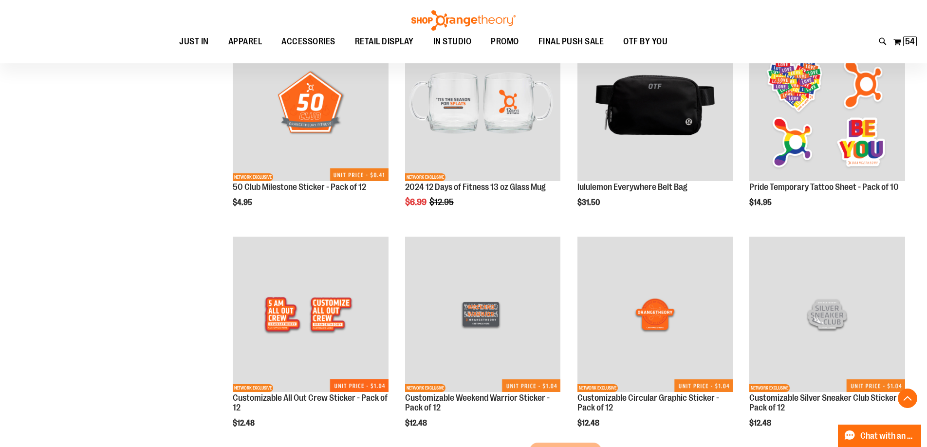
scroll to position [2931, 0]
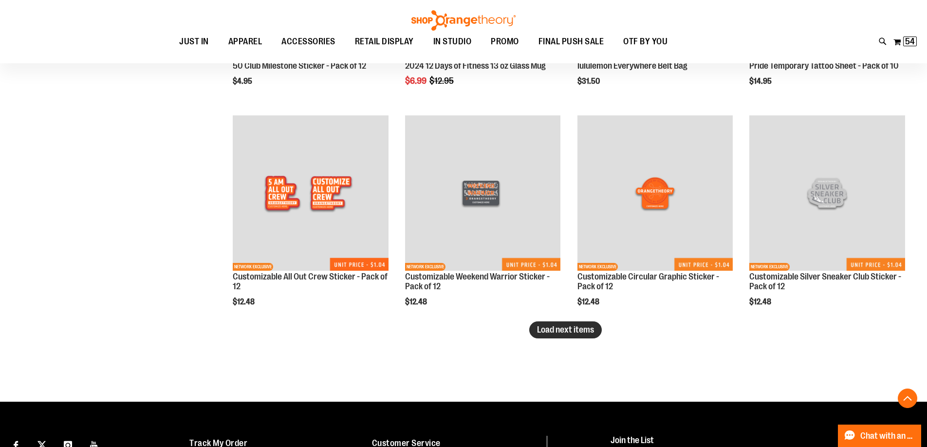
click at [552, 330] on span "Load next items" at bounding box center [565, 330] width 57 height 10
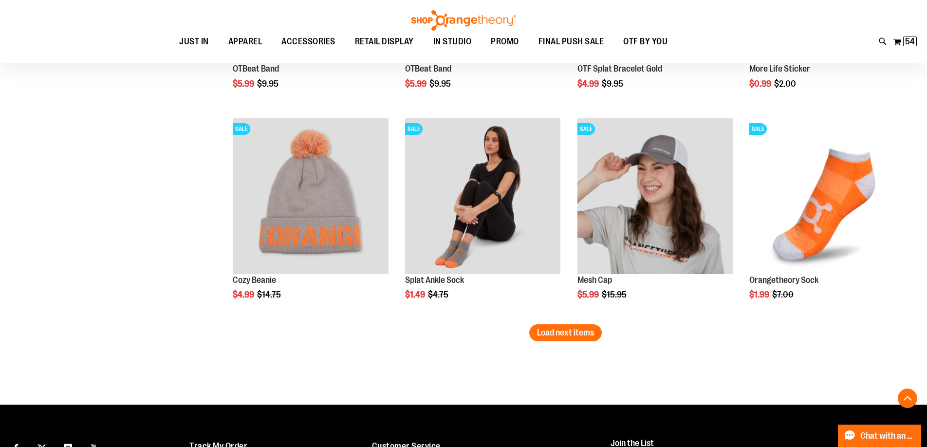
scroll to position [3613, 0]
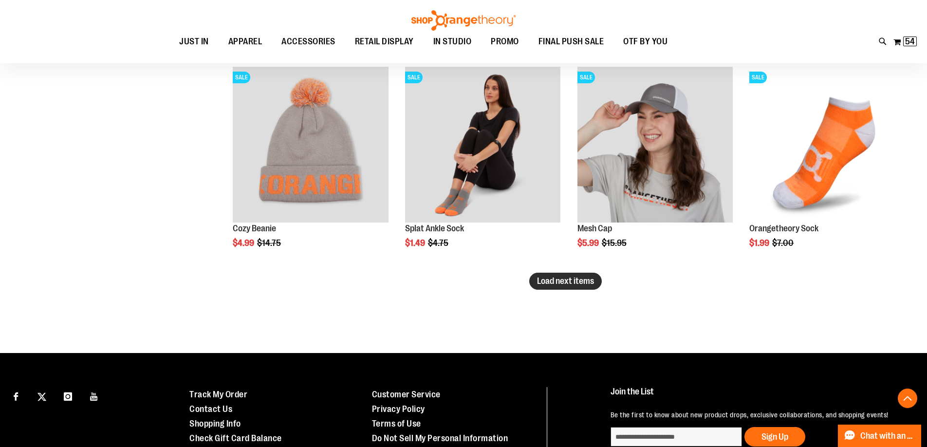
click at [578, 288] on button "Load next items" at bounding box center [565, 281] width 73 height 17
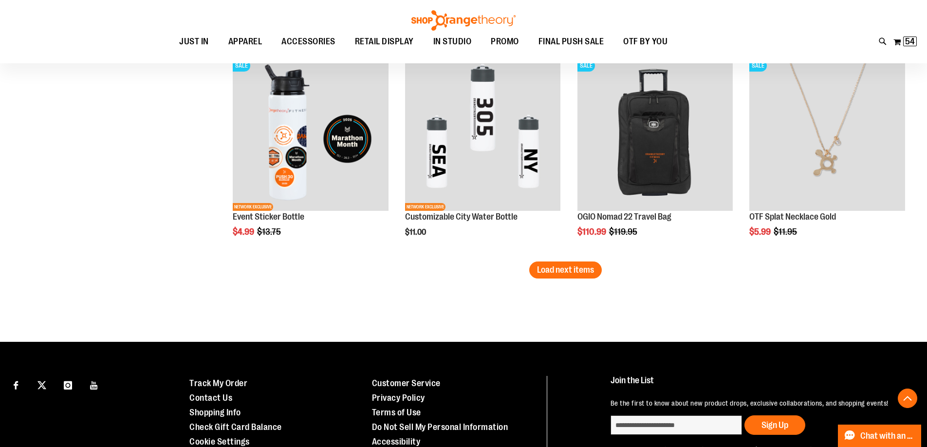
scroll to position [4295, 0]
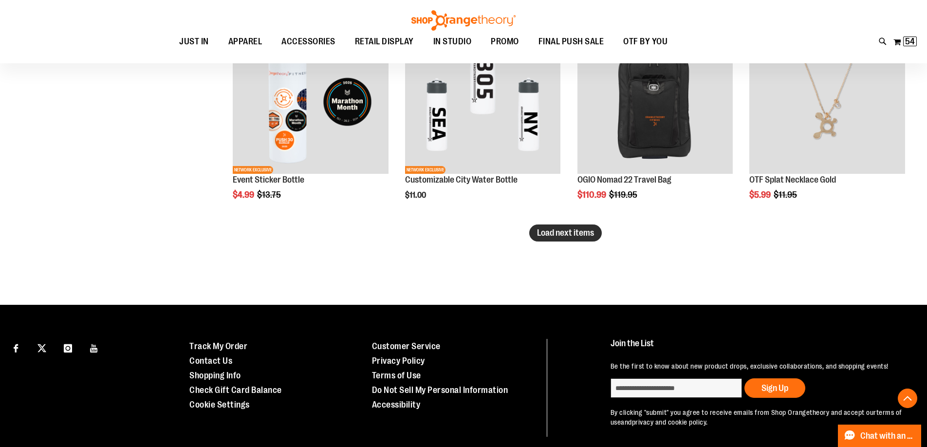
click at [574, 236] on span "Load next items" at bounding box center [565, 233] width 57 height 10
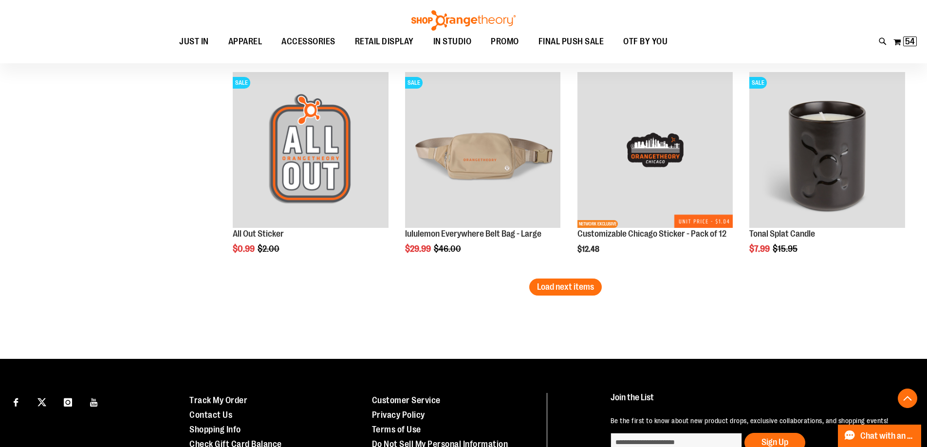
scroll to position [4879, 0]
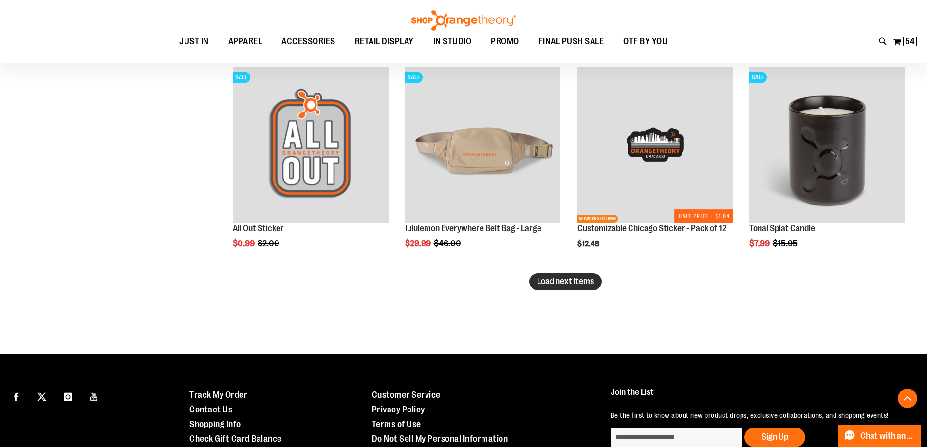
click at [550, 280] on span "Load next items" at bounding box center [565, 282] width 57 height 10
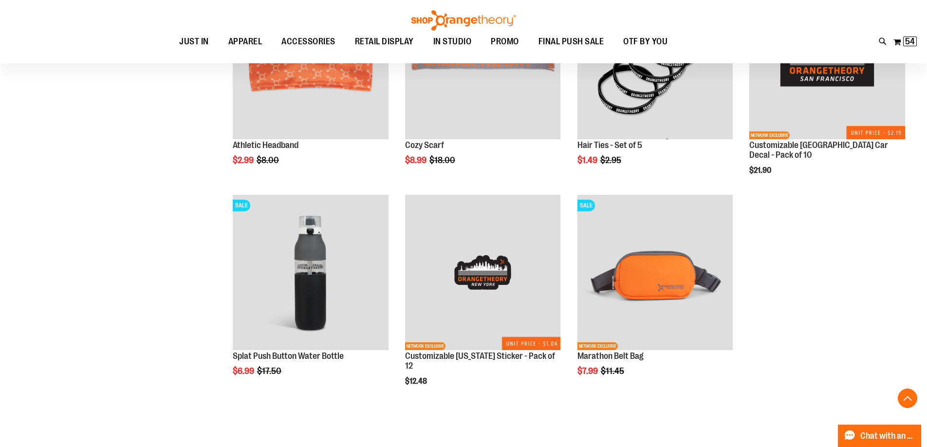
scroll to position [5415, 0]
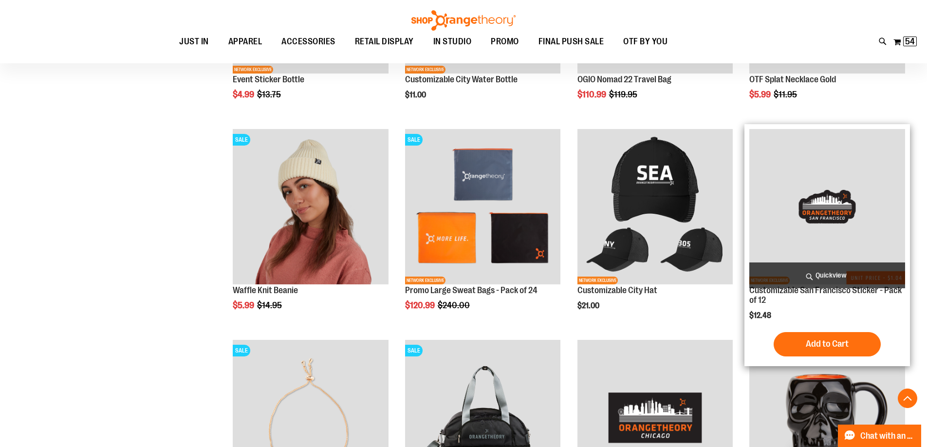
scroll to position [4295, 0]
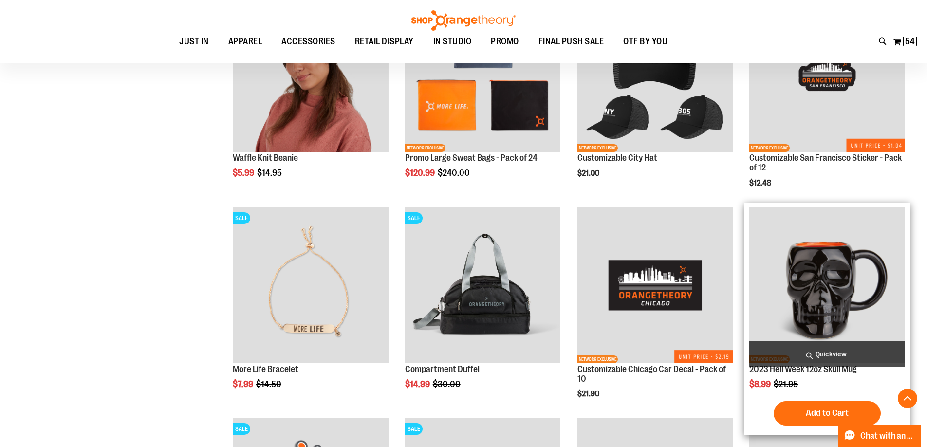
scroll to position [4538, 0]
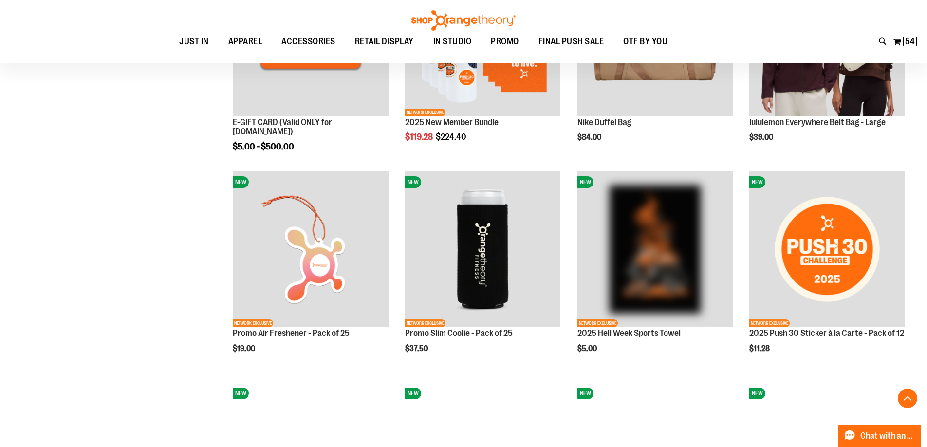
scroll to position [328, 0]
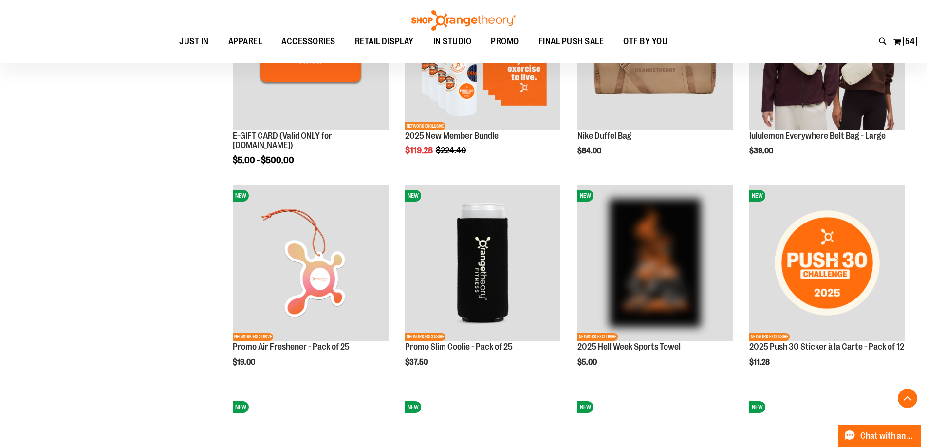
click at [904, 46] on button "My Cart 54 54 items" at bounding box center [905, 42] width 24 height 16
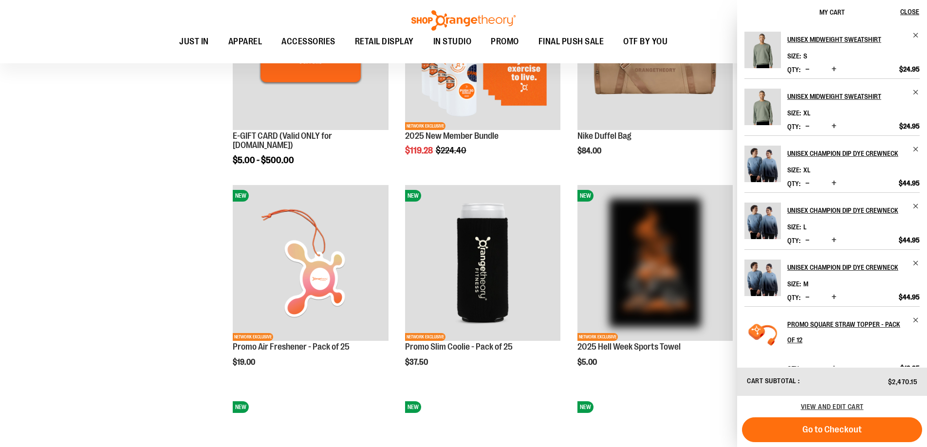
click at [685, 34] on ul "JUST IN JUST IN Balanced Basics New for Women New for Men New Accessories New B…" at bounding box center [423, 42] width 803 height 22
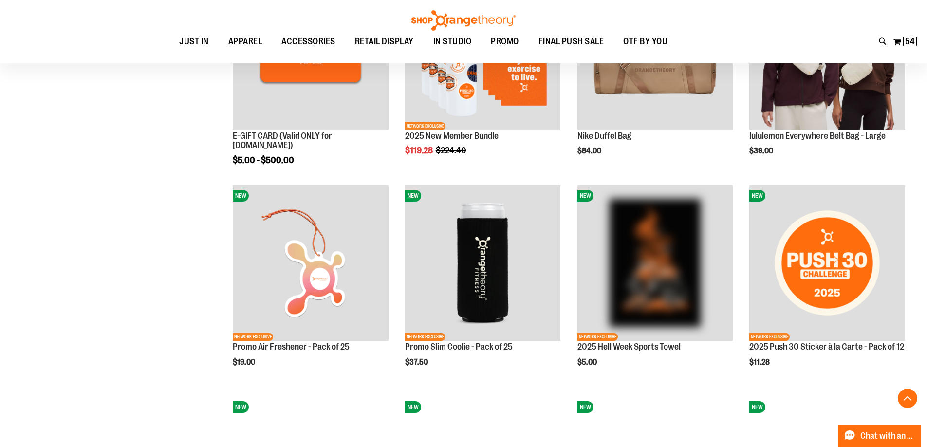
scroll to position [0, 0]
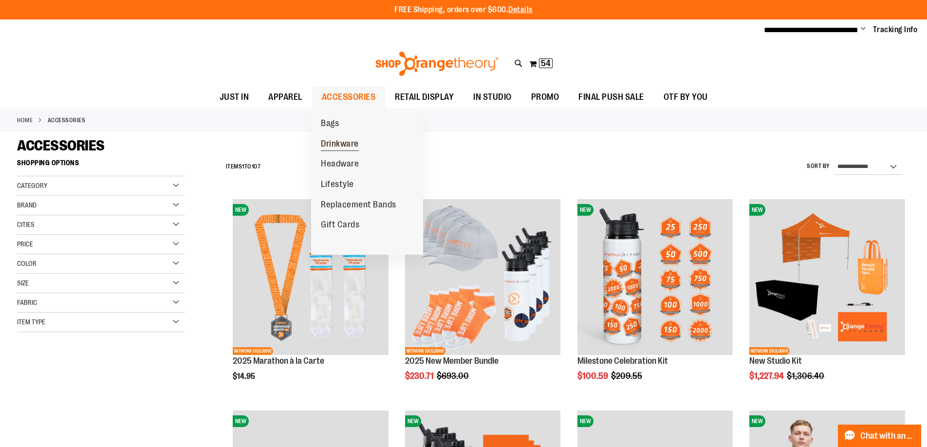
click at [342, 143] on span "Drinkware" at bounding box center [340, 145] width 38 height 12
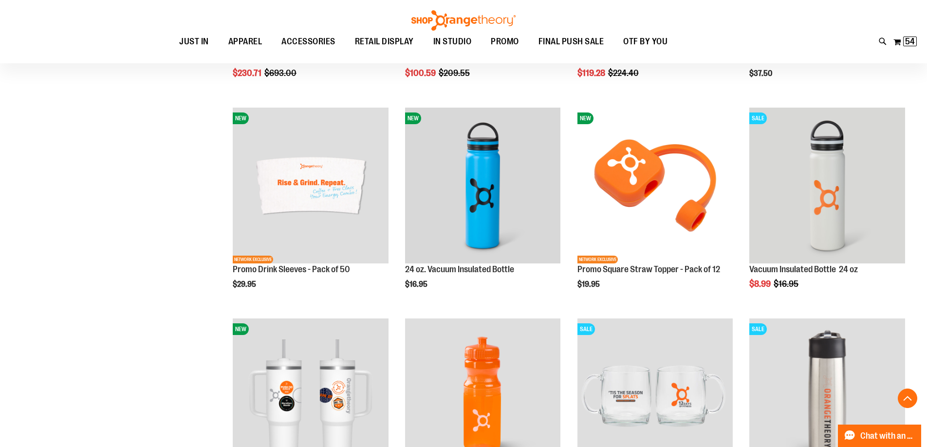
scroll to position [243, 0]
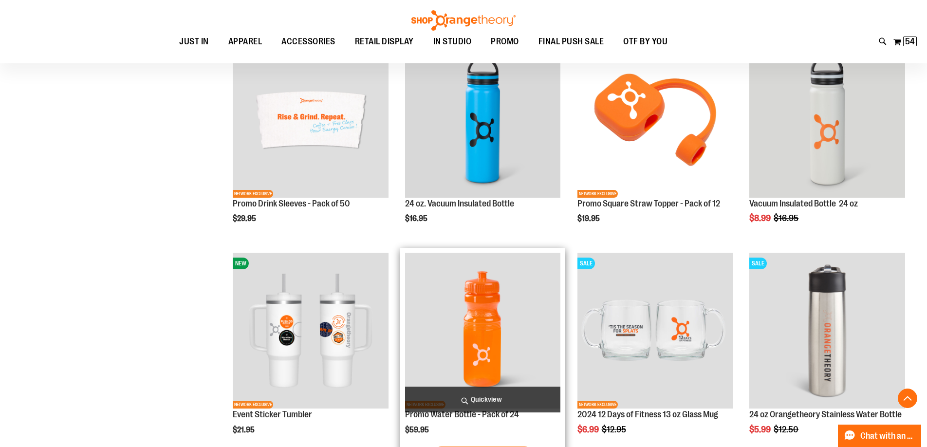
scroll to position [243, 0]
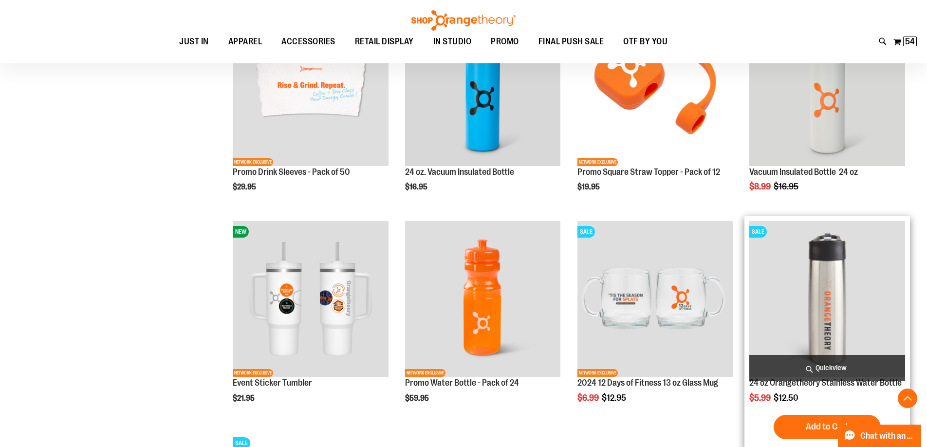
scroll to position [389, 0]
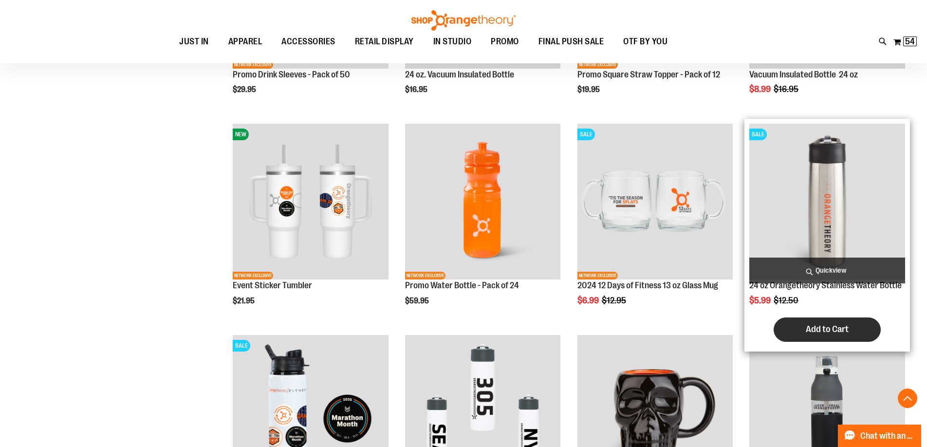
type input "**********"
click at [820, 328] on span "Add to Cart" at bounding box center [827, 329] width 43 height 11
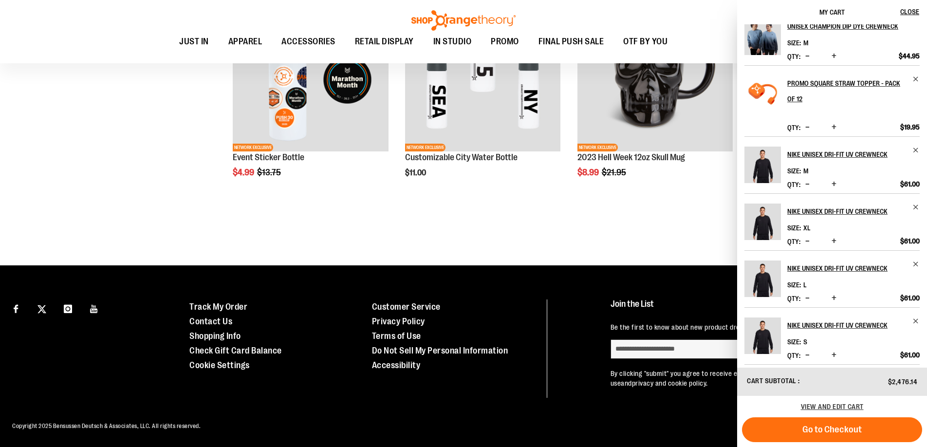
scroll to position [246, 0]
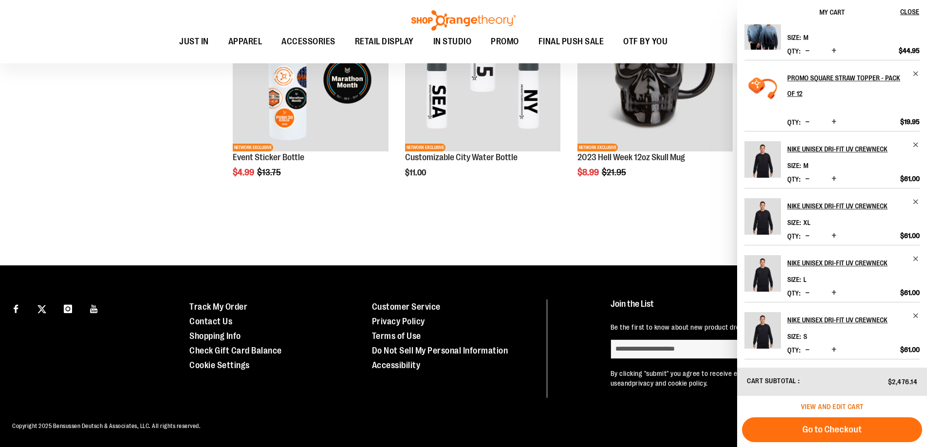
click at [811, 406] on span "View and edit cart" at bounding box center [832, 407] width 63 height 8
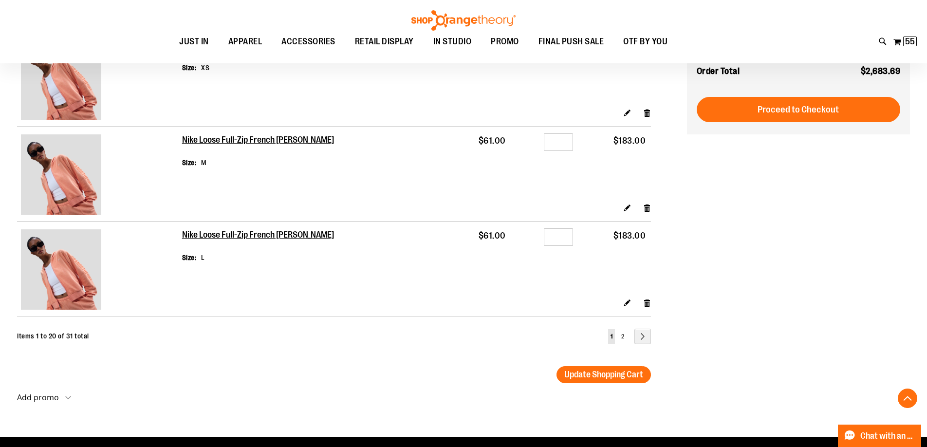
scroll to position [1899, 0]
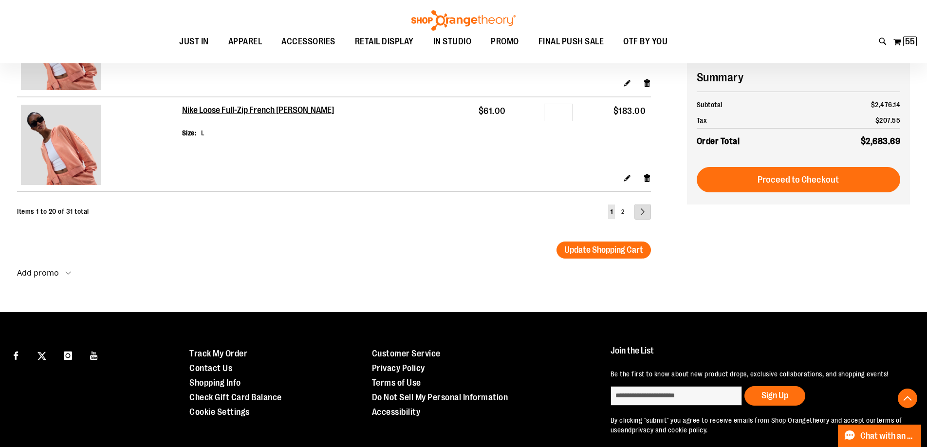
type input "**********"
click at [638, 213] on link "Page Next" at bounding box center [643, 212] width 17 height 16
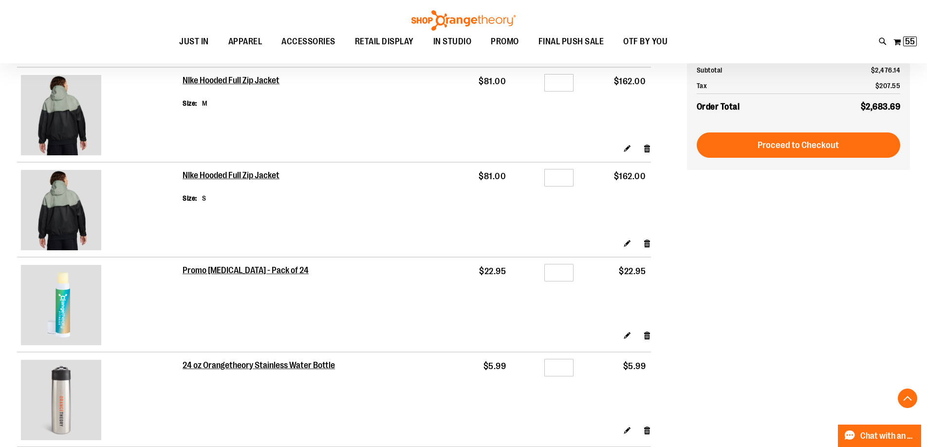
scroll to position [779, 0]
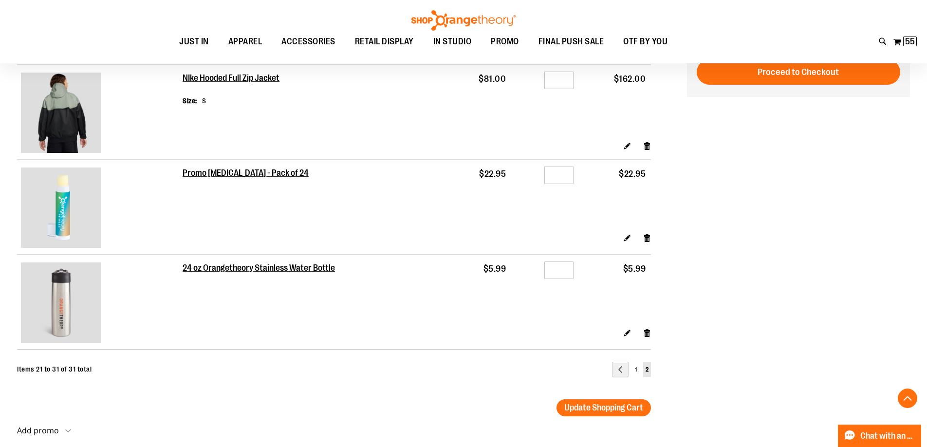
type input "**********"
click at [567, 270] on input "*" at bounding box center [559, 271] width 29 height 18
click at [614, 401] on button "Update Shopping Cart" at bounding box center [604, 407] width 94 height 17
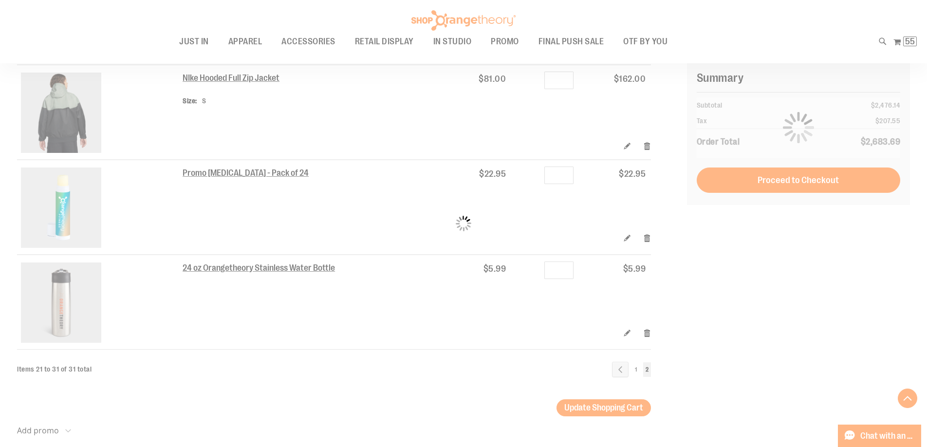
type input "*"
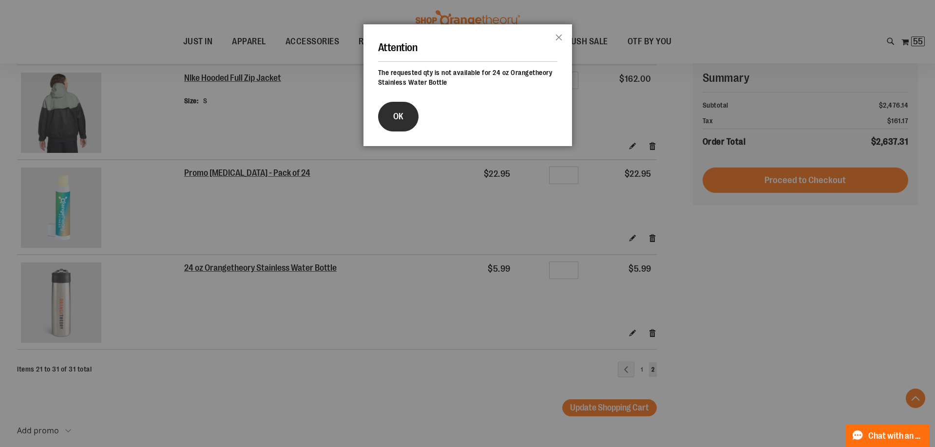
click at [391, 120] on button "OK" at bounding box center [398, 117] width 40 height 30
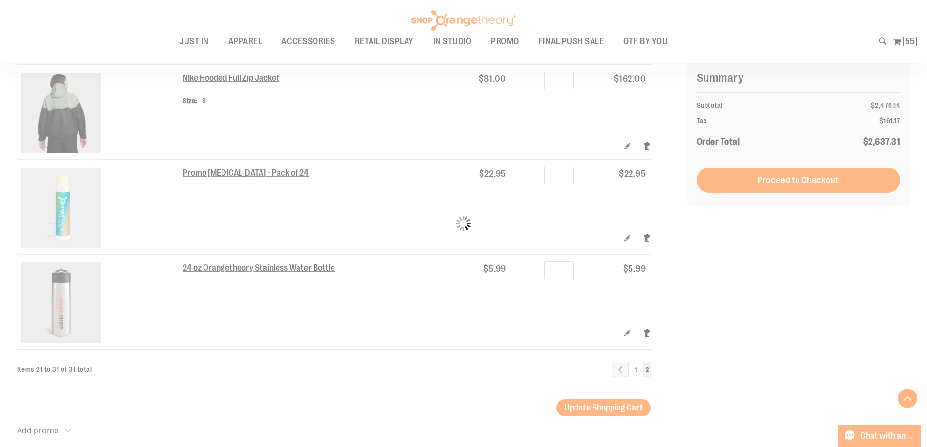
click at [645, 335] on div "Please wait..." at bounding box center [463, 223] width 927 height 447
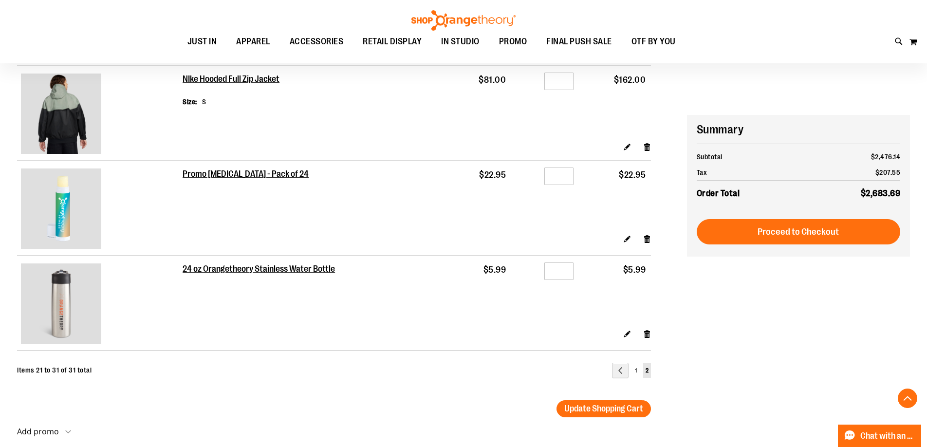
scroll to position [974, 0]
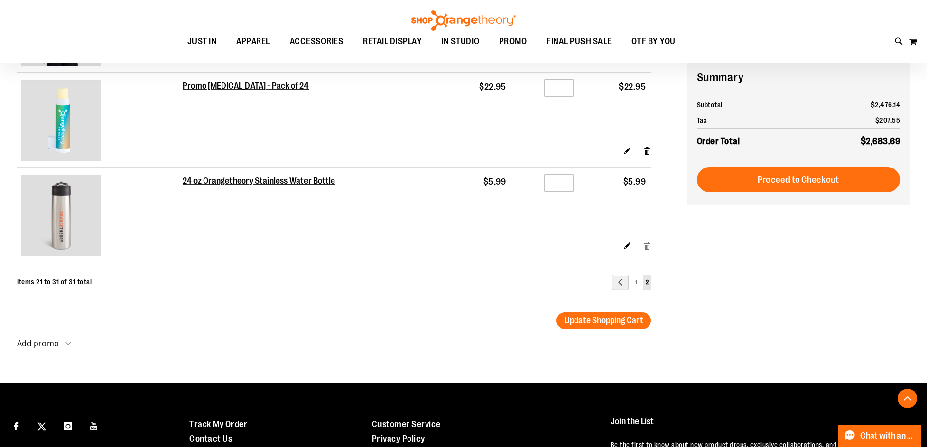
type input "**********"
click at [645, 245] on link "Remove item" at bounding box center [647, 246] width 8 height 10
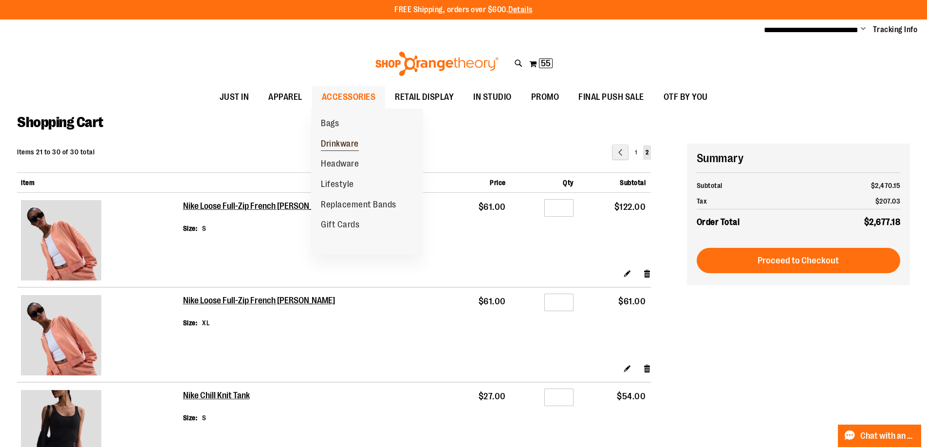
type input "**********"
click at [337, 145] on span "Drinkware" at bounding box center [340, 145] width 38 height 12
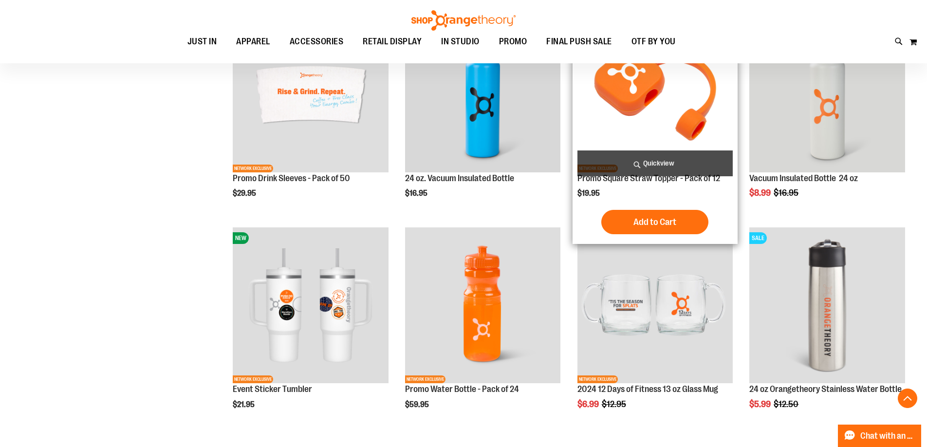
scroll to position [389, 0]
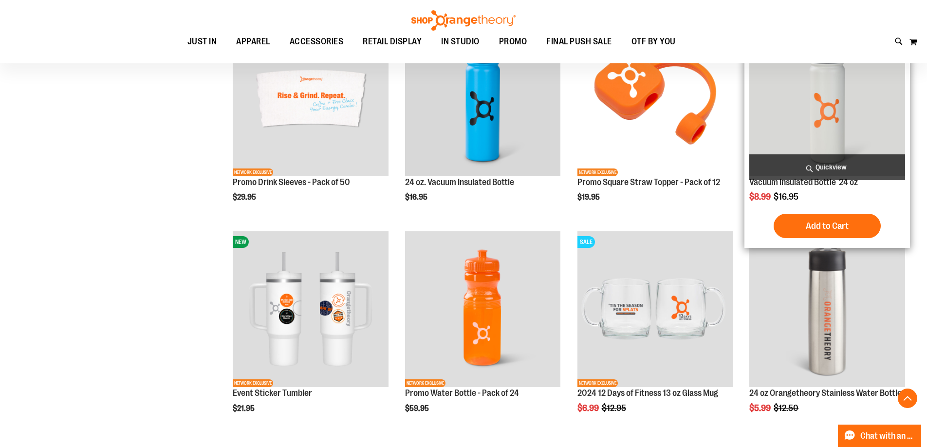
scroll to position [340, 0]
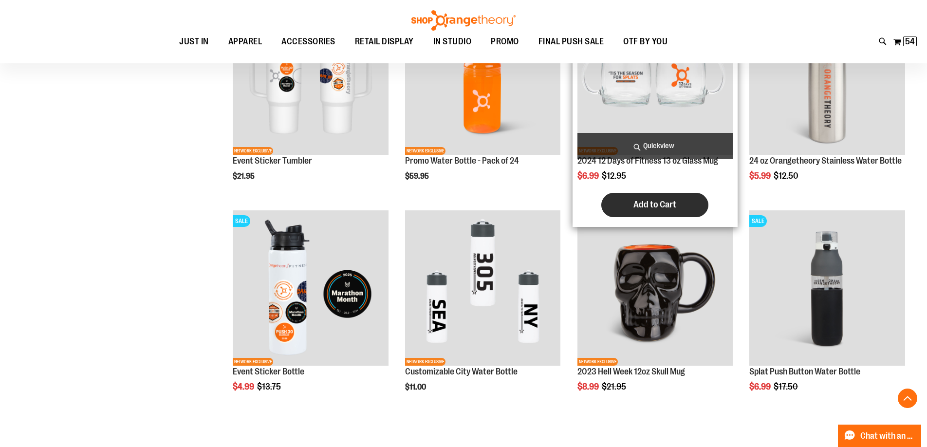
scroll to position [633, 0]
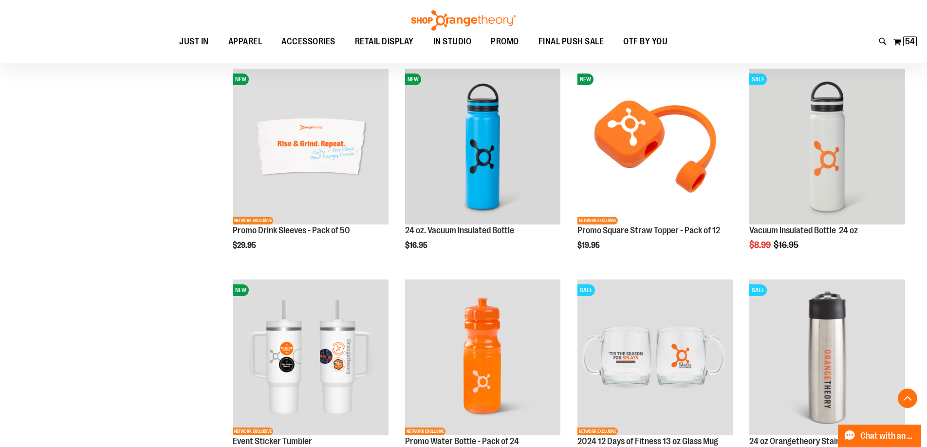
scroll to position [340, 0]
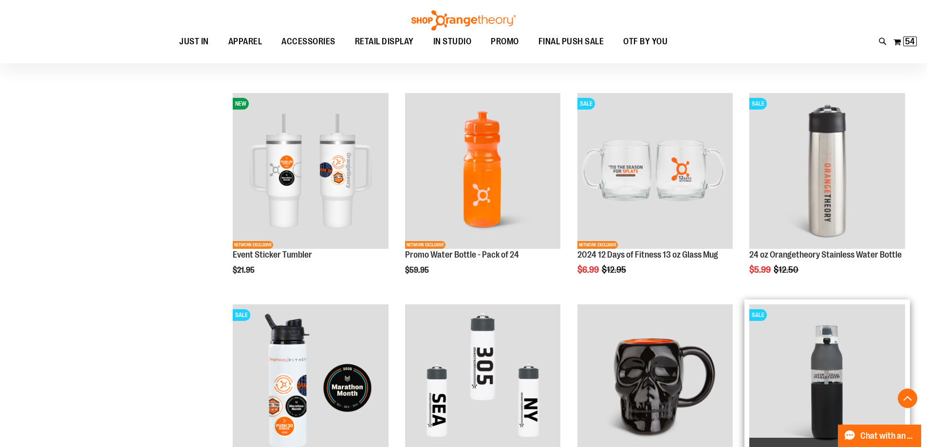
scroll to position [584, 0]
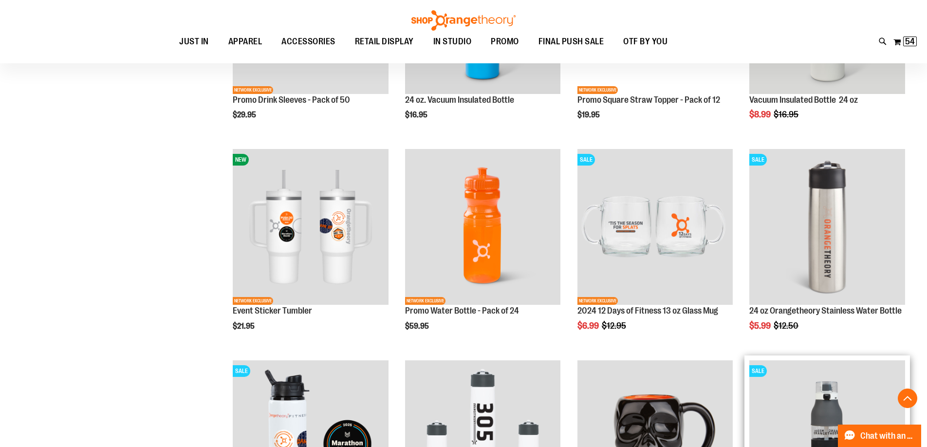
scroll to position [340, 0]
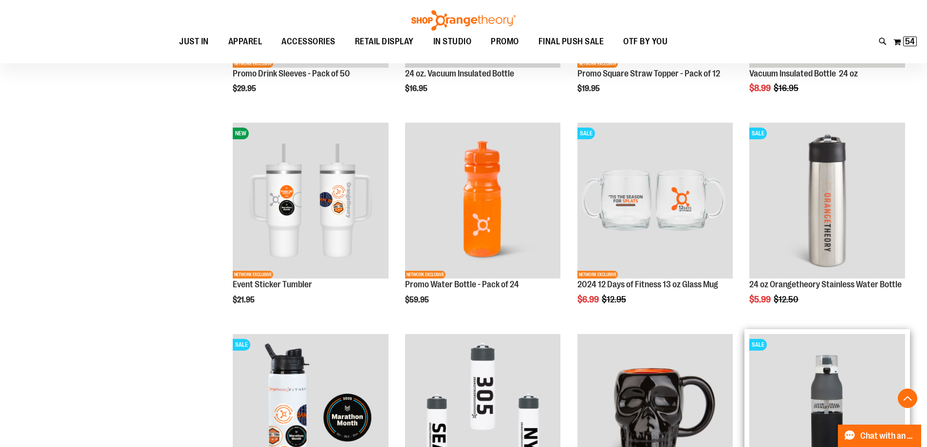
scroll to position [633, 0]
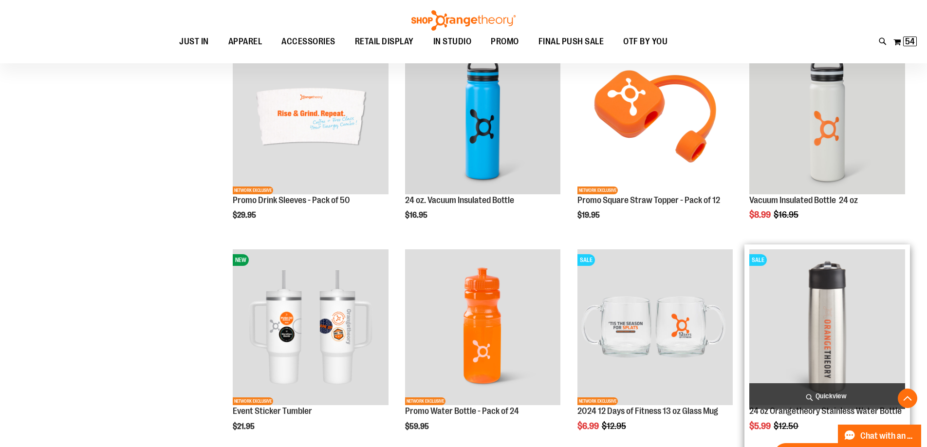
scroll to position [340, 0]
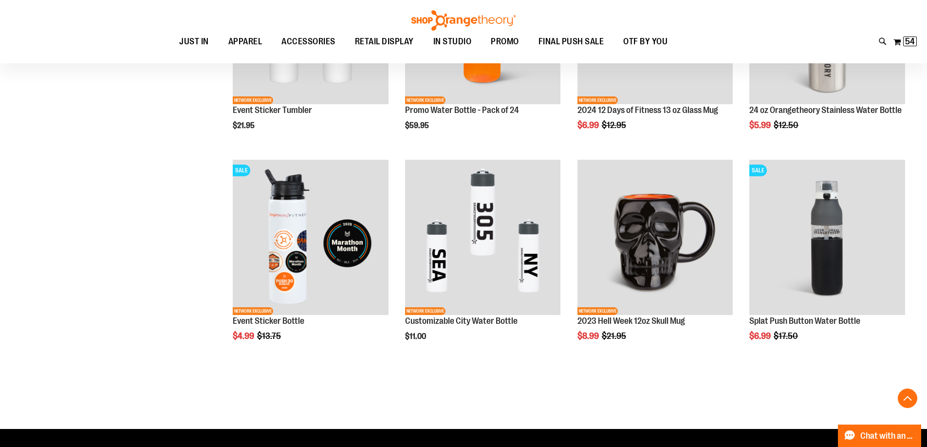
scroll to position [681, 0]
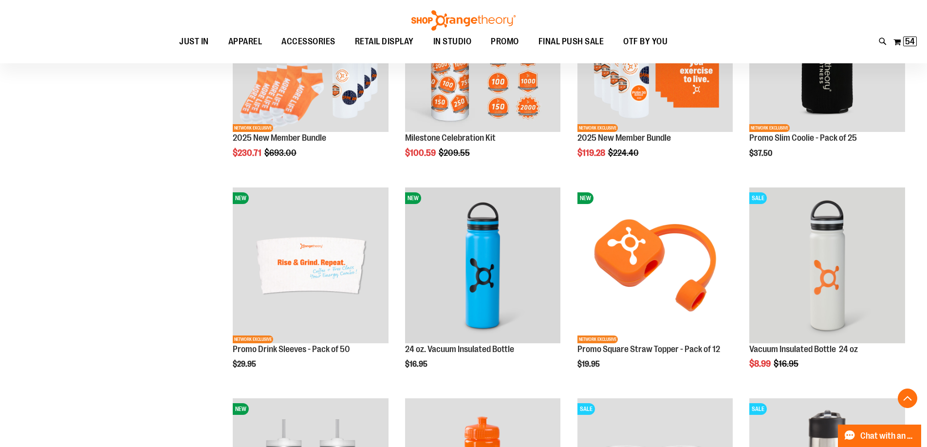
scroll to position [194, 0]
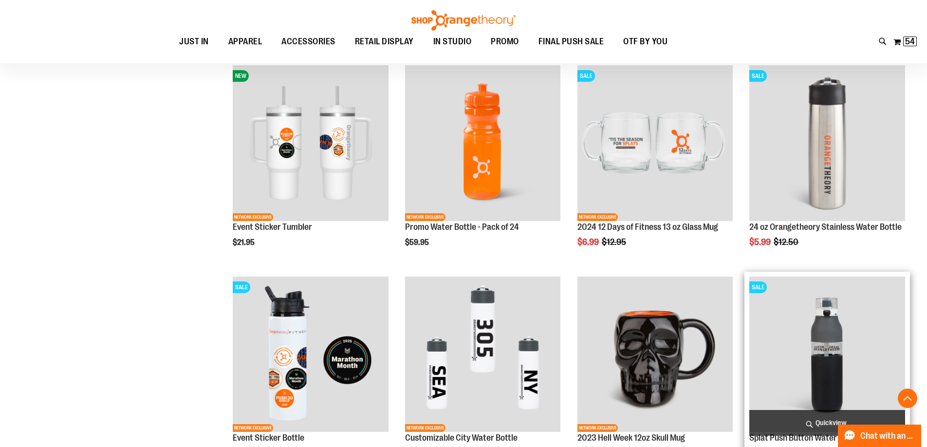
scroll to position [633, 0]
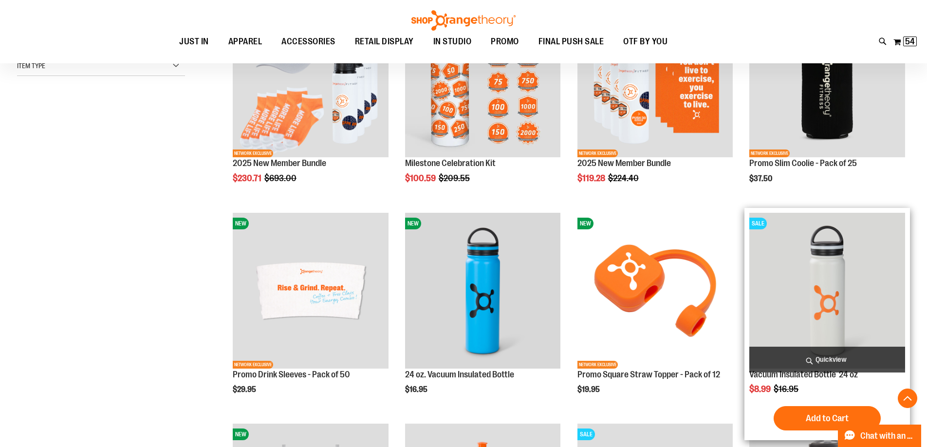
scroll to position [194, 0]
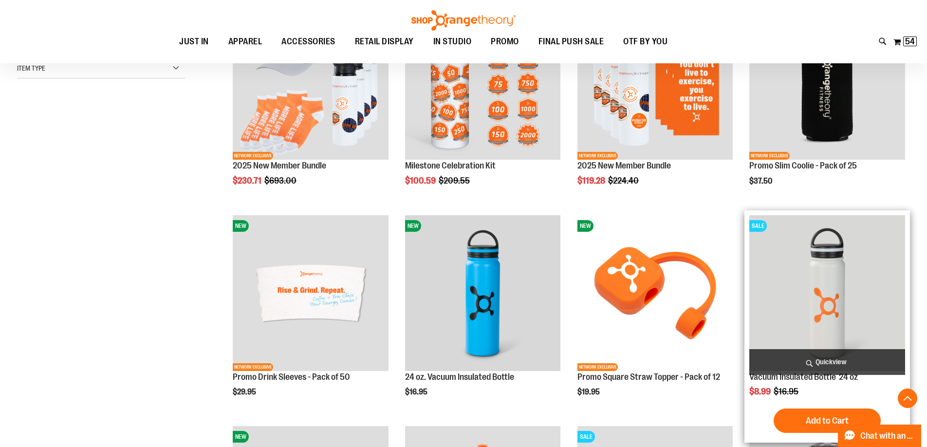
type input "**********"
click at [813, 339] on img "product" at bounding box center [828, 293] width 156 height 156
click at [835, 288] on img "product" at bounding box center [828, 293] width 156 height 156
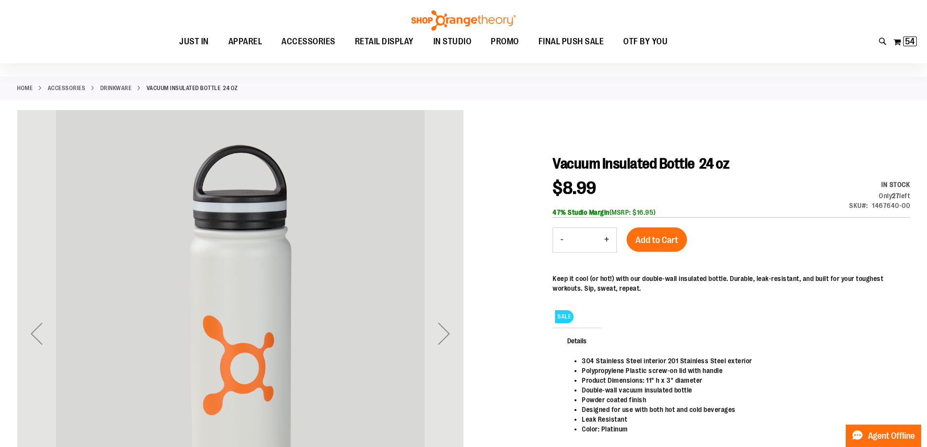
scroll to position [48, 0]
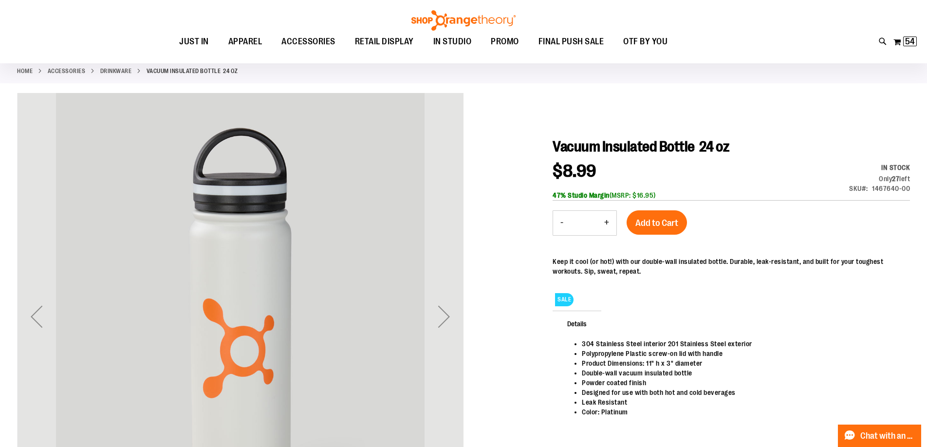
type input "**********"
click at [609, 220] on button "+" at bounding box center [606, 223] width 19 height 24
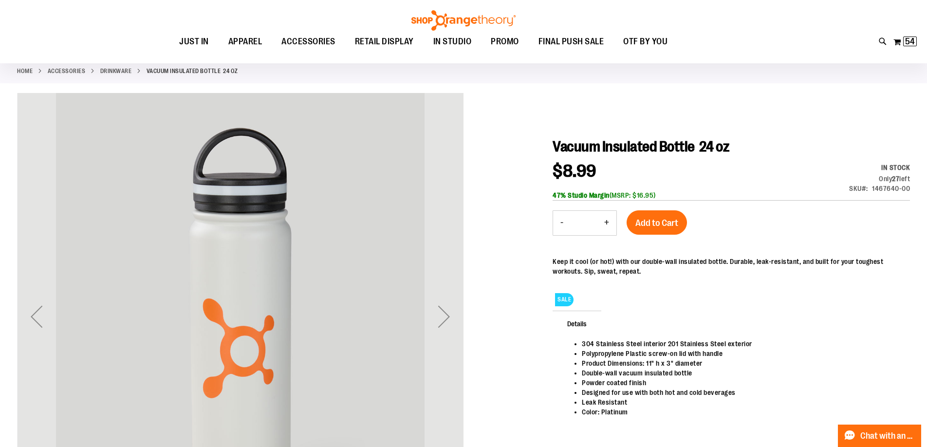
click at [609, 220] on button "+" at bounding box center [606, 223] width 19 height 24
type input "*"
click at [673, 220] on span "Add to Cart" at bounding box center [657, 223] width 43 height 11
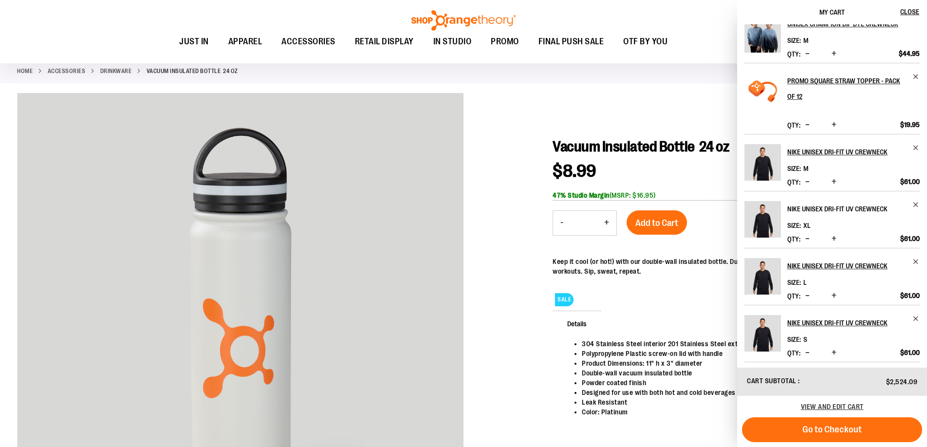
scroll to position [246, 0]
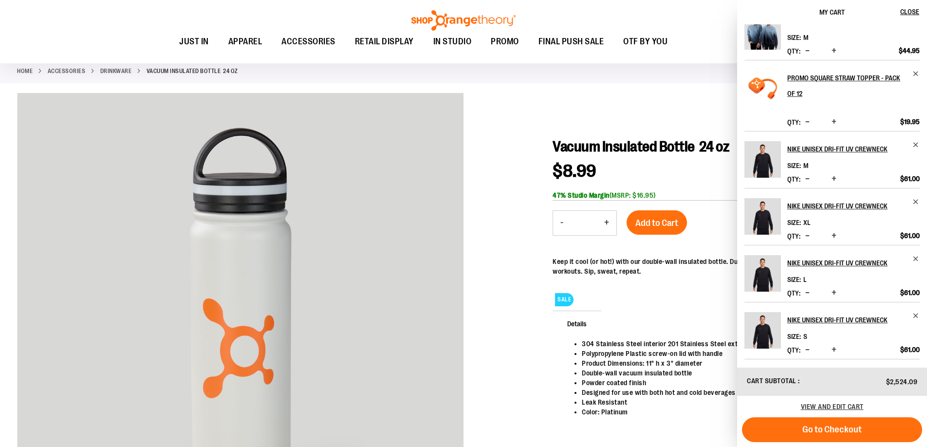
click at [548, 97] on div at bounding box center [463, 343] width 893 height 500
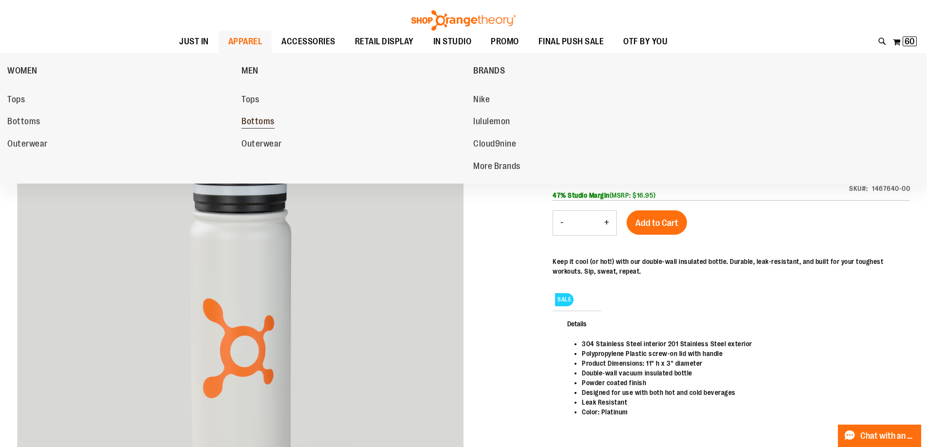
click at [261, 125] on span "Bottoms" at bounding box center [258, 122] width 33 height 12
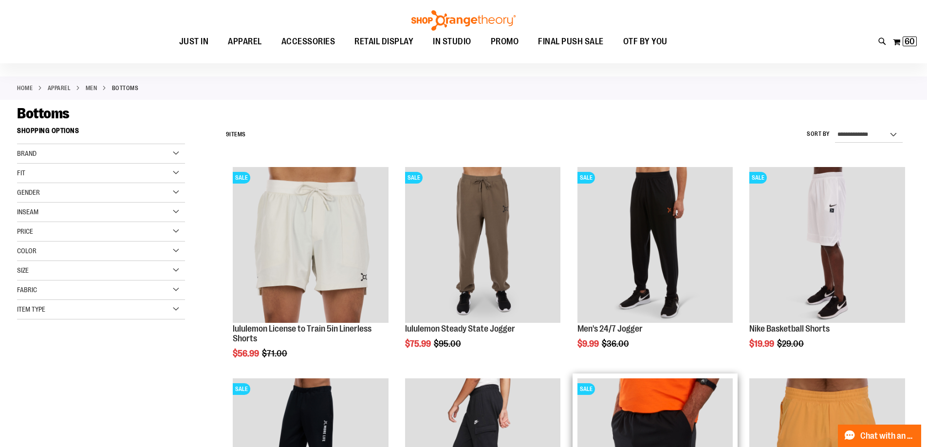
scroll to position [48, 0]
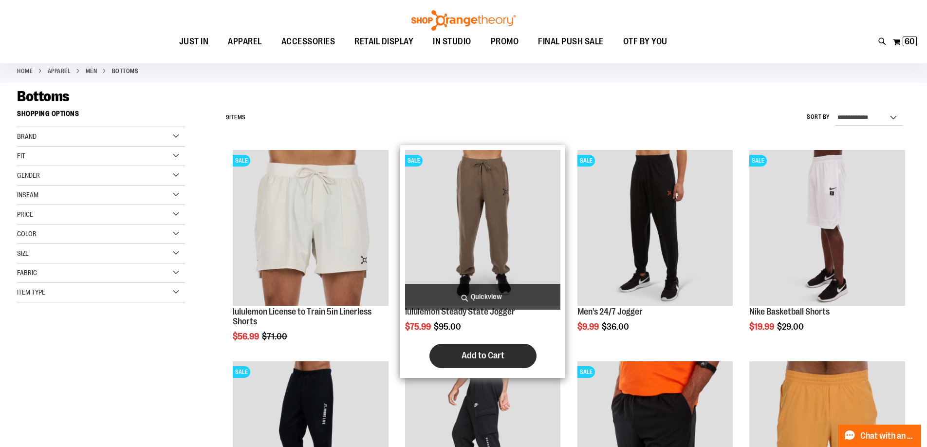
type input "**********"
click at [444, 360] on button "Add to Cart" at bounding box center [483, 356] width 107 height 24
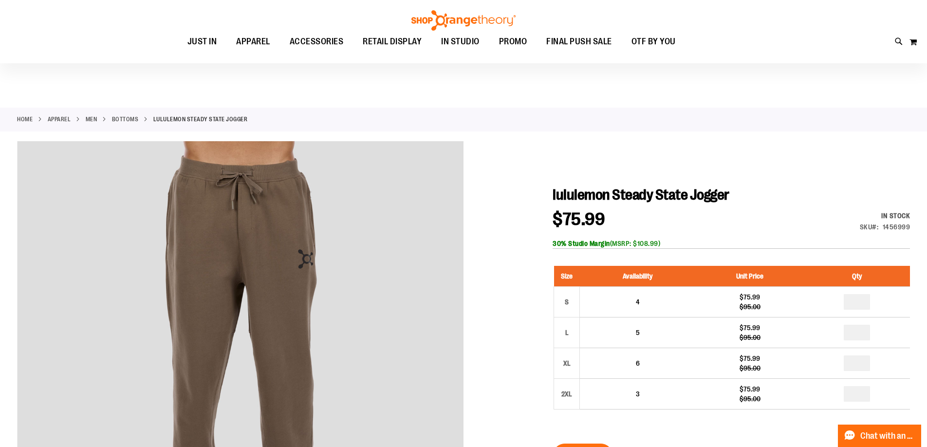
scroll to position [48, 0]
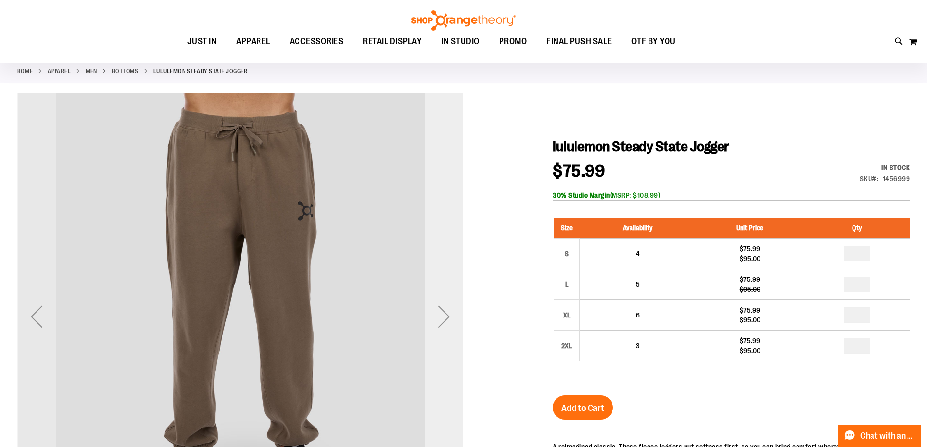
type input "**********"
click at [440, 320] on div "Next" at bounding box center [444, 316] width 39 height 39
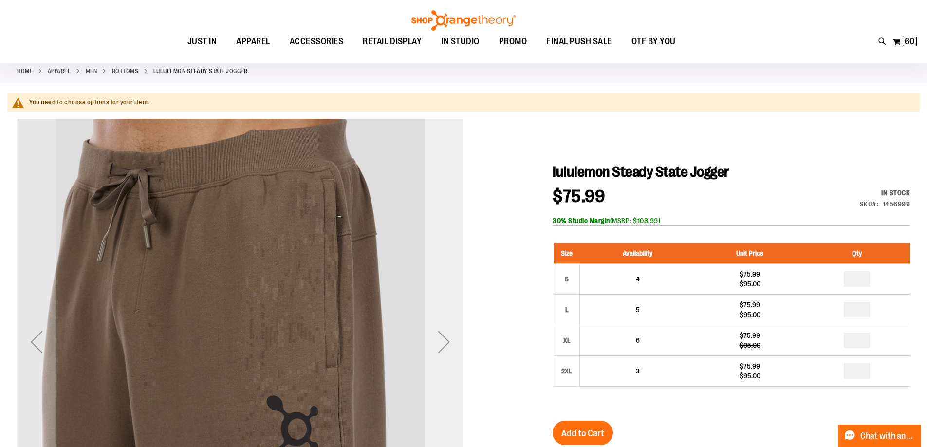
click at [440, 320] on div "Next" at bounding box center [444, 342] width 39 height 447
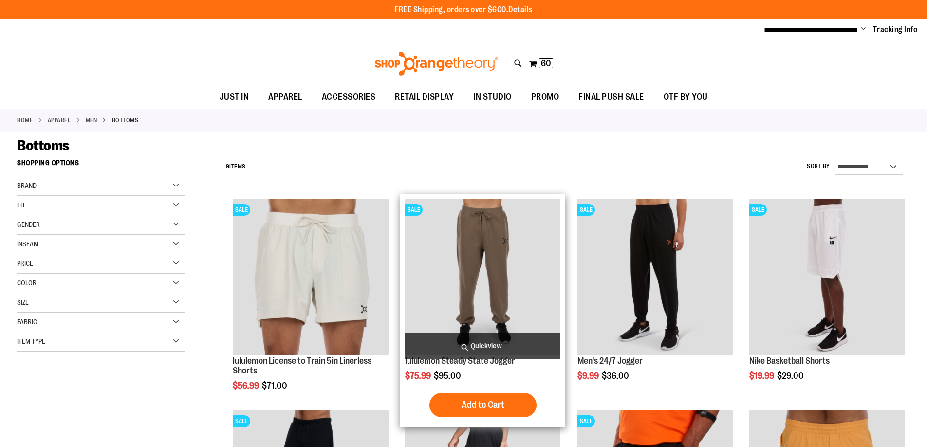
type input "**********"
click at [508, 261] on img "product" at bounding box center [483, 277] width 156 height 156
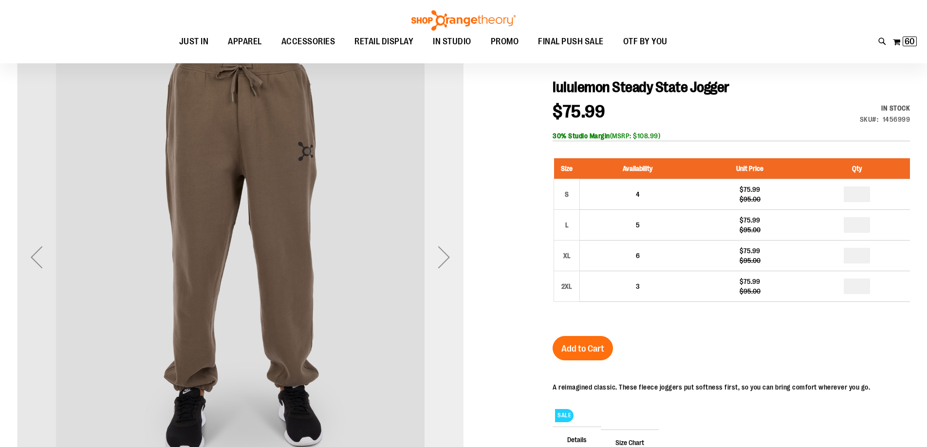
type input "**********"
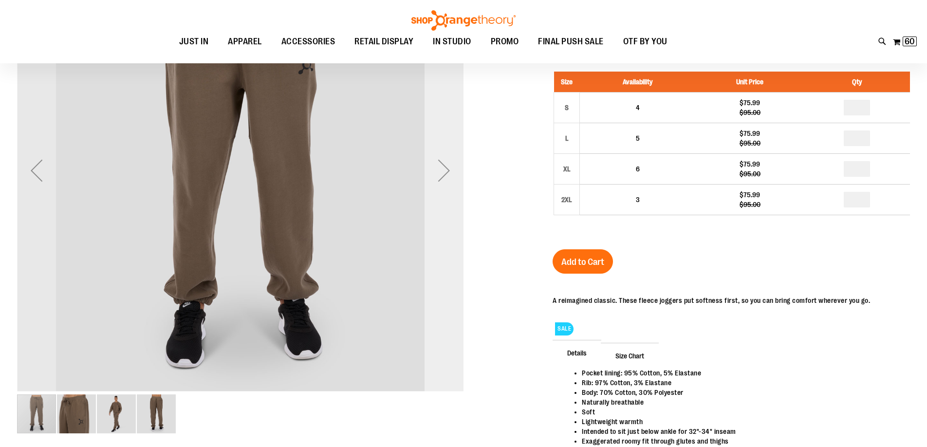
click at [437, 184] on div "Next" at bounding box center [444, 170] width 39 height 39
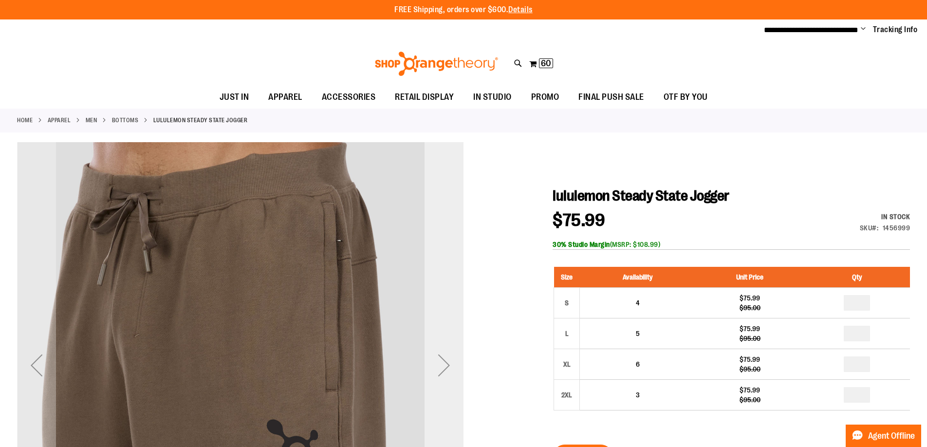
click at [433, 389] on div "Next" at bounding box center [444, 365] width 39 height 447
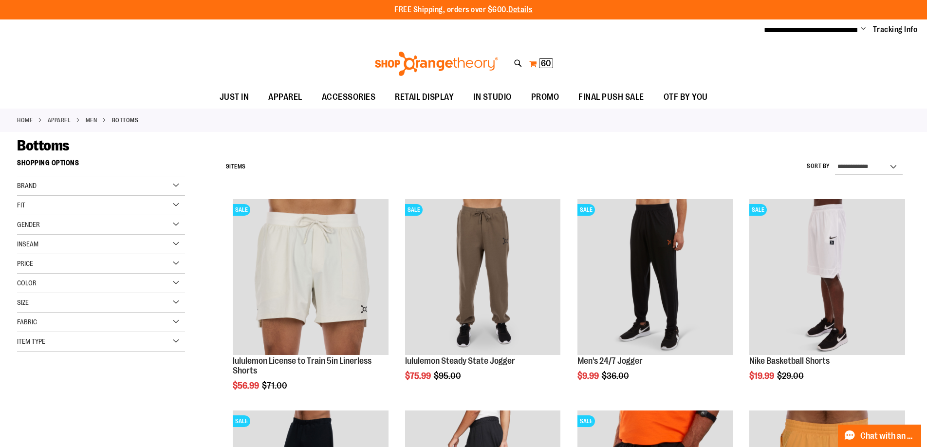
type input "**********"
click at [535, 62] on button "My Cart 60 60 items" at bounding box center [541, 64] width 25 height 16
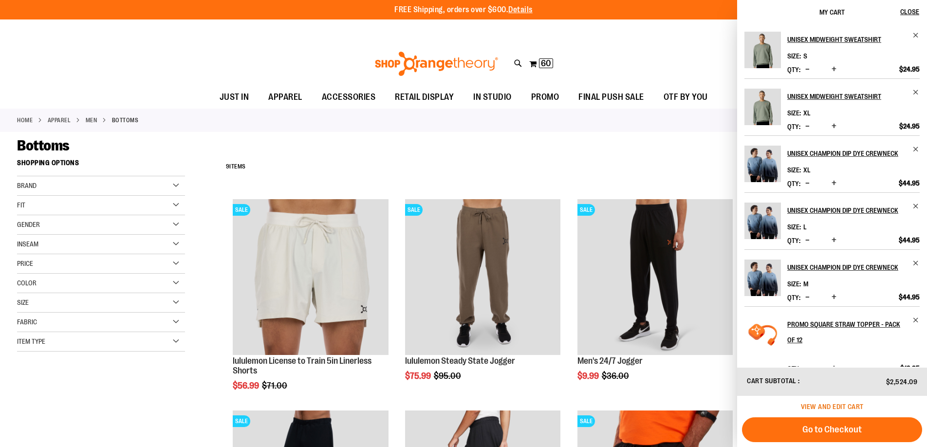
click at [847, 406] on span "View and edit cart" at bounding box center [832, 407] width 63 height 8
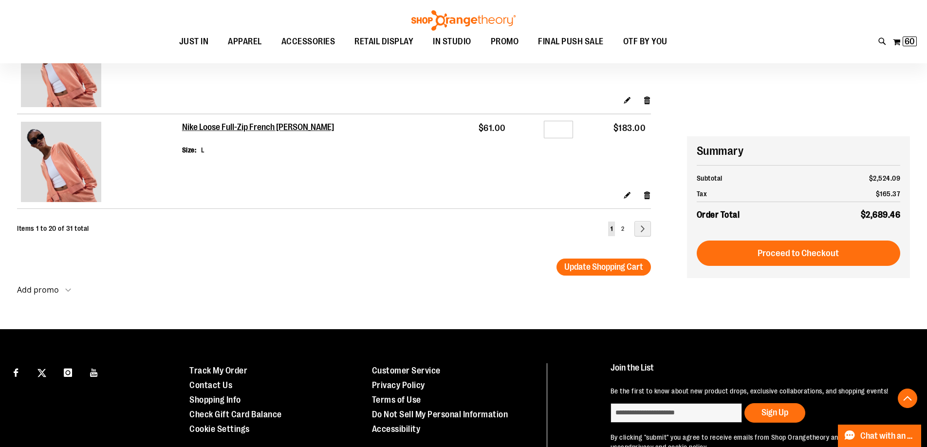
scroll to position [1761, 0]
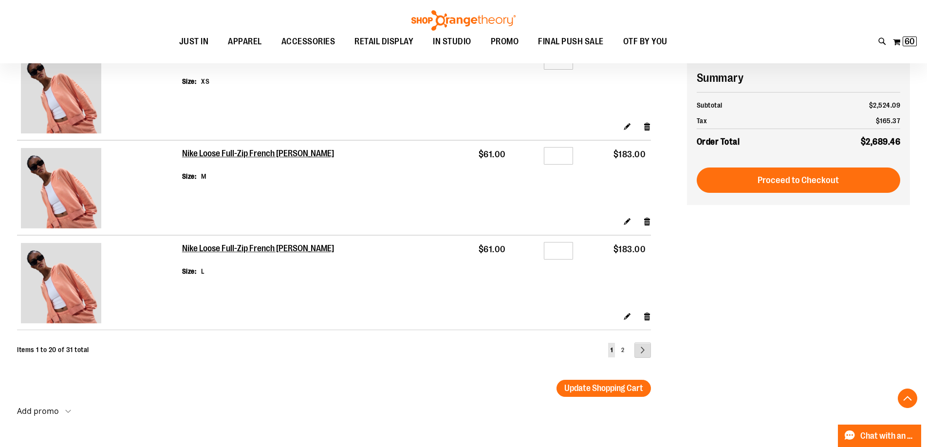
type input "**********"
click at [646, 344] on link "Page Next" at bounding box center [643, 350] width 17 height 16
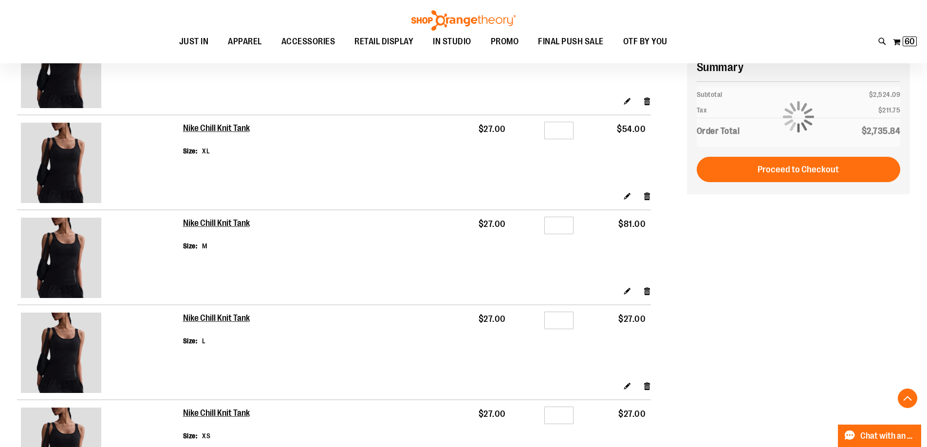
scroll to position [243, 0]
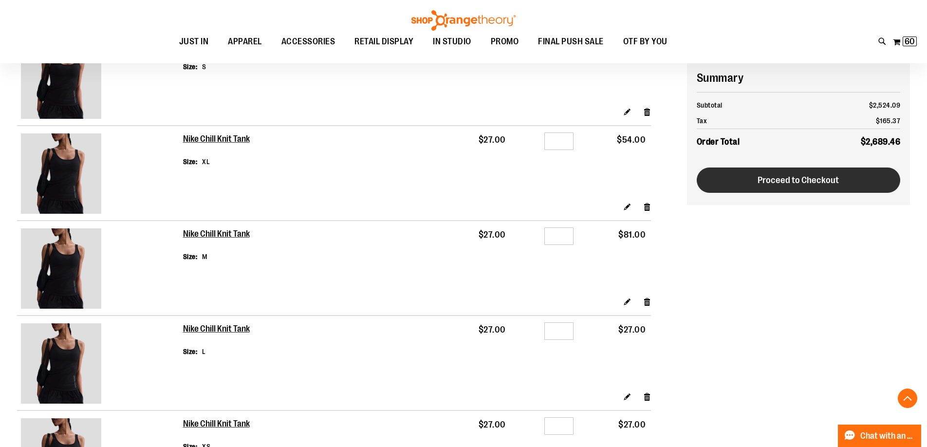
type input "**********"
click at [795, 181] on span "Proceed to Checkout" at bounding box center [798, 180] width 81 height 11
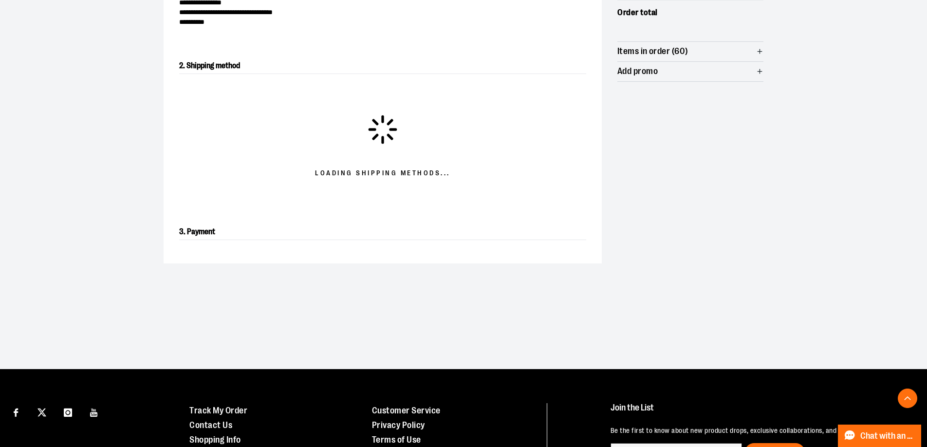
scroll to position [166, 0]
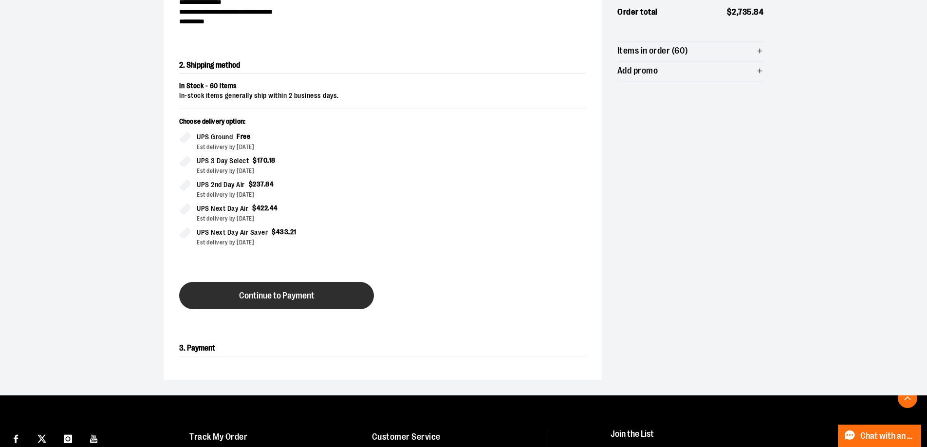
click at [272, 296] on span "Continue to Payment" at bounding box center [276, 295] width 75 height 9
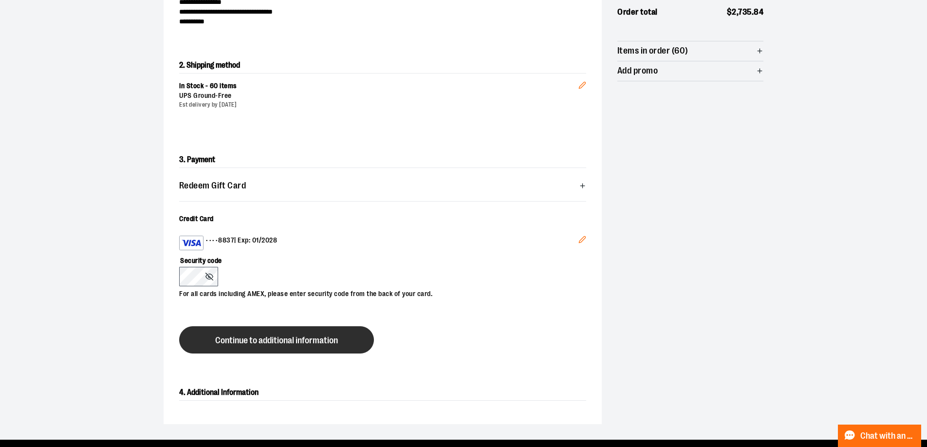
click at [287, 342] on span "Continue to additional information" at bounding box center [276, 340] width 123 height 9
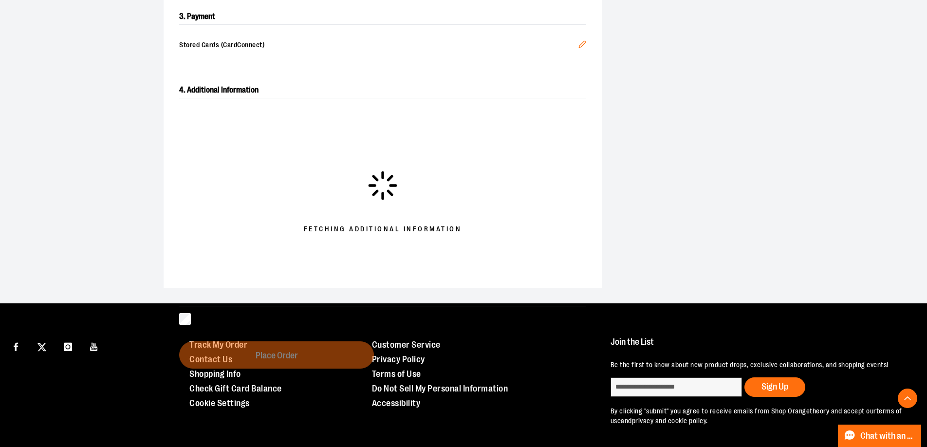
scroll to position [312, 0]
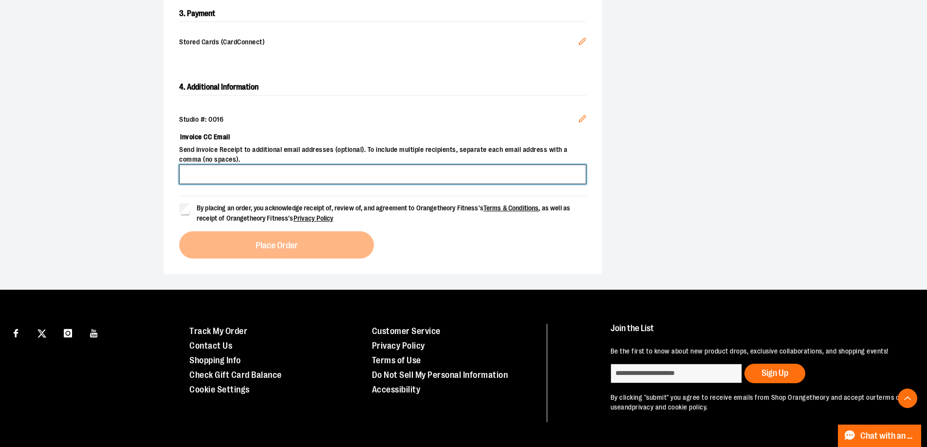
click at [251, 167] on input "Invoice CC Email" at bounding box center [382, 174] width 407 height 19
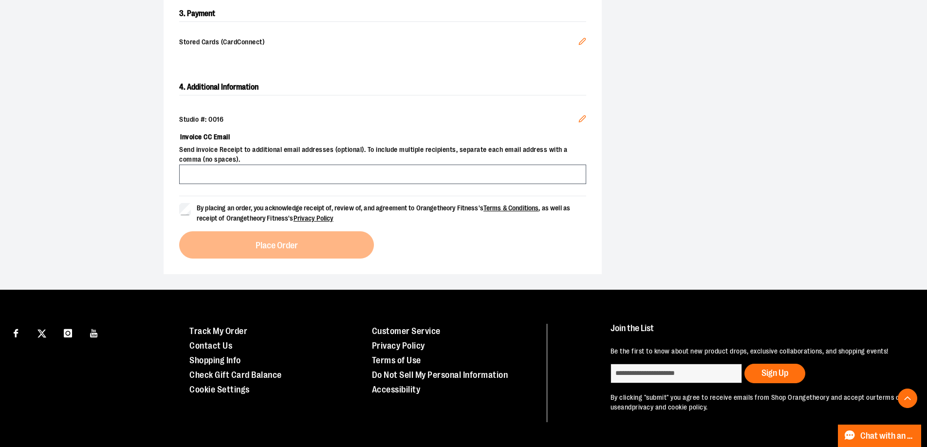
click at [91, 158] on section "**********" at bounding box center [463, 22] width 927 height 535
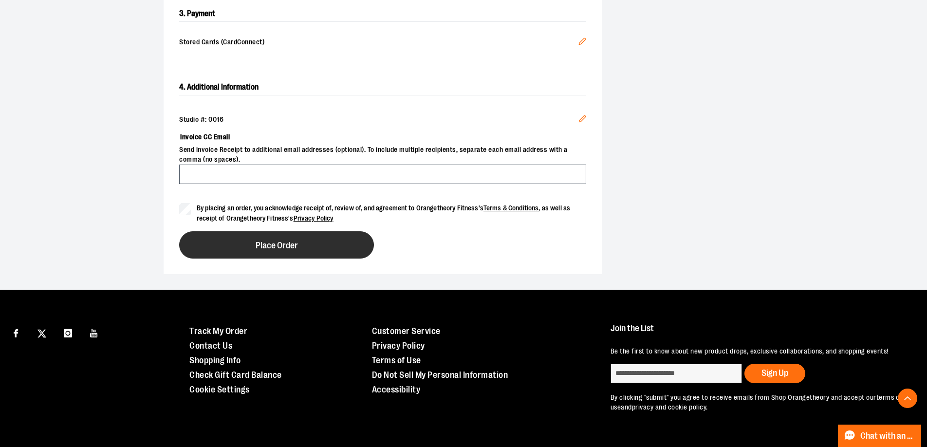
click at [279, 249] on button "Place Order" at bounding box center [276, 244] width 195 height 27
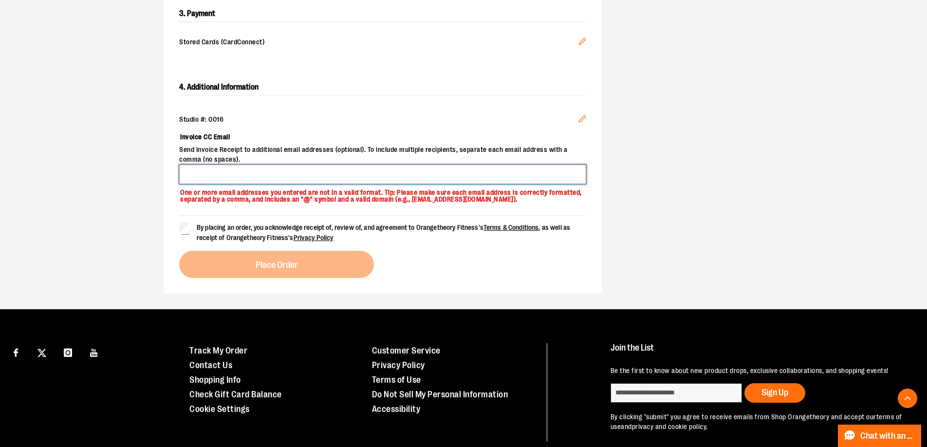
click at [255, 170] on input "Invoice CC Email" at bounding box center [382, 174] width 407 height 19
type input "**********"
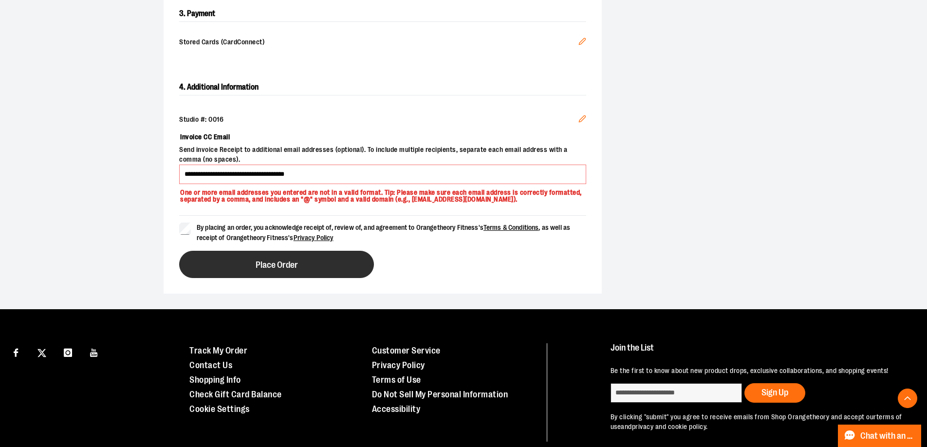
click at [237, 259] on button "Place Order" at bounding box center [276, 264] width 195 height 27
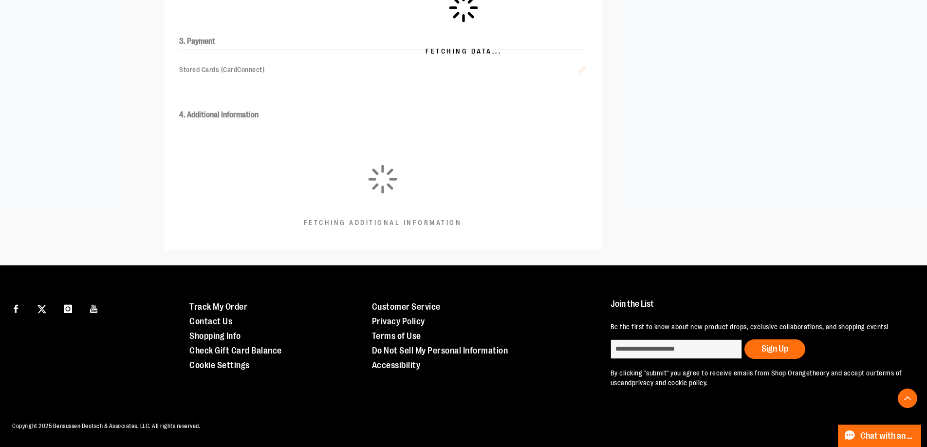
scroll to position [279, 0]
